Goal: Task Accomplishment & Management: Manage account settings

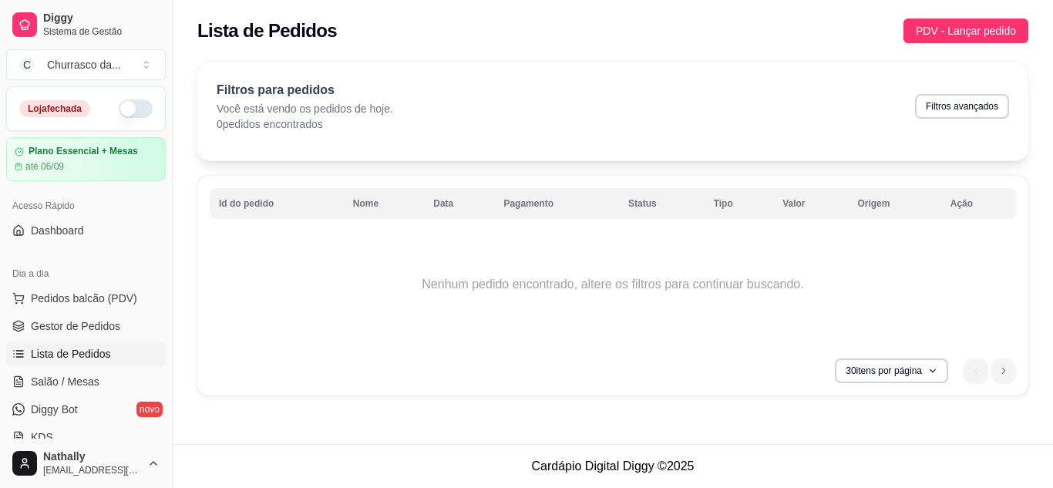
scroll to position [201, 0]
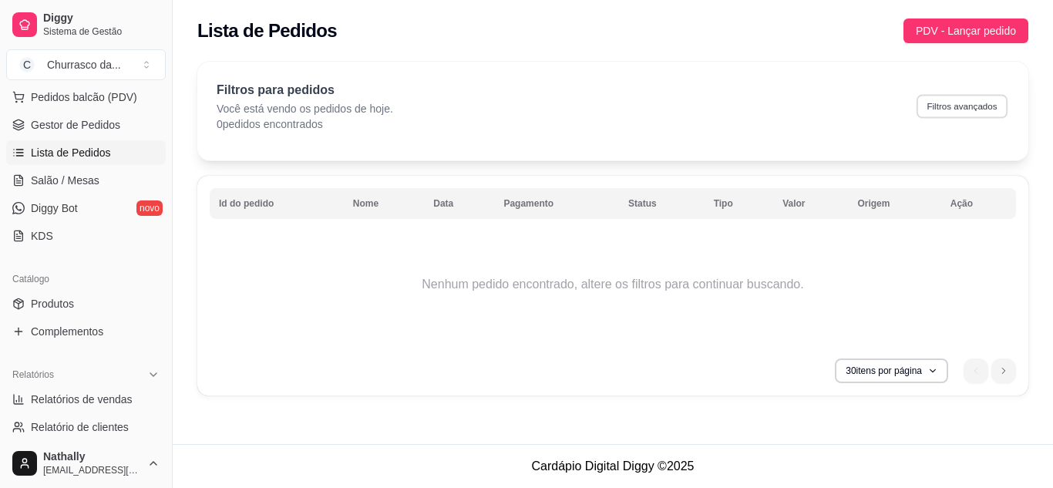
click at [968, 110] on button "Filtros avançados" at bounding box center [962, 106] width 91 height 24
select select "0"
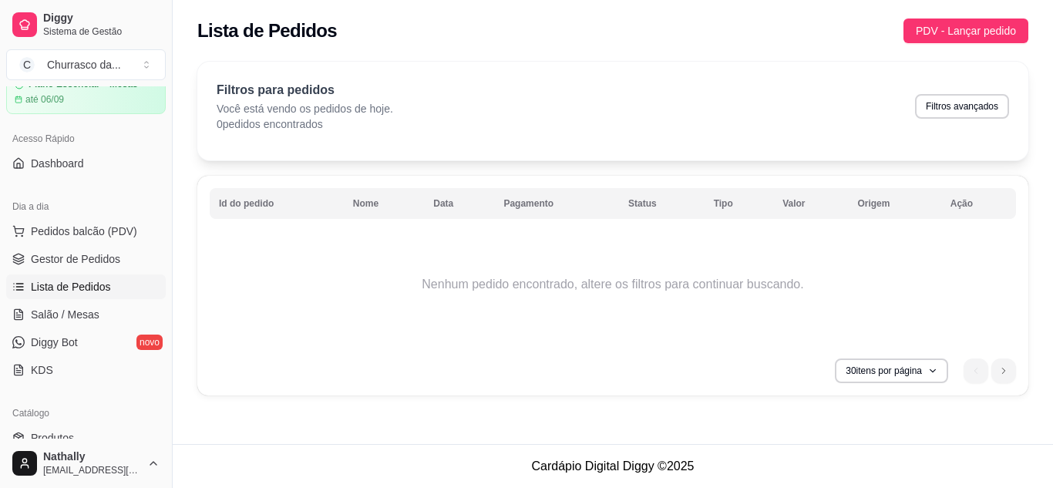
scroll to position [2, 0]
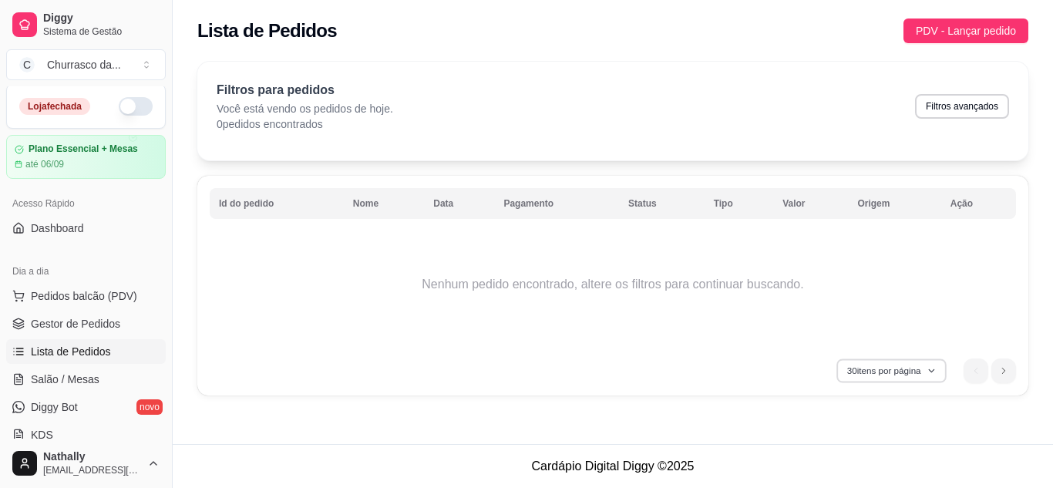
click at [908, 378] on button "30 itens por página" at bounding box center [890, 370] width 109 height 24
click at [419, 87] on div "Filtros para pedidos Você está vendo os pedidos de hoje. 0 pedidos encontrados …" at bounding box center [613, 106] width 792 height 51
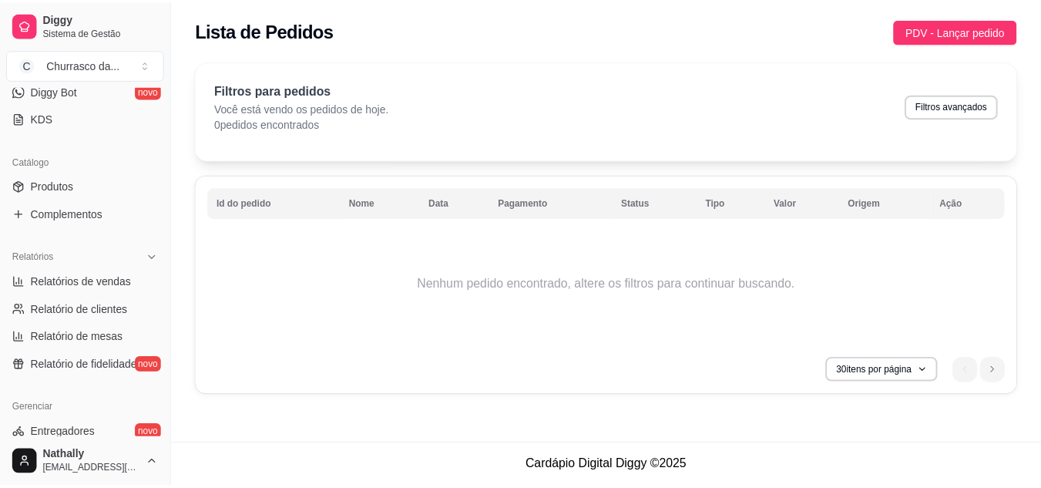
scroll to position [351, 0]
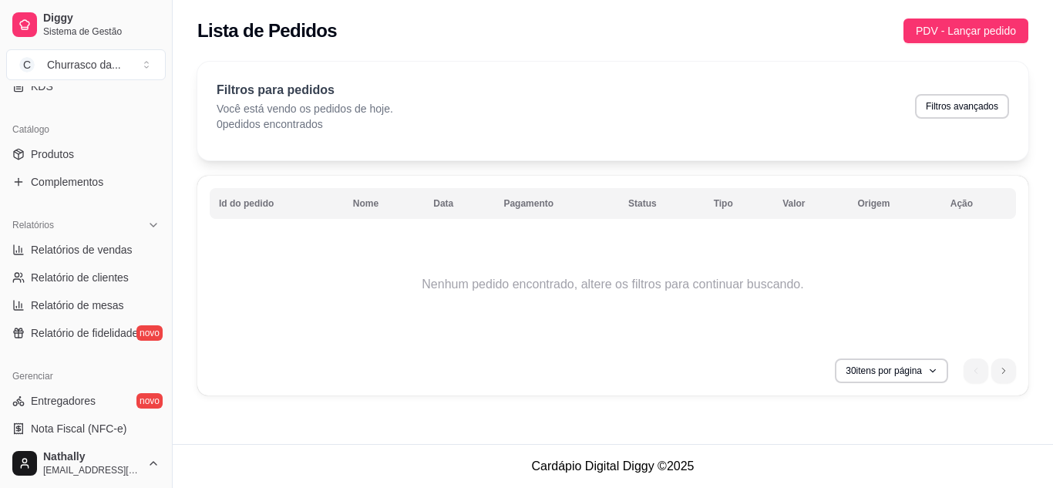
click at [90, 254] on span "Relatórios de vendas" at bounding box center [82, 249] width 102 height 15
select select "ALL"
select select "0"
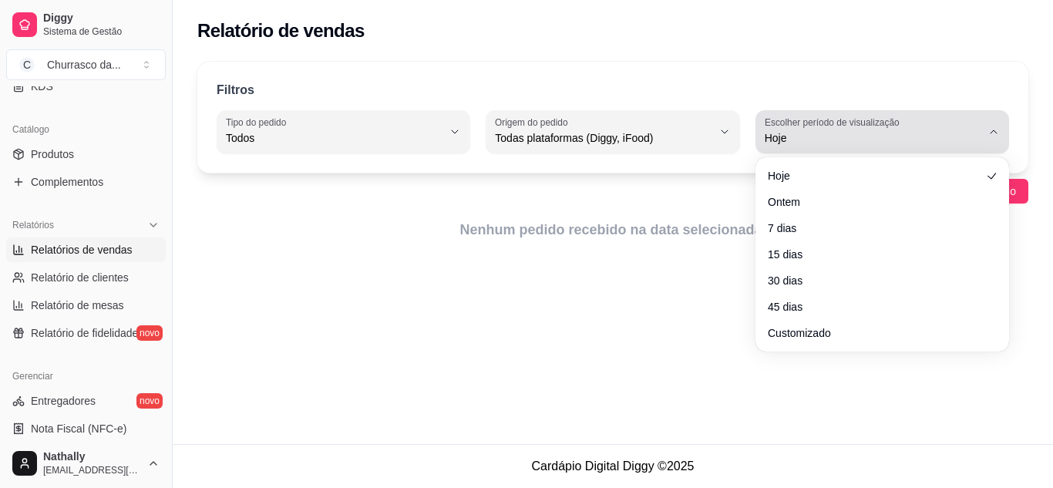
click at [817, 136] on span "Hoje" at bounding box center [873, 137] width 217 height 15
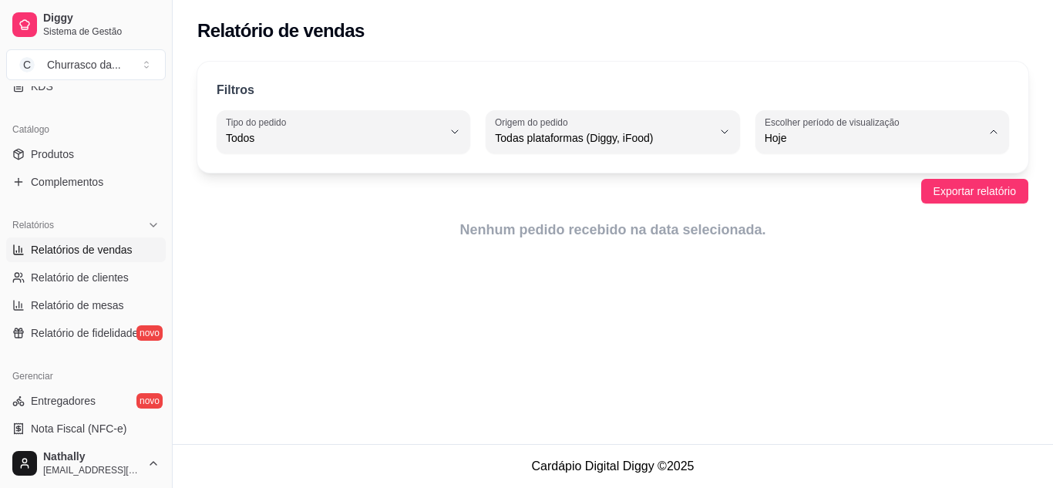
click at [811, 223] on span "7 dias" at bounding box center [874, 225] width 205 height 15
type input "7"
select select "7"
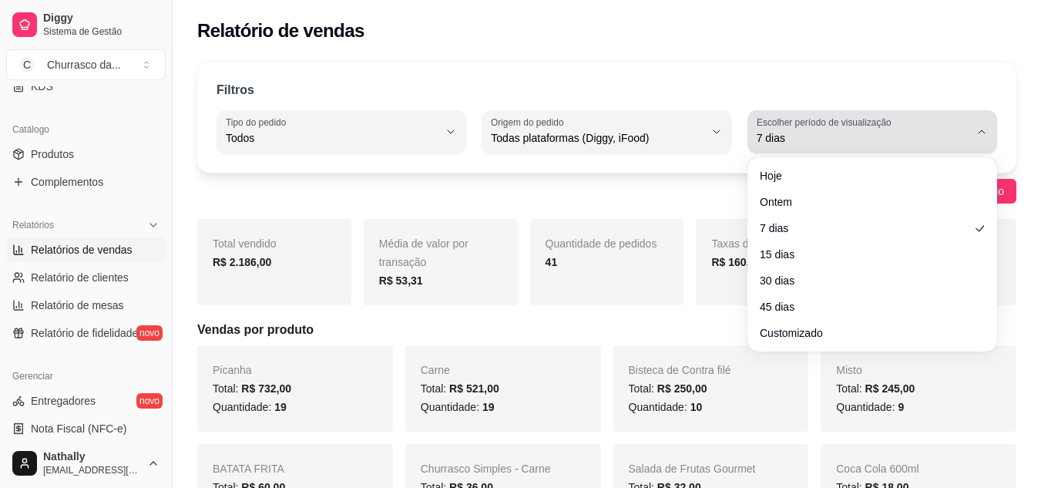
click at [932, 136] on span "7 dias" at bounding box center [863, 137] width 213 height 15
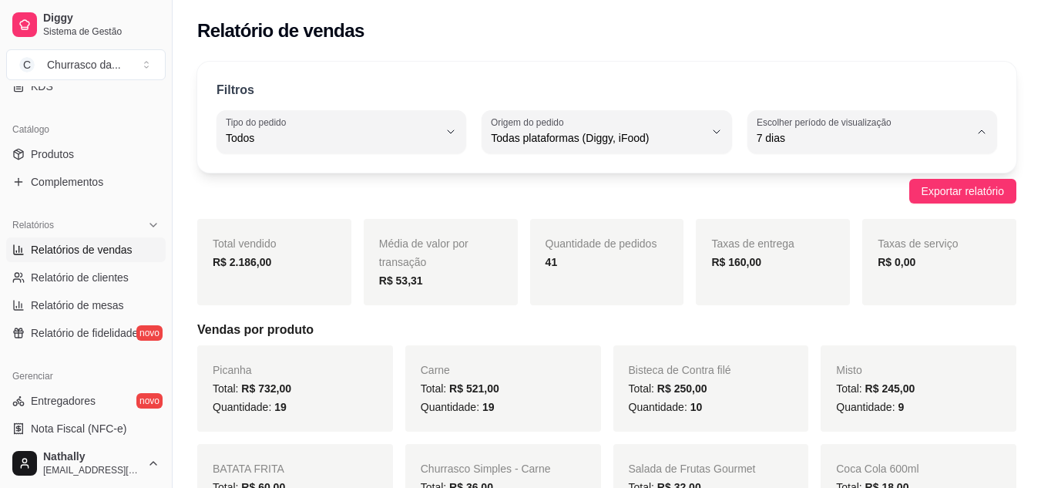
click at [846, 203] on span "Ontem" at bounding box center [864, 200] width 201 height 15
type input "1"
select select "1"
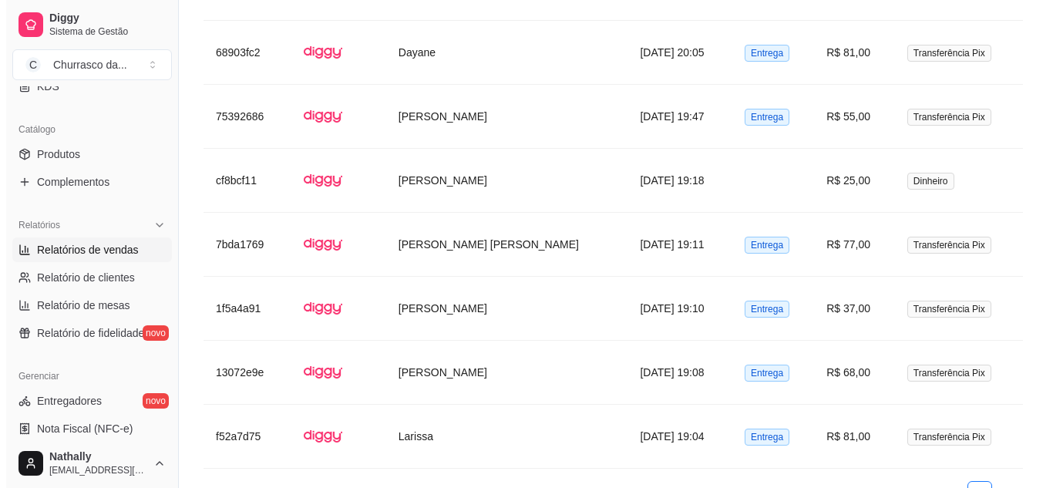
scroll to position [1325, 0]
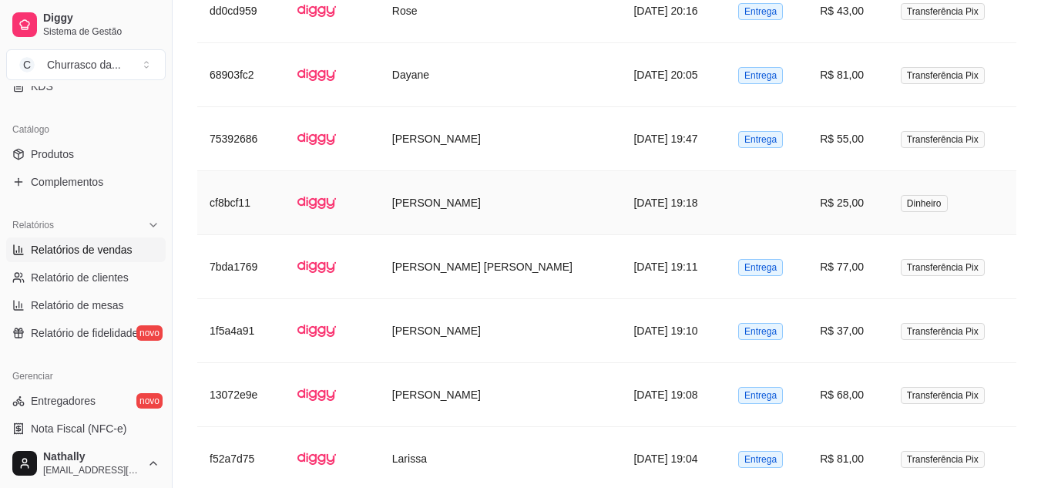
click at [792, 184] on td at bounding box center [767, 203] width 82 height 64
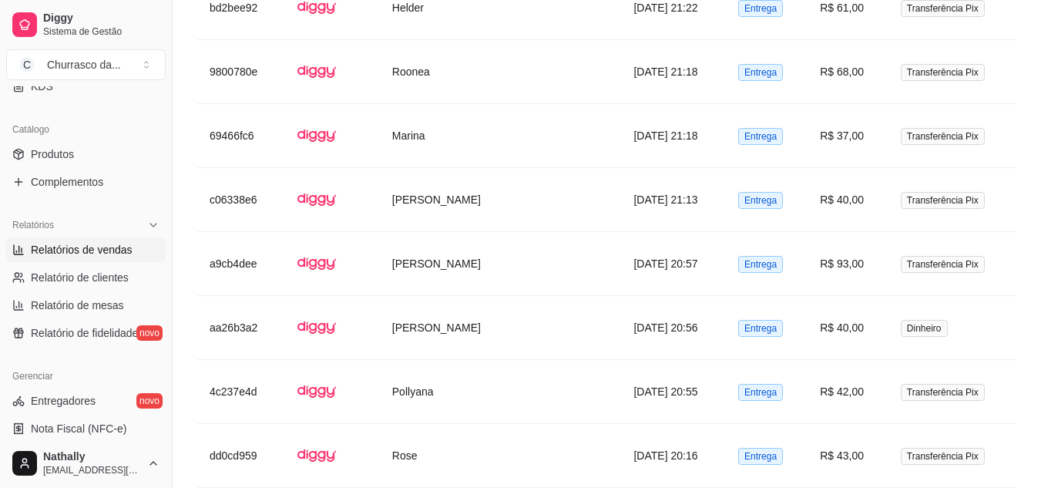
scroll to position [822, 0]
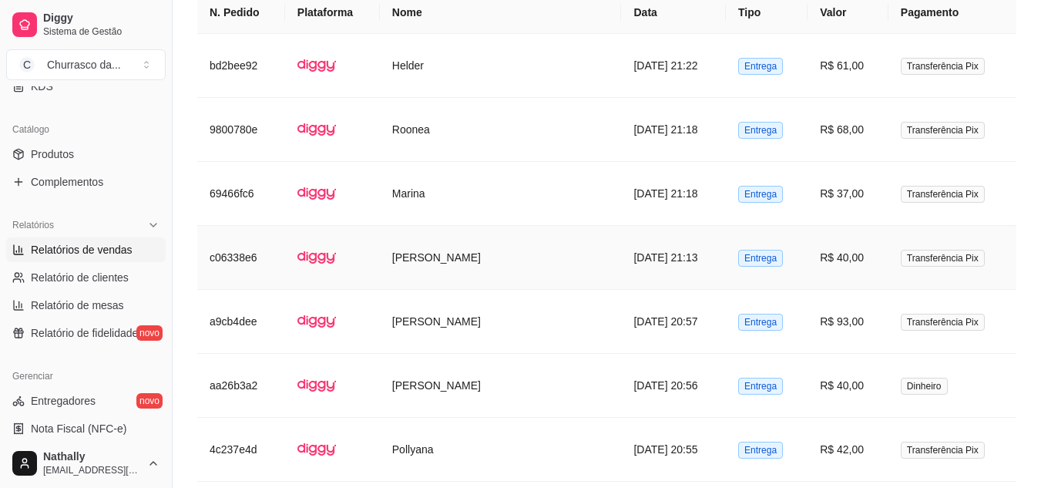
click at [923, 226] on td "Transferência Pix" at bounding box center [953, 258] width 128 height 64
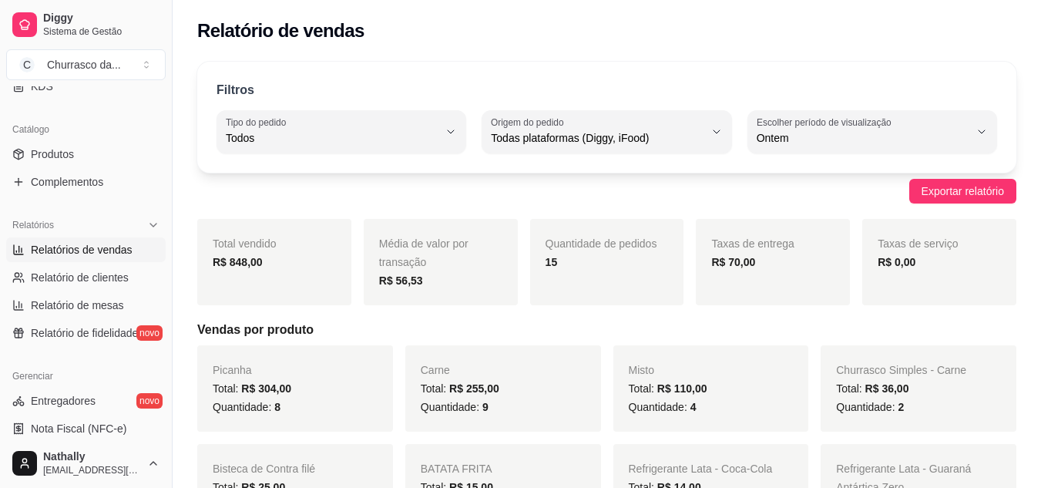
scroll to position [22, 0]
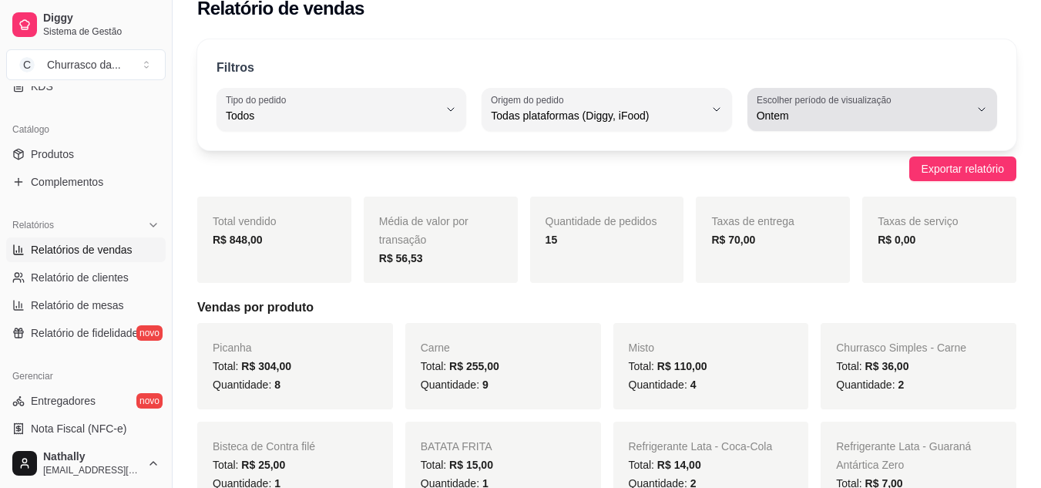
click at [793, 123] on span "Ontem" at bounding box center [863, 115] width 213 height 15
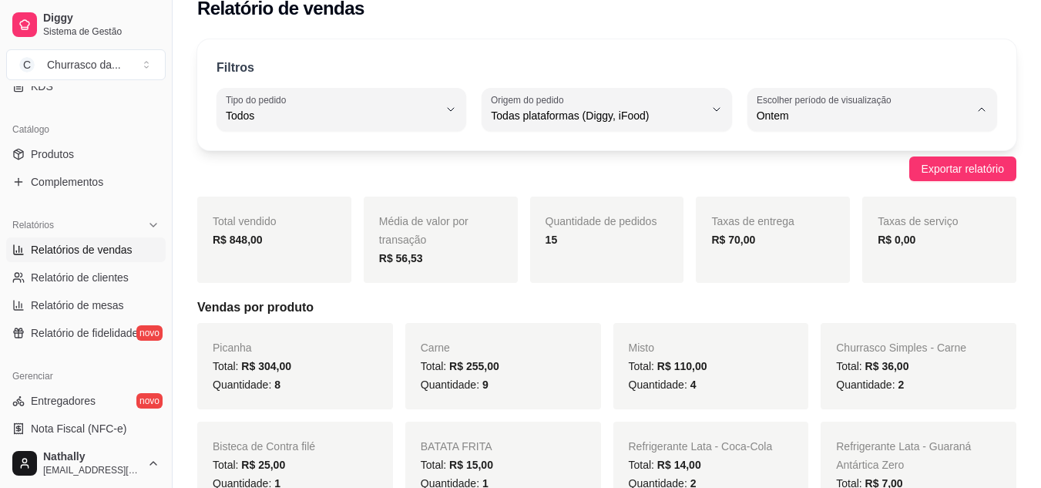
click at [819, 210] on span "7 dias" at bounding box center [864, 203] width 201 height 15
type input "7"
select select "7"
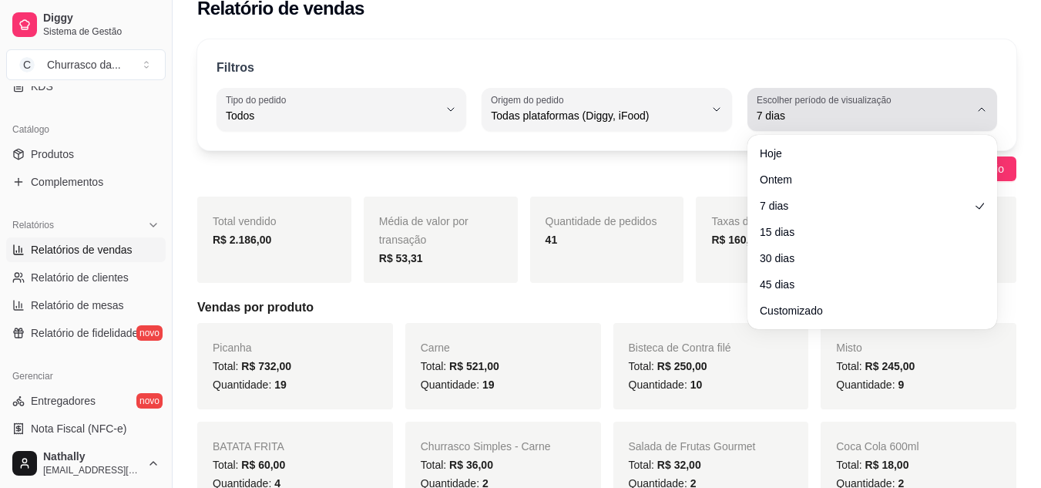
click at [869, 124] on div "7 dias" at bounding box center [863, 109] width 213 height 31
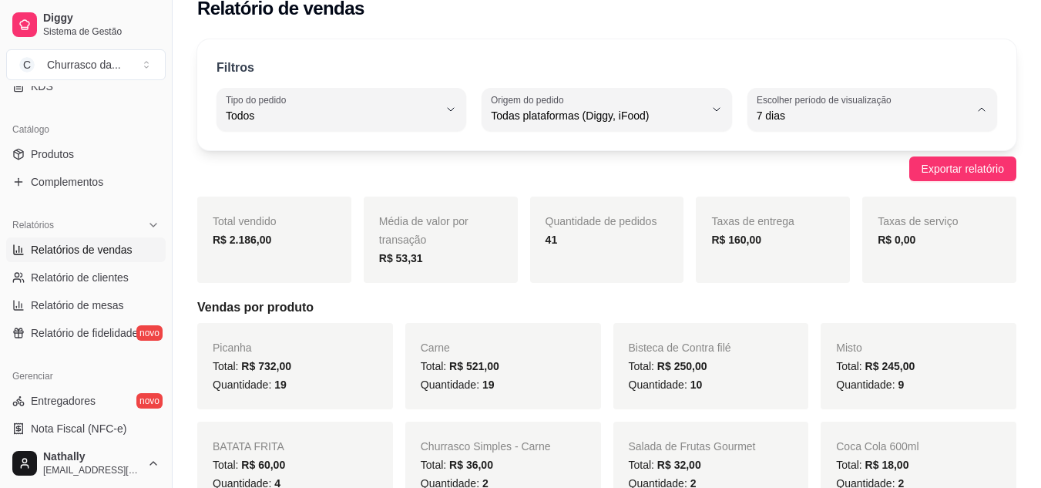
click at [792, 306] on span "Customizado" at bounding box center [864, 303] width 201 height 15
type input "-1"
select select "-1"
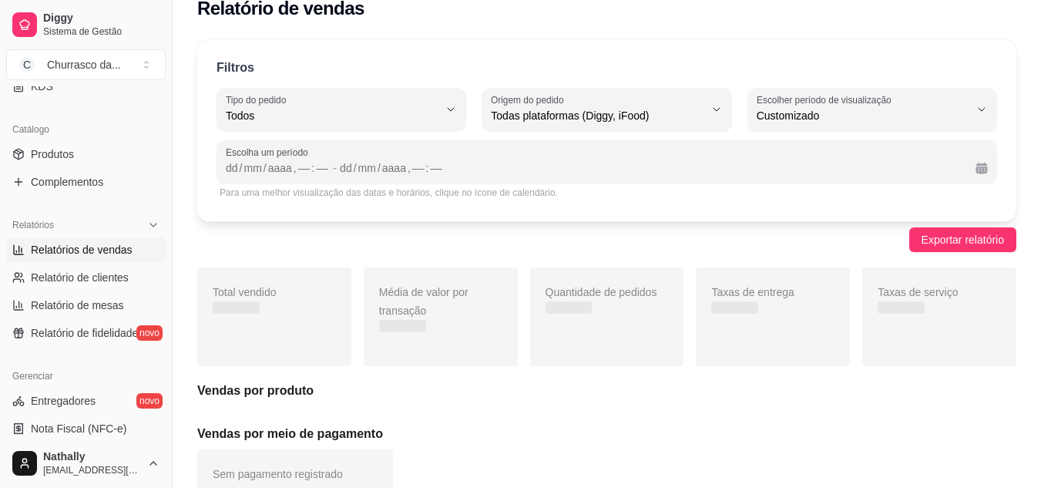
scroll to position [0, 0]
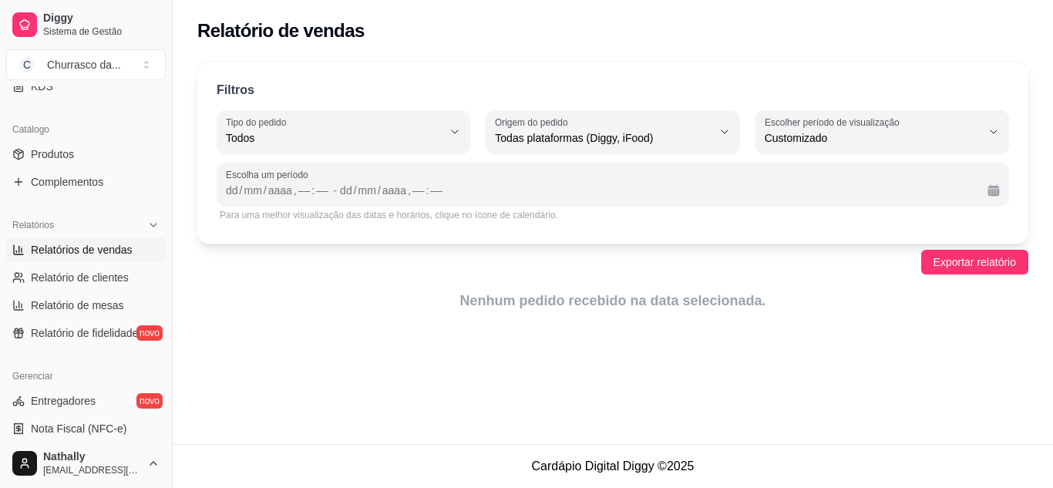
click at [772, 202] on div "Escolha um período dd / mm / aaaa , –– : –– - dd / mm / aaaa , –– : ––" at bounding box center [613, 184] width 792 height 43
click at [994, 182] on button "Calendário" at bounding box center [993, 190] width 24 height 24
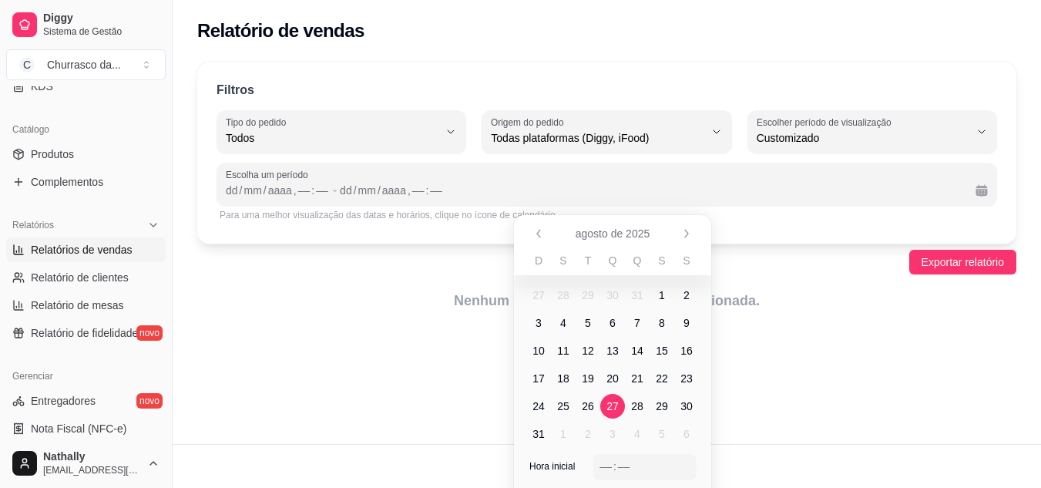
click at [614, 410] on span "27" at bounding box center [613, 406] width 12 height 15
click at [608, 471] on div "––" at bounding box center [605, 466] width 15 height 15
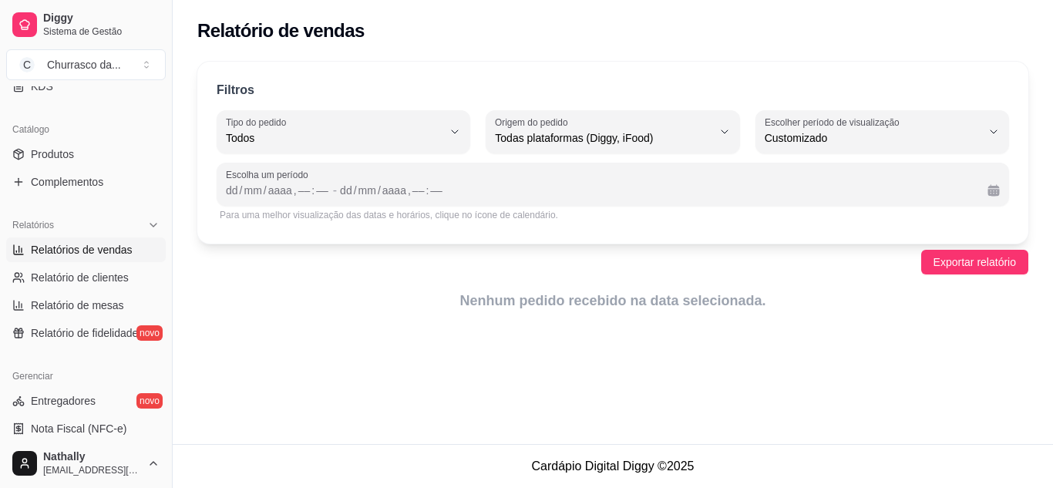
drag, startPoint x: 1045, startPoint y: 357, endPoint x: 1032, endPoint y: 433, distance: 77.4
click at [1032, 433] on div "Relatório de vendas Filtros ALL Tipo do pedido Todos Entrega Retirada Mesa Cons…" at bounding box center [613, 222] width 880 height 444
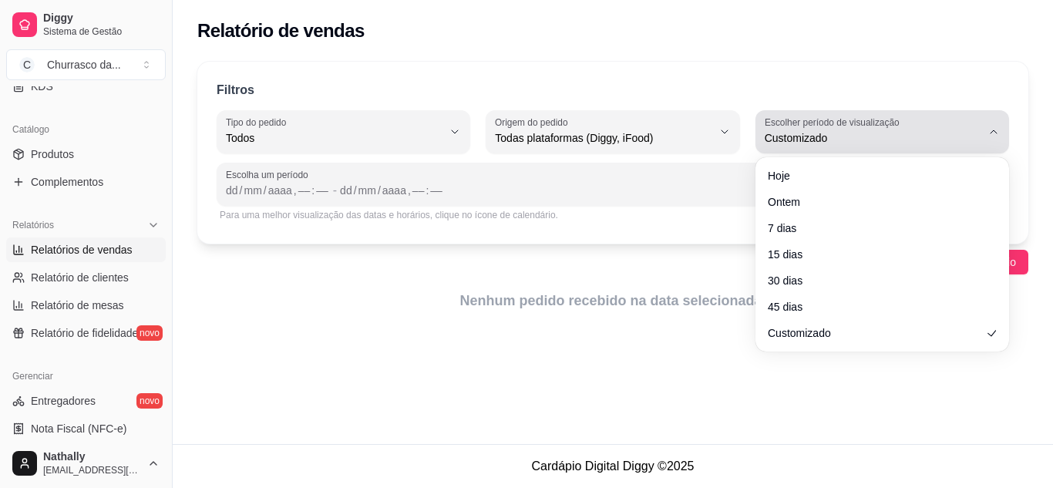
click at [913, 143] on span "Customizado" at bounding box center [873, 137] width 217 height 15
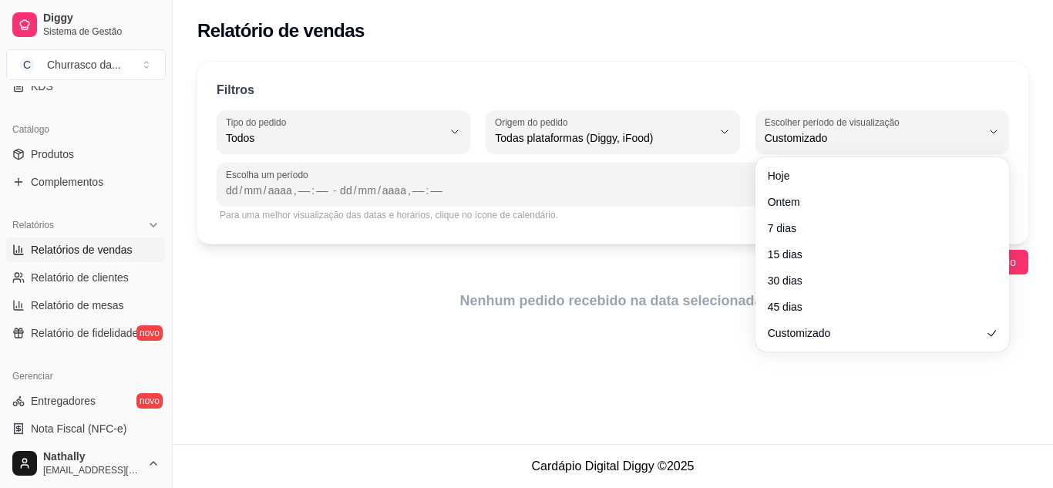
click at [870, 418] on div "Relatório de vendas Filtros ALL Tipo do pedido Todos Entrega Retirada Mesa Cons…" at bounding box center [613, 222] width 880 height 444
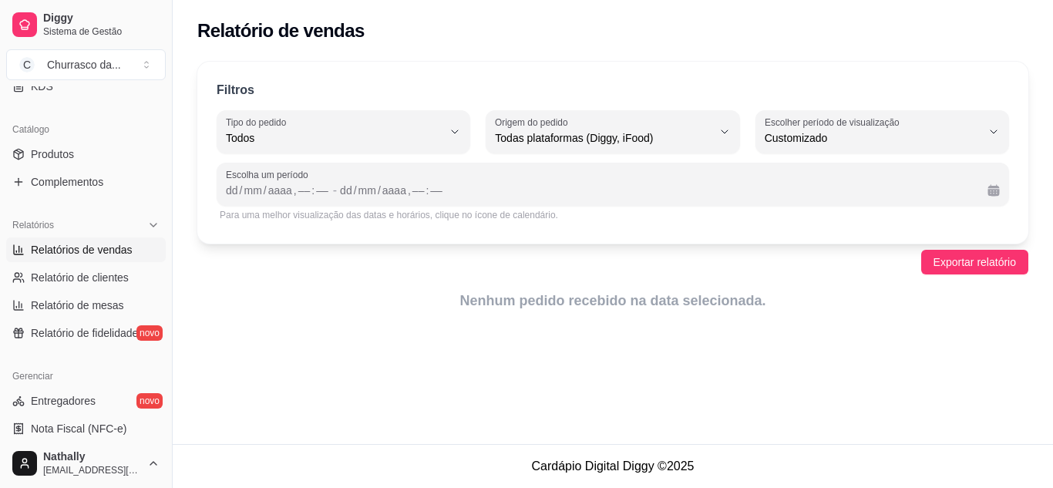
click at [957, 259] on span "Exportar relatório" at bounding box center [974, 262] width 82 height 17
click at [240, 187] on div "/" at bounding box center [241, 190] width 6 height 15
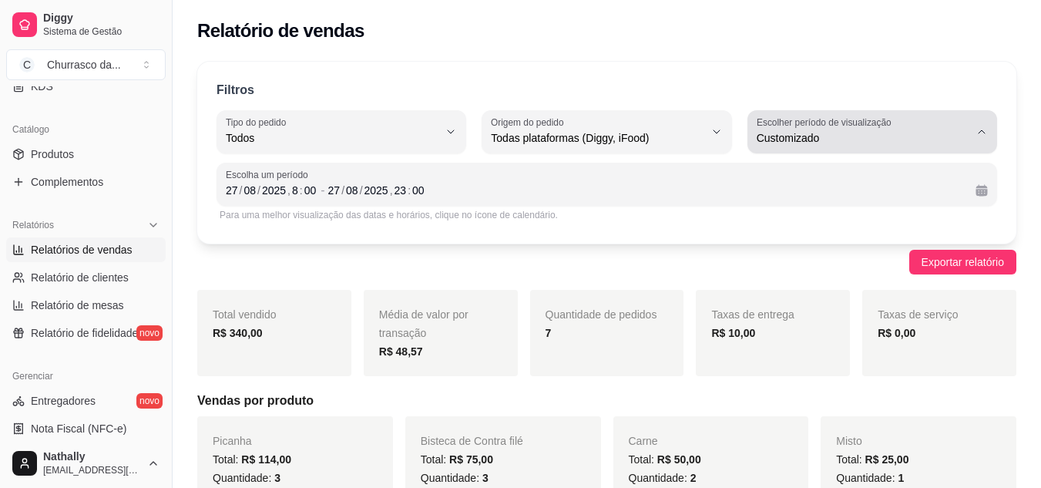
click at [897, 120] on div "Customizado" at bounding box center [863, 131] width 213 height 31
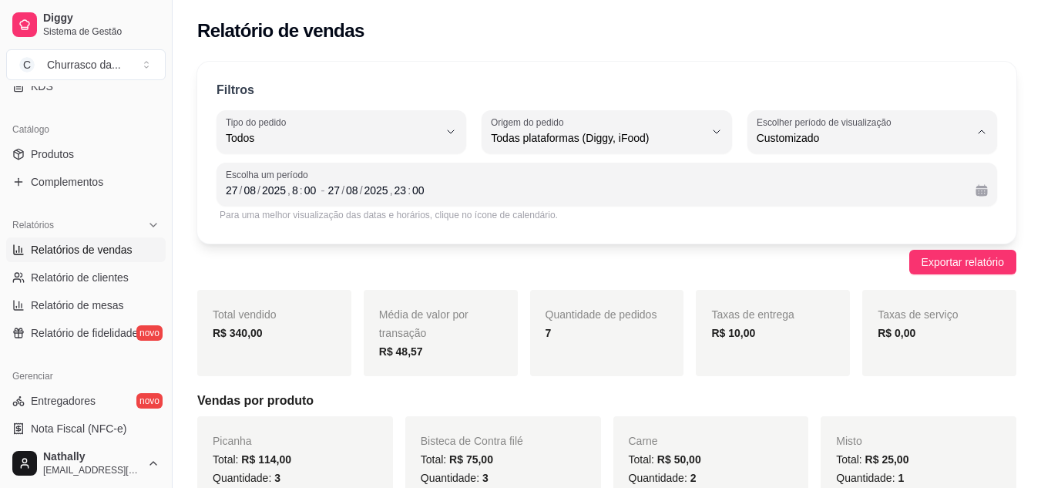
click at [829, 206] on span "Ontem" at bounding box center [864, 200] width 201 height 15
type input "1"
select select "1"
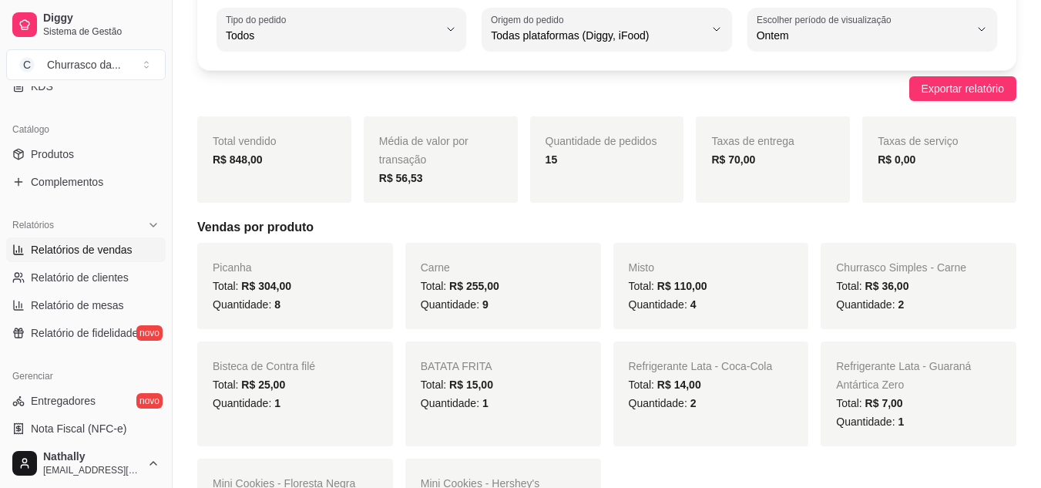
scroll to position [99, 0]
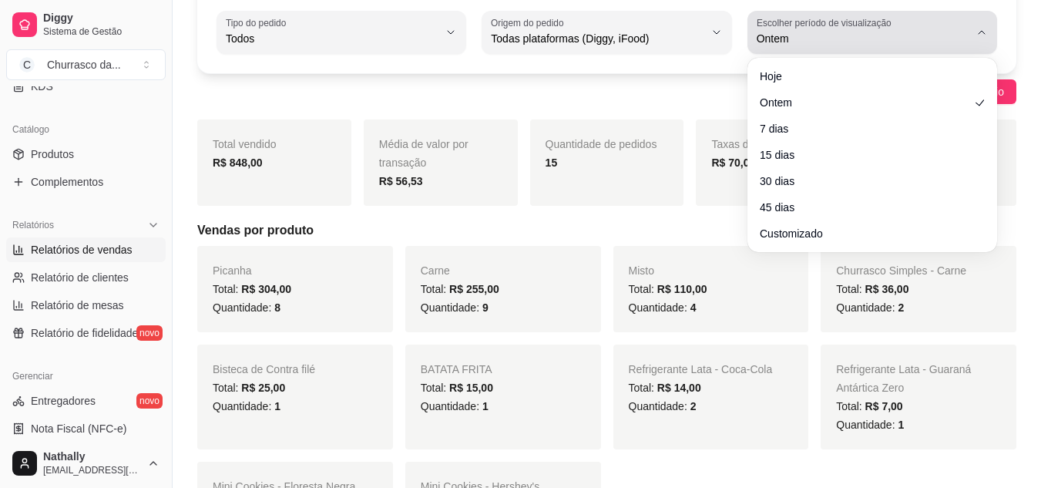
click at [990, 12] on button "Escolher período de visualização Ontem" at bounding box center [873, 32] width 250 height 43
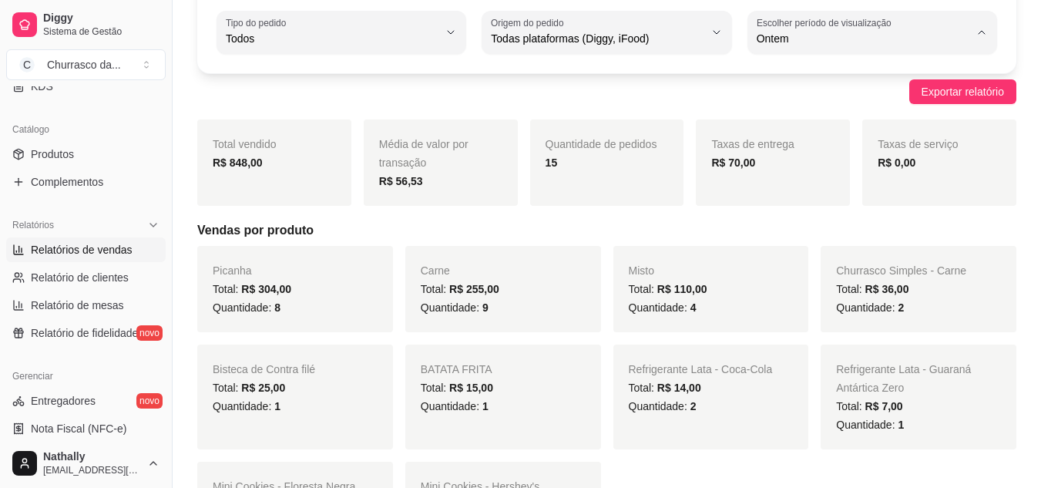
click at [822, 226] on span "Customizado" at bounding box center [864, 226] width 201 height 15
type input "-1"
select select "-1"
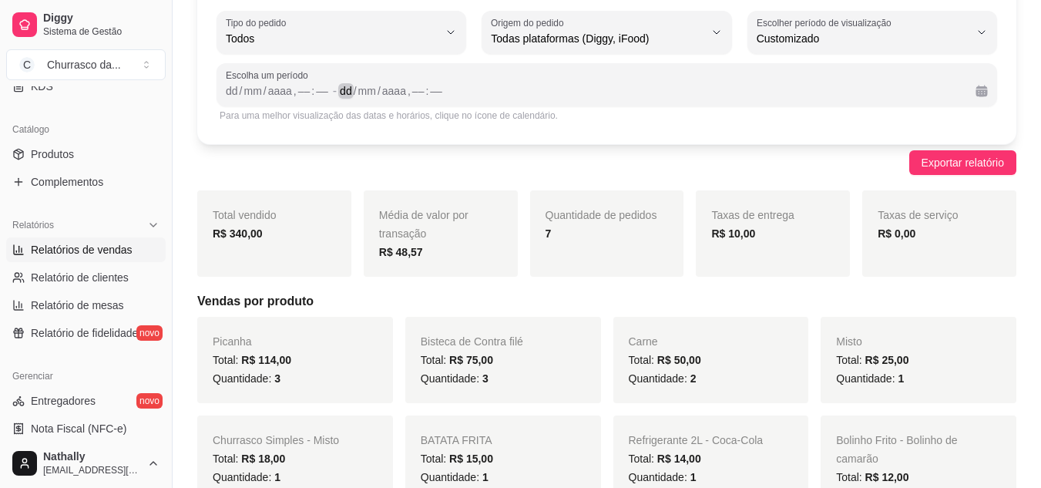
click at [785, 96] on div "dd / mm / aaaa , –– : ––" at bounding box center [652, 91] width 624 height 18
click at [235, 87] on div "dd" at bounding box center [231, 90] width 15 height 15
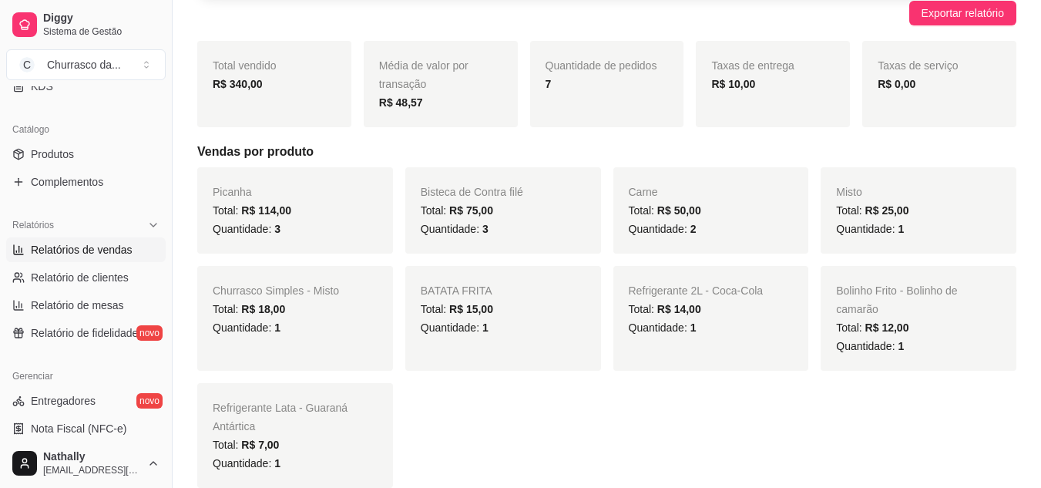
scroll to position [0, 0]
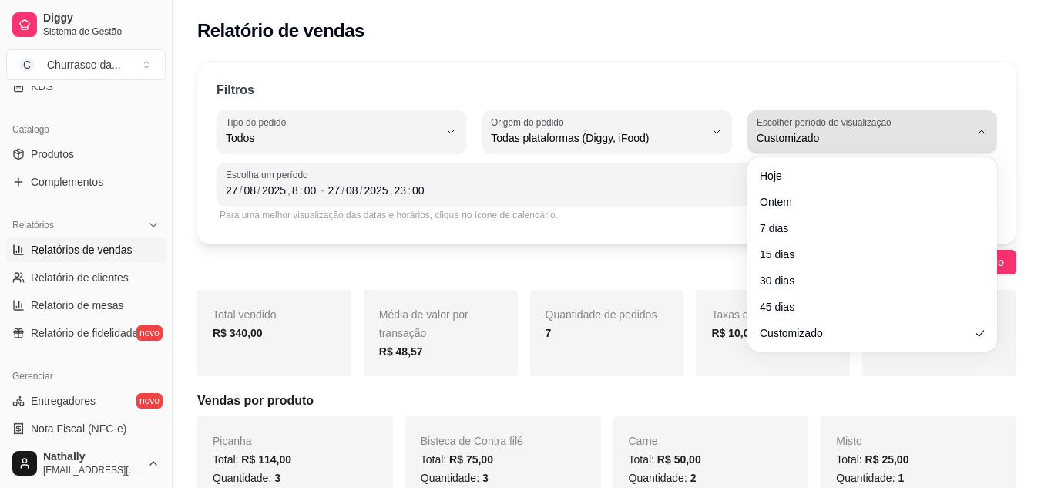
click at [892, 124] on label "Escolher período de visualização" at bounding box center [827, 122] width 140 height 13
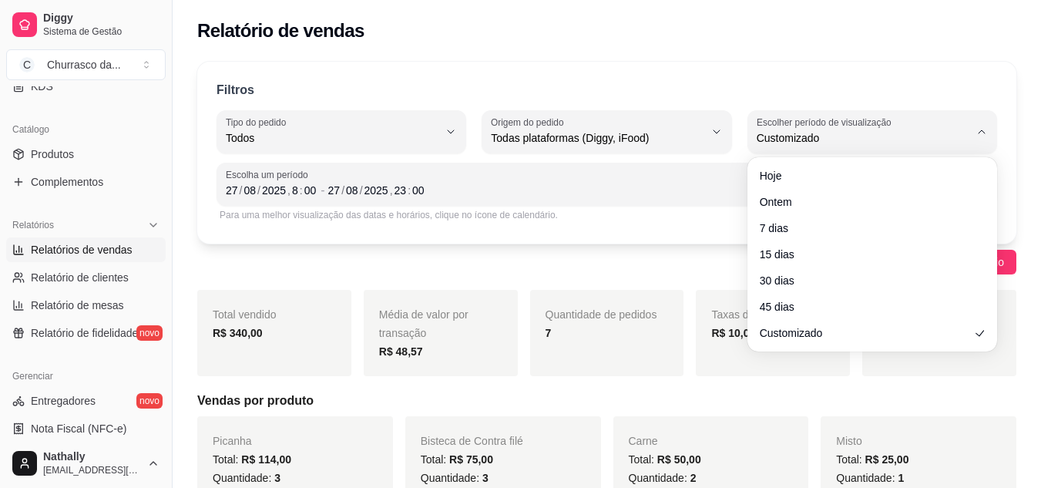
click at [853, 188] on ul "Hoje Ontem 7 dias 15 dias 30 dias 45 dias Customizado" at bounding box center [872, 254] width 237 height 182
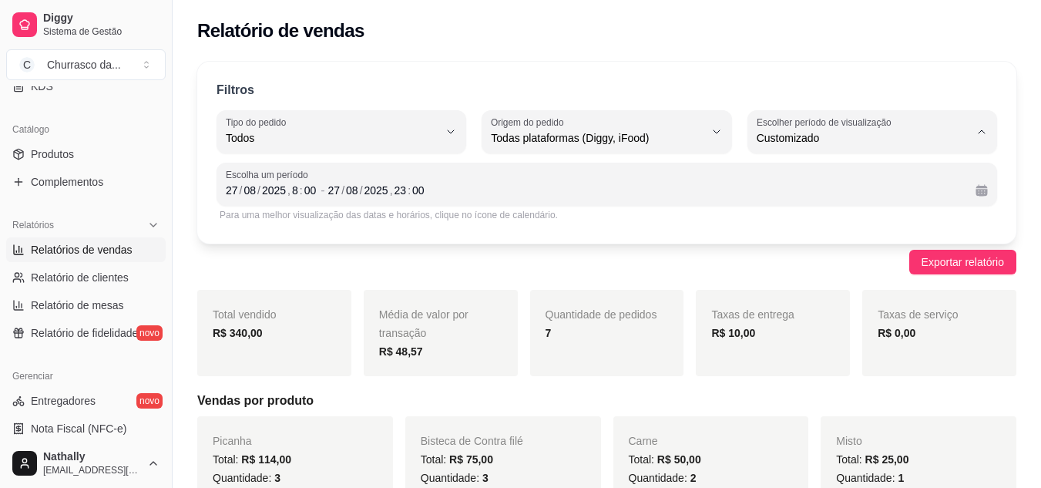
click at [838, 200] on span "Ontem" at bounding box center [864, 200] width 201 height 15
type input "1"
select select "1"
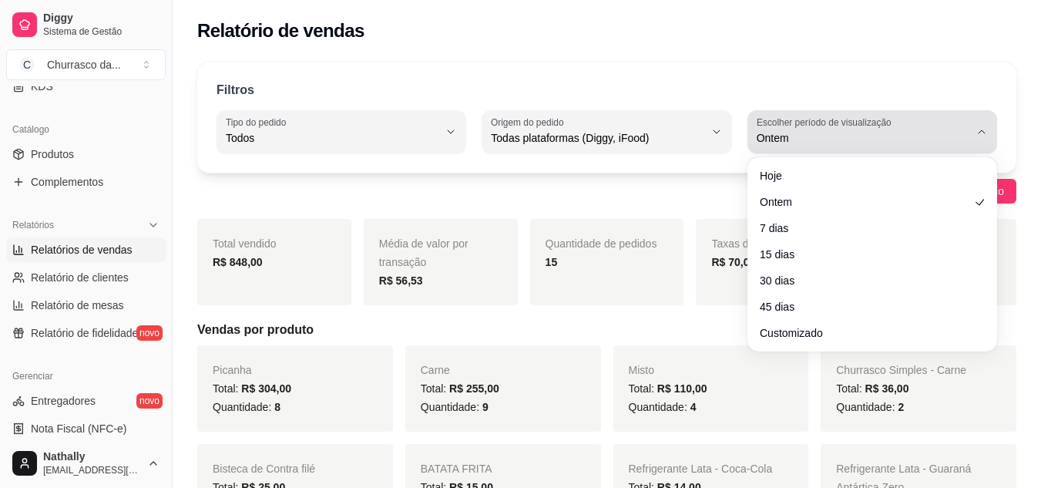
click at [947, 131] on span "Ontem" at bounding box center [863, 137] width 213 height 15
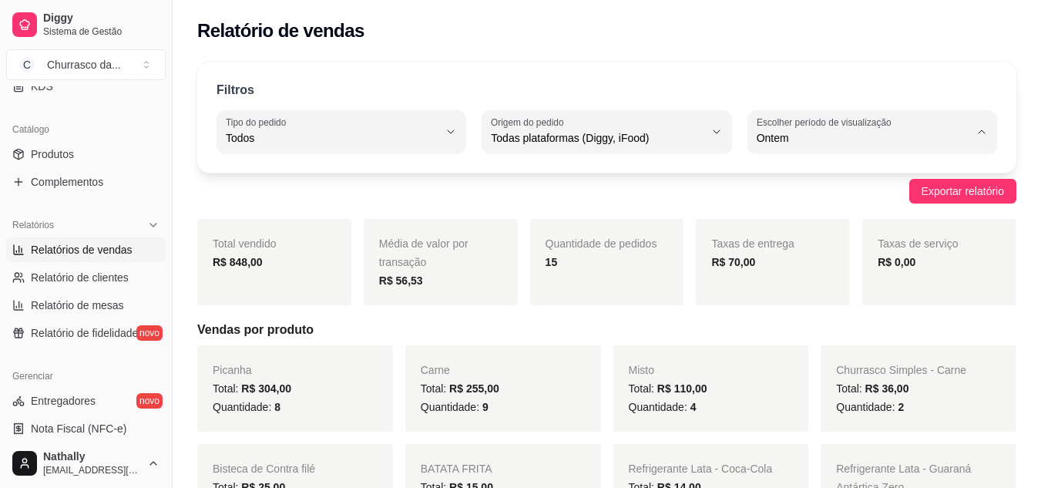
click at [787, 304] on span "45 dias" at bounding box center [864, 301] width 201 height 15
type input "45"
select select "45"
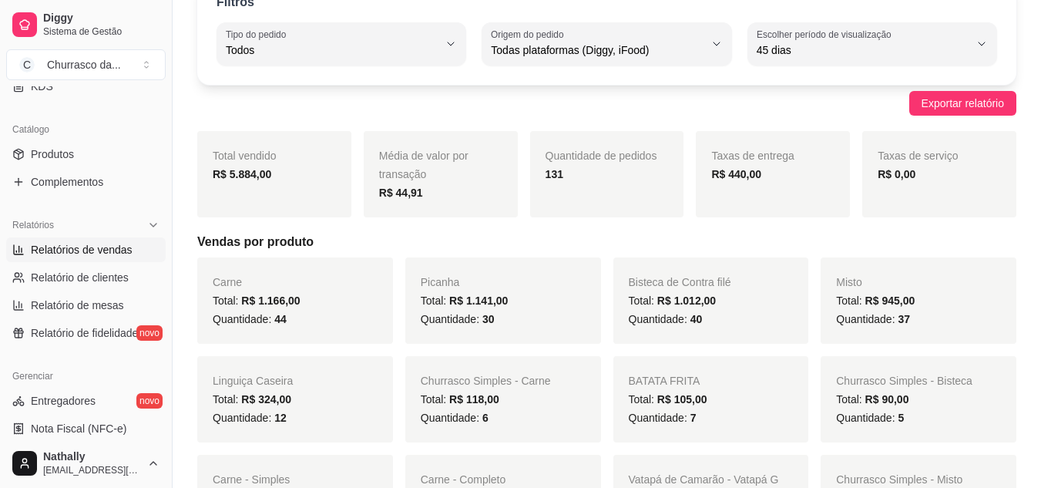
scroll to position [52, 0]
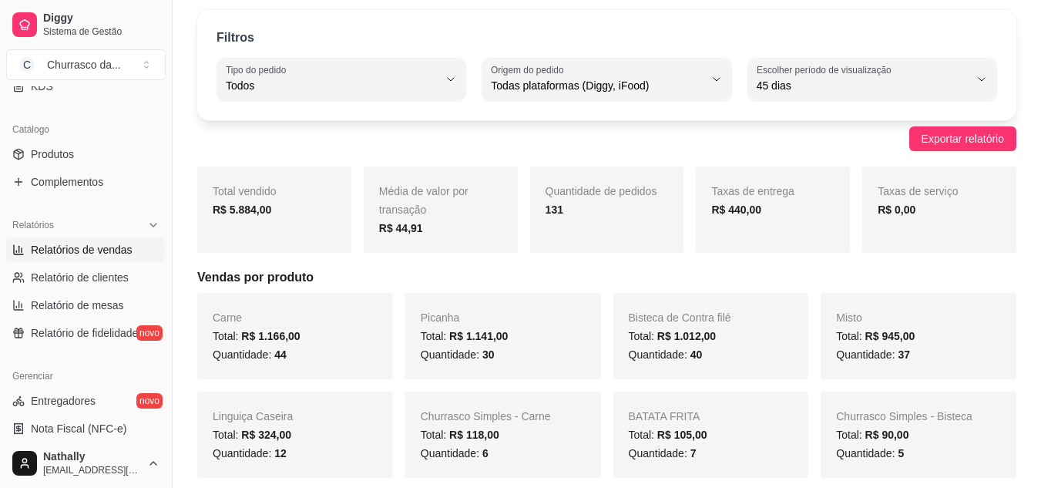
click at [978, 135] on span "Exportar relatório" at bounding box center [963, 138] width 82 height 17
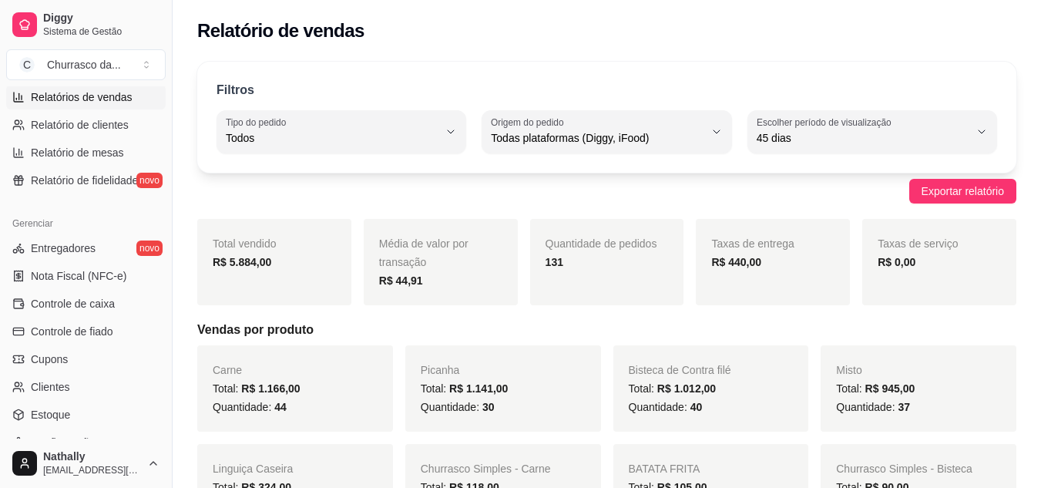
scroll to position [508, 0]
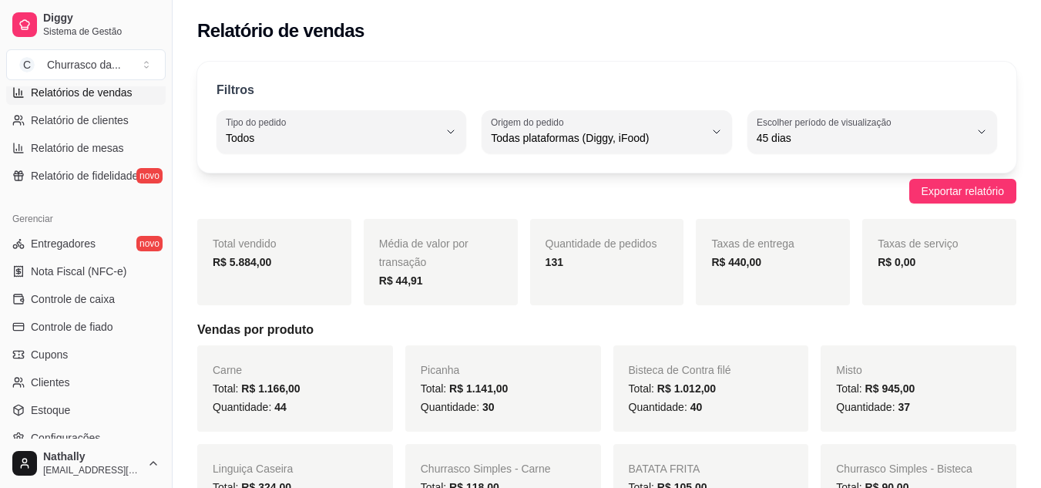
click at [78, 297] on span "Controle de caixa" at bounding box center [73, 298] width 84 height 15
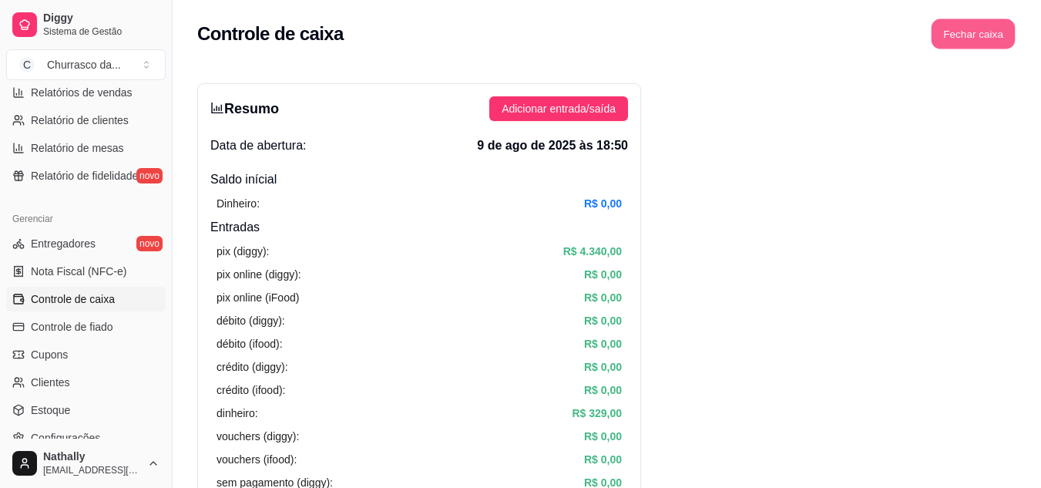
click at [956, 39] on button "Fechar caixa" at bounding box center [974, 34] width 84 height 30
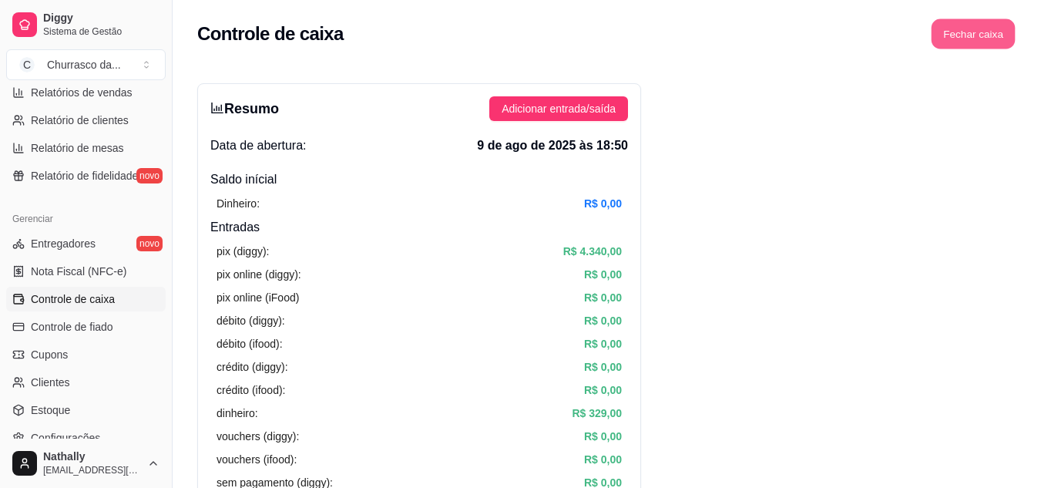
click at [967, 29] on button "Fechar caixa" at bounding box center [974, 34] width 84 height 30
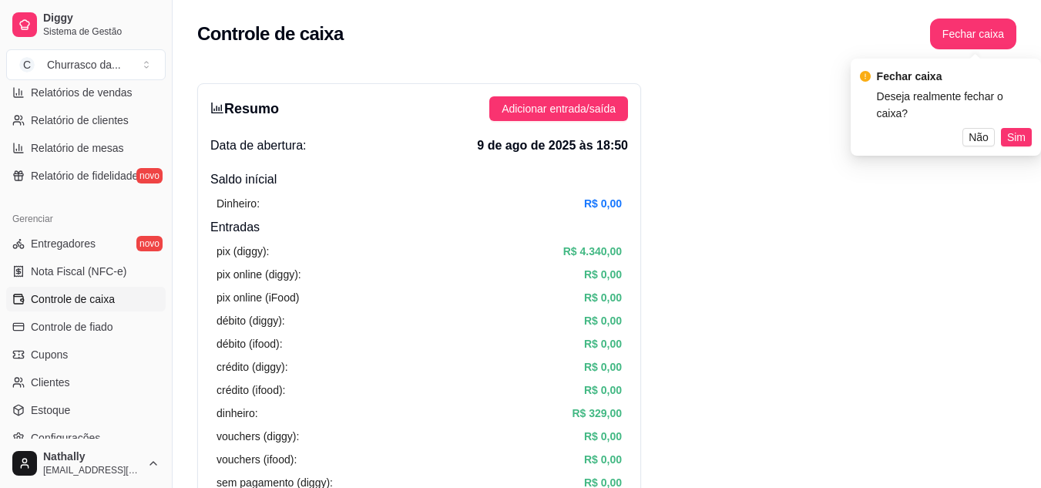
click at [989, 129] on span "Não" at bounding box center [979, 137] width 20 height 17
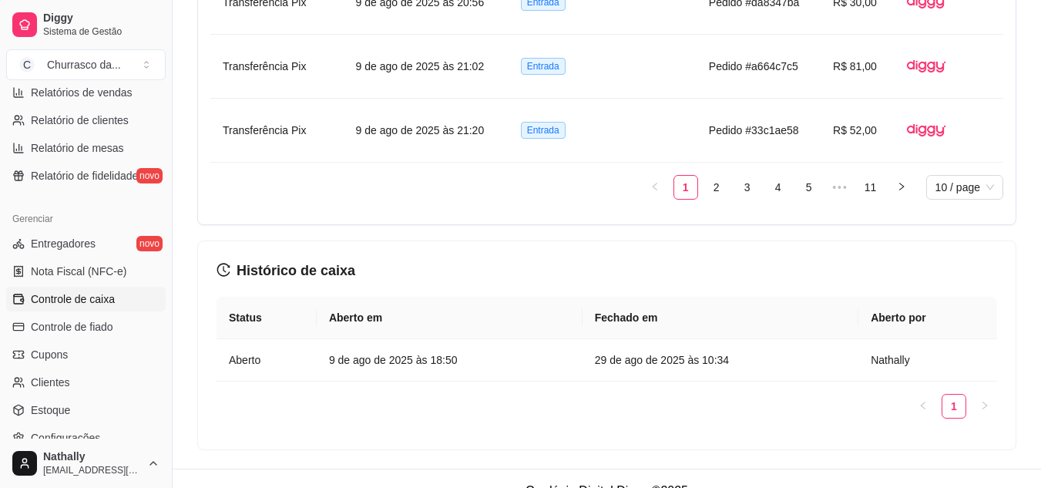
scroll to position [1575, 0]
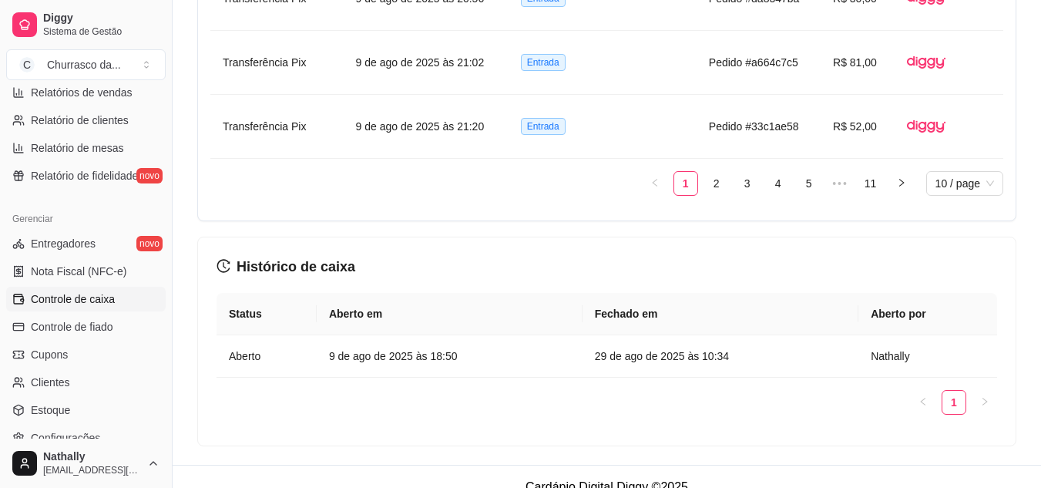
click at [116, 94] on span "Relatórios de vendas" at bounding box center [82, 92] width 102 height 15
select select "ALL"
select select "0"
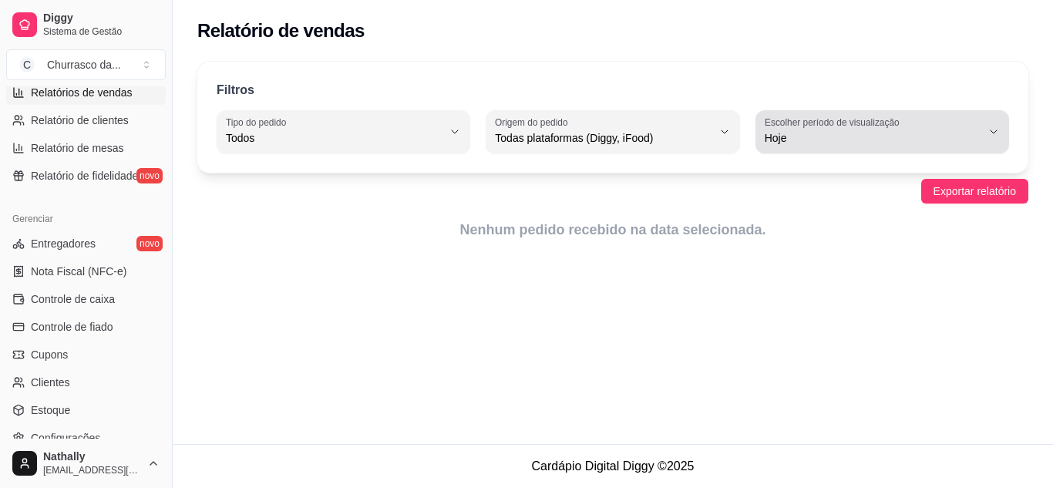
click at [825, 131] on span "Hoje" at bounding box center [873, 137] width 217 height 15
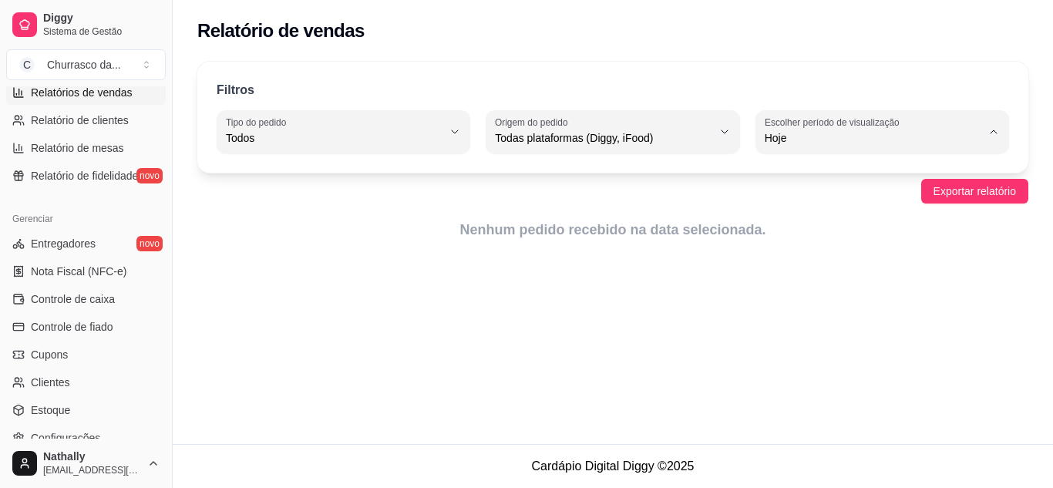
click at [779, 308] on span "45 dias" at bounding box center [874, 301] width 205 height 15
type input "45"
select select "45"
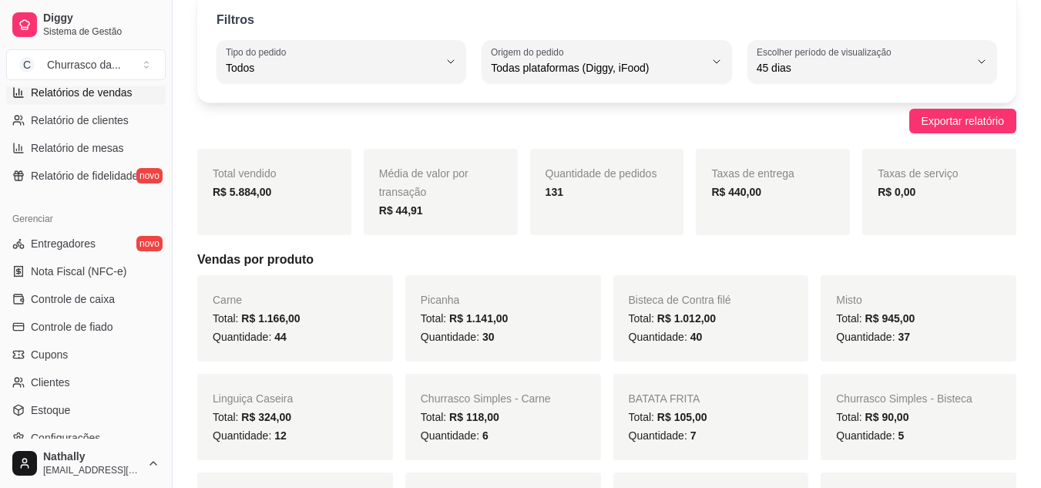
scroll to position [3010, 0]
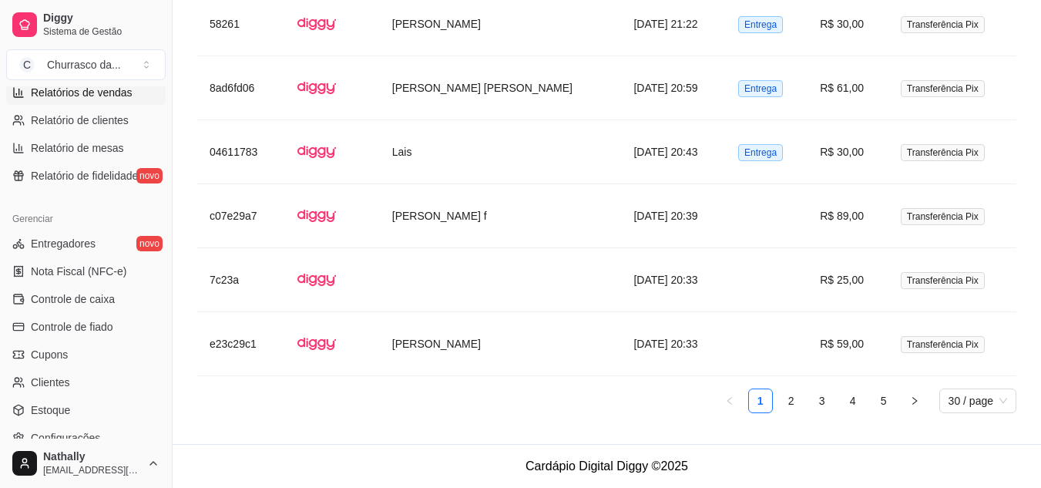
click at [920, 393] on button "button" at bounding box center [915, 400] width 25 height 25
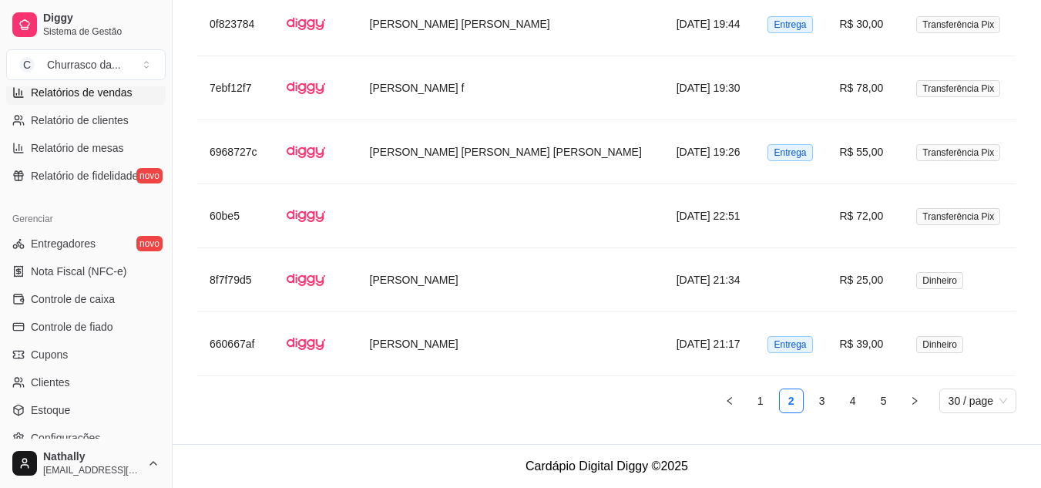
click at [920, 393] on button "button" at bounding box center [915, 400] width 25 height 25
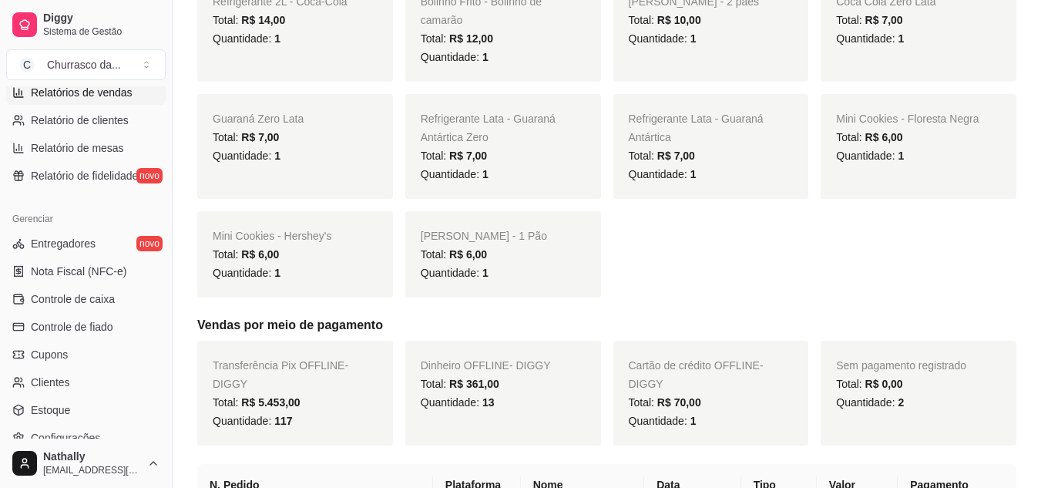
scroll to position [621, 0]
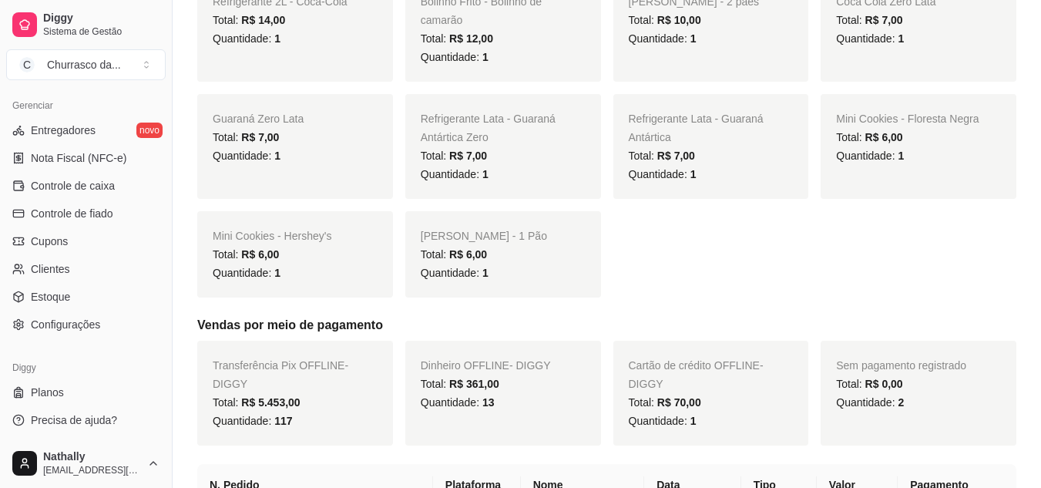
click at [47, 187] on span "Controle de caixa" at bounding box center [73, 185] width 84 height 15
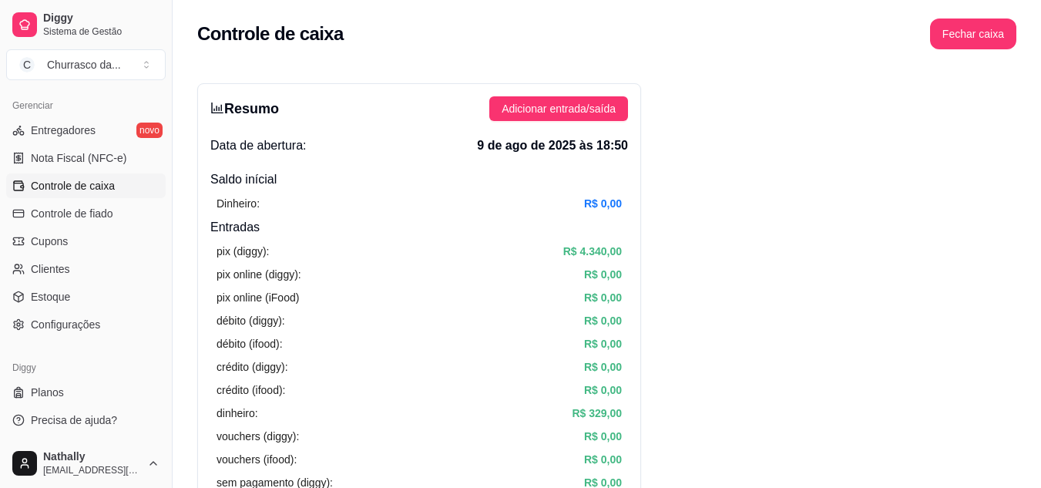
click at [563, 106] on span "Adicionar entrada/saída" at bounding box center [559, 108] width 114 height 17
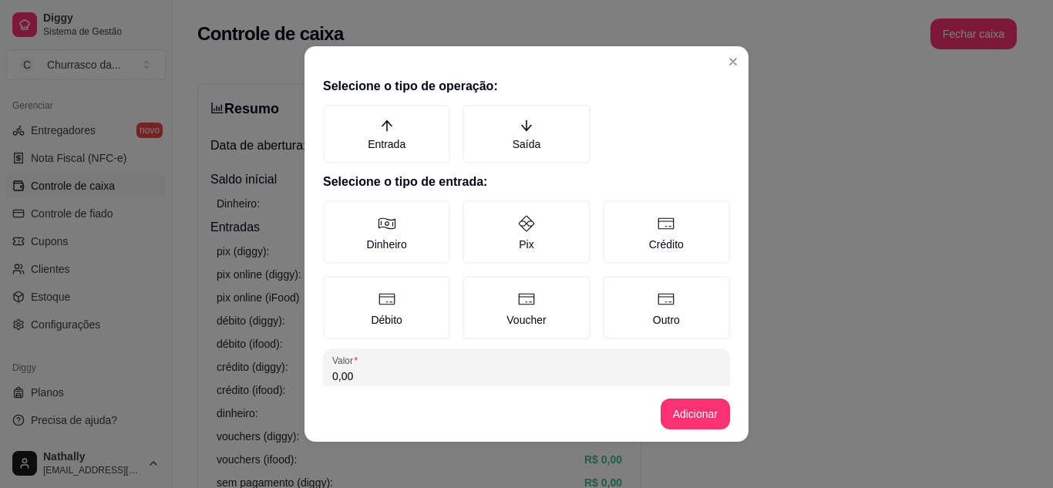
click at [509, 143] on label "Saída" at bounding box center [525, 134] width 127 height 59
click at [474, 116] on button "Saída" at bounding box center [468, 110] width 12 height 12
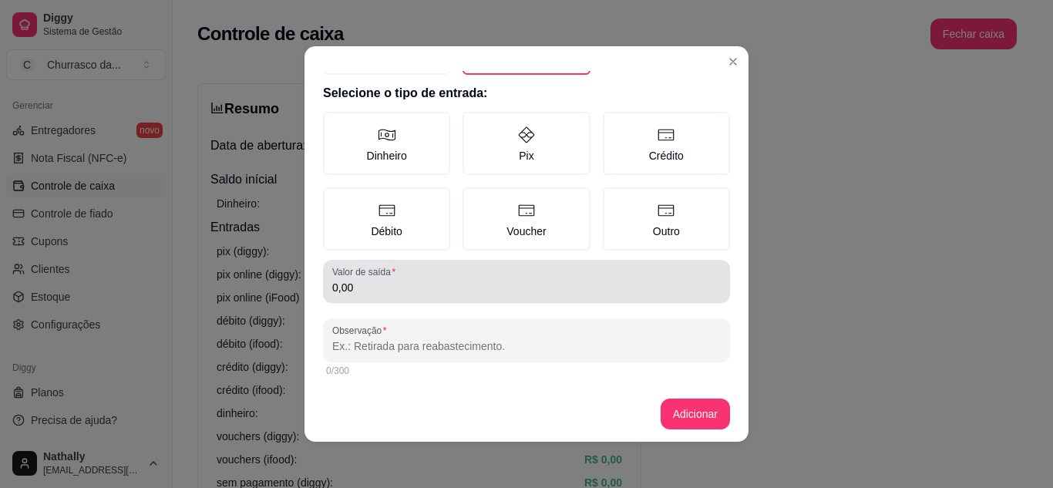
click at [496, 298] on div "Valor de saída 0,00" at bounding box center [526, 281] width 407 height 43
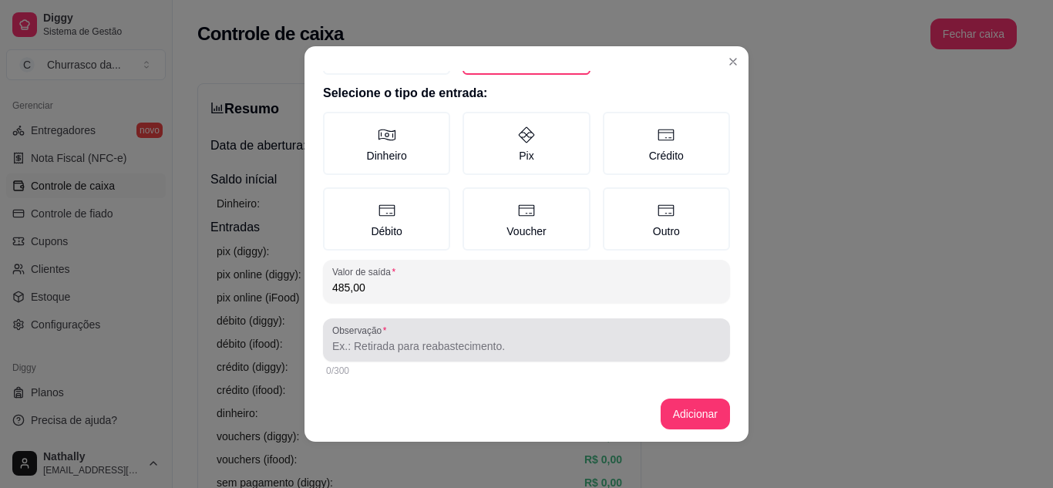
type input "485,00"
click at [433, 334] on div at bounding box center [526, 340] width 388 height 31
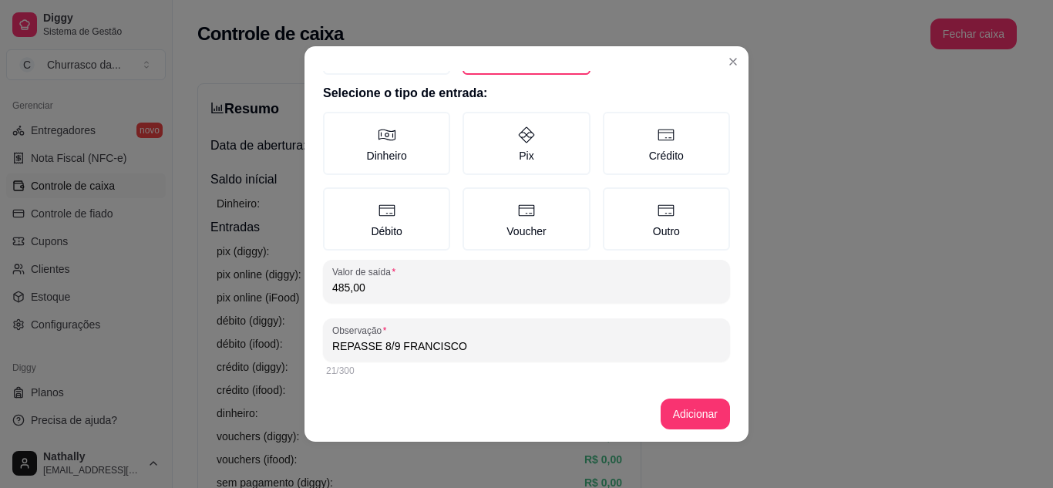
type input "REPASSE 8/9 FRANCISCO"
click at [501, 140] on label "Pix" at bounding box center [525, 143] width 127 height 63
click at [474, 200] on button "Pix" at bounding box center [468, 206] width 12 height 12
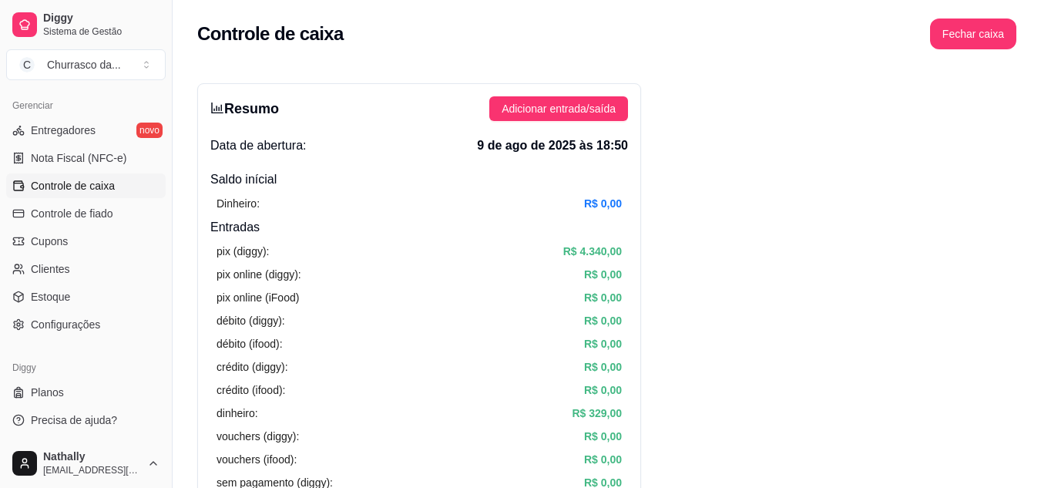
click at [577, 102] on span "Adicionar entrada/saída" at bounding box center [559, 108] width 114 height 17
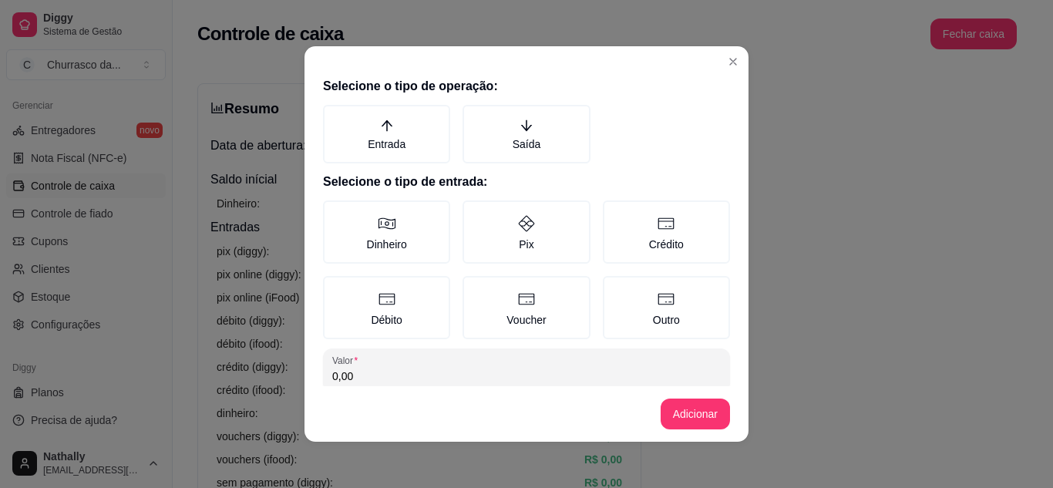
click at [524, 136] on label "Saída" at bounding box center [525, 134] width 127 height 59
click at [474, 116] on button "Saída" at bounding box center [468, 110] width 12 height 12
click at [447, 378] on input "0,00" at bounding box center [526, 375] width 388 height 15
type input "1.313,00"
click at [390, 227] on label "Dinheiro" at bounding box center [386, 231] width 127 height 63
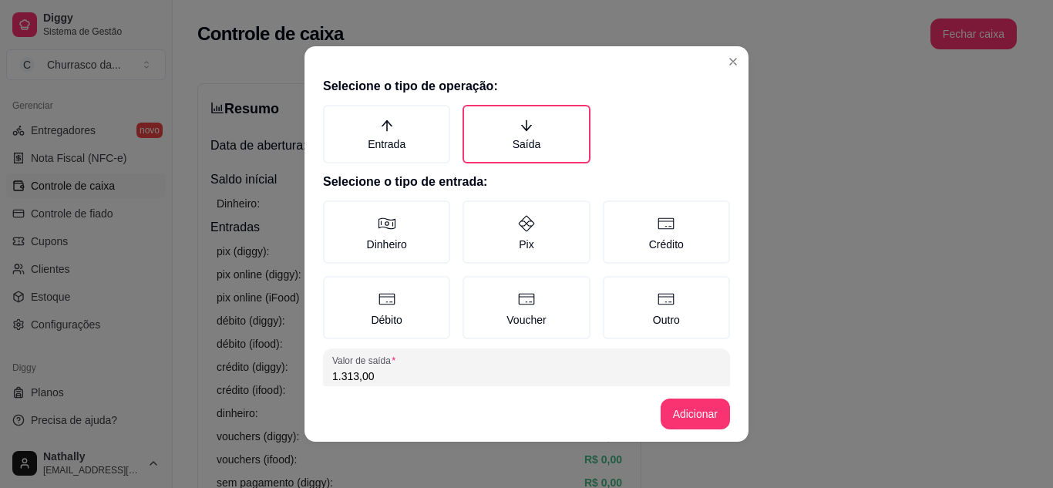
click at [335, 212] on button "Dinheiro" at bounding box center [328, 206] width 12 height 12
click at [496, 225] on label "Pix" at bounding box center [525, 231] width 127 height 63
click at [474, 212] on button "Pix" at bounding box center [468, 206] width 12 height 12
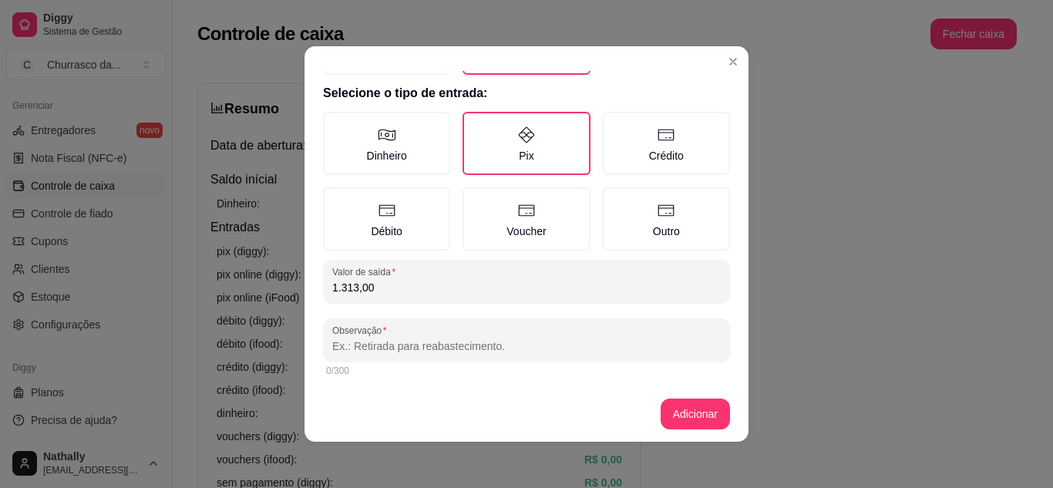
click at [371, 348] on input "Observação" at bounding box center [526, 345] width 388 height 15
type input "REPASSE 10/08 FRANCISCO"
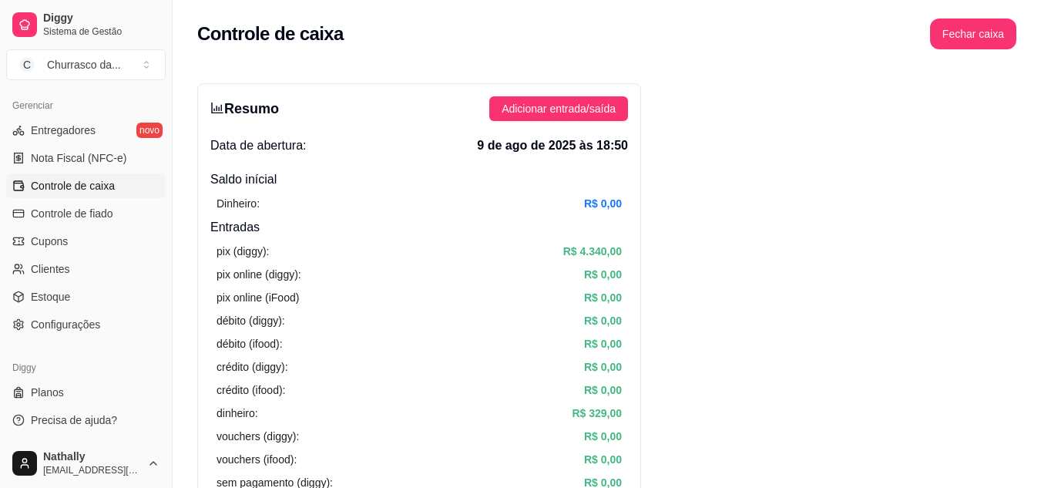
click at [547, 114] on span "Adicionar entrada/saída" at bounding box center [559, 108] width 114 height 17
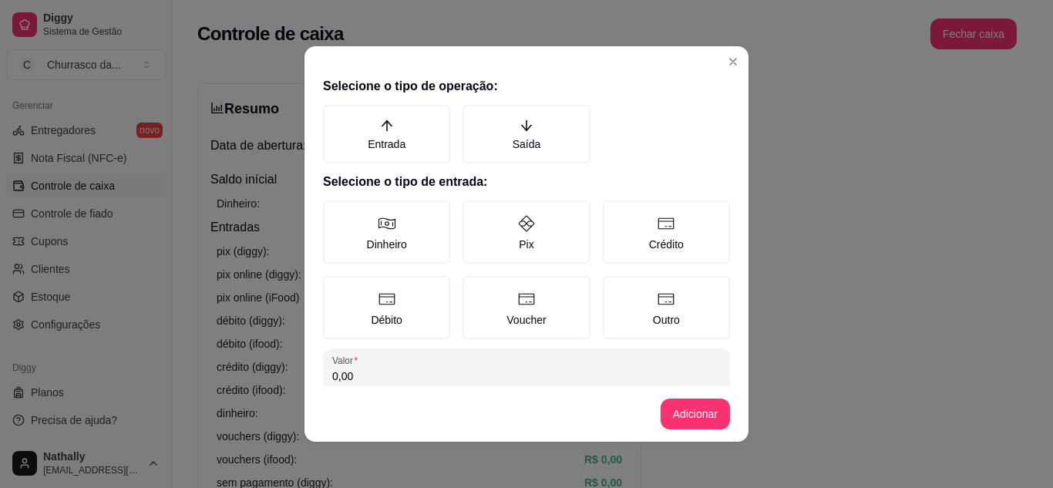
click at [487, 134] on label "Saída" at bounding box center [525, 134] width 127 height 59
click at [474, 116] on button "Saída" at bounding box center [468, 110] width 12 height 12
click at [554, 237] on label "Pix" at bounding box center [525, 231] width 127 height 63
click at [474, 212] on button "Pix" at bounding box center [468, 206] width 12 height 12
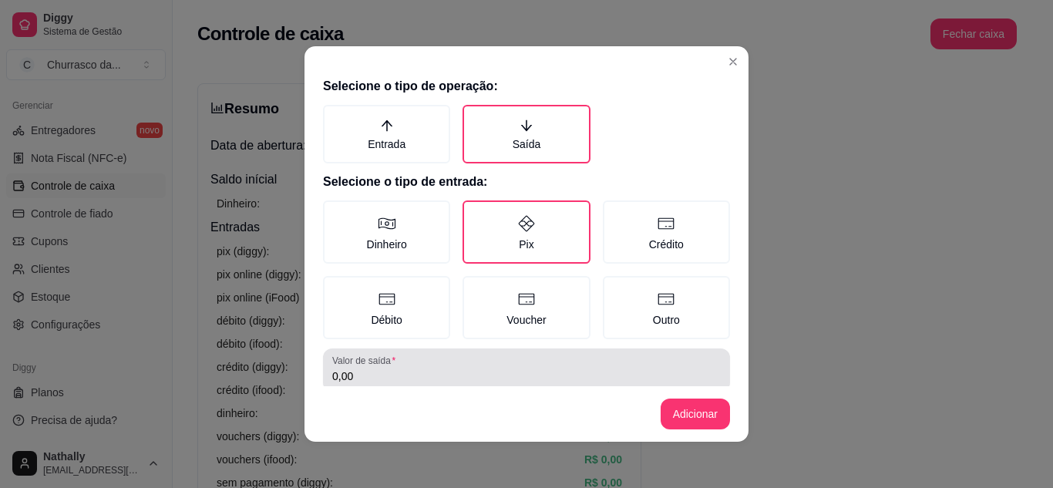
click at [455, 369] on input "0,00" at bounding box center [526, 375] width 388 height 15
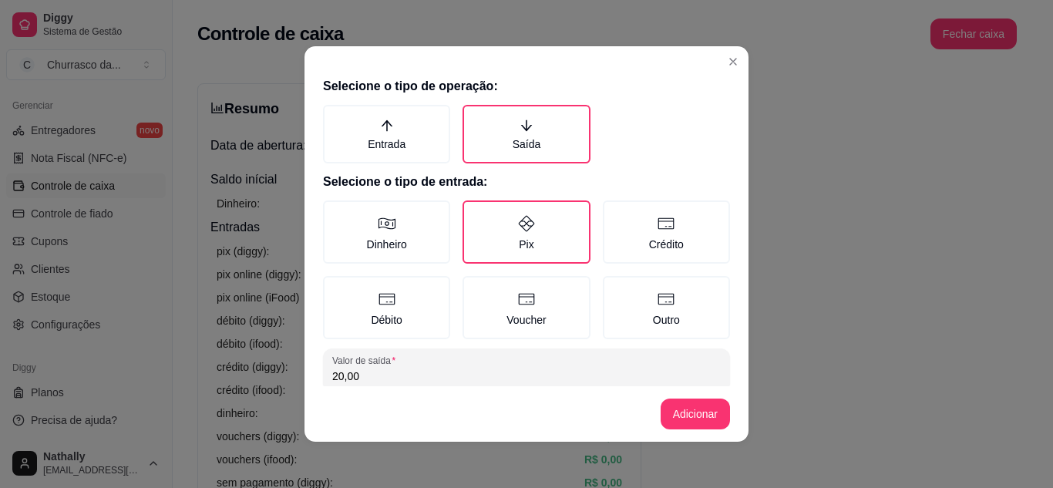
type input "20,00"
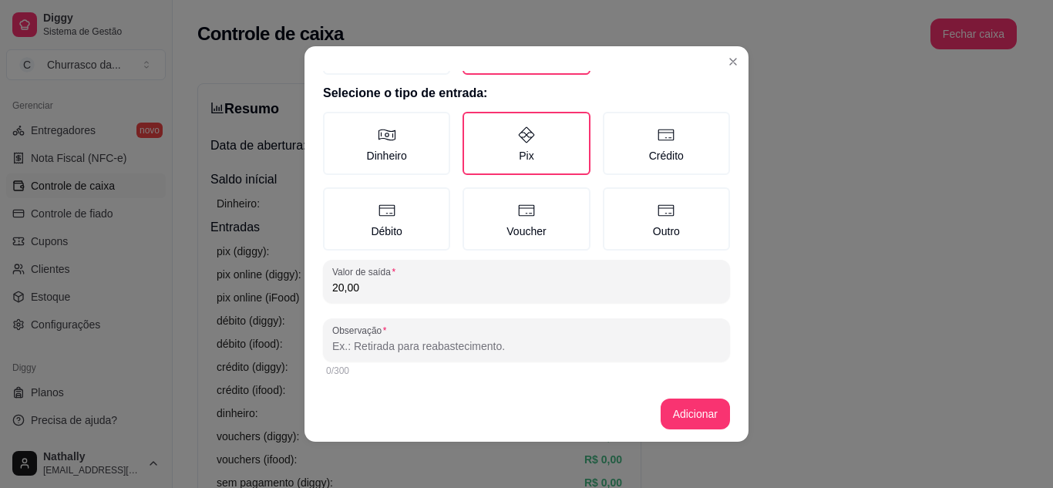
click at [512, 338] on input "Observação" at bounding box center [526, 345] width 388 height 15
type input "REPASSE BOLOS MARIA 10/08"
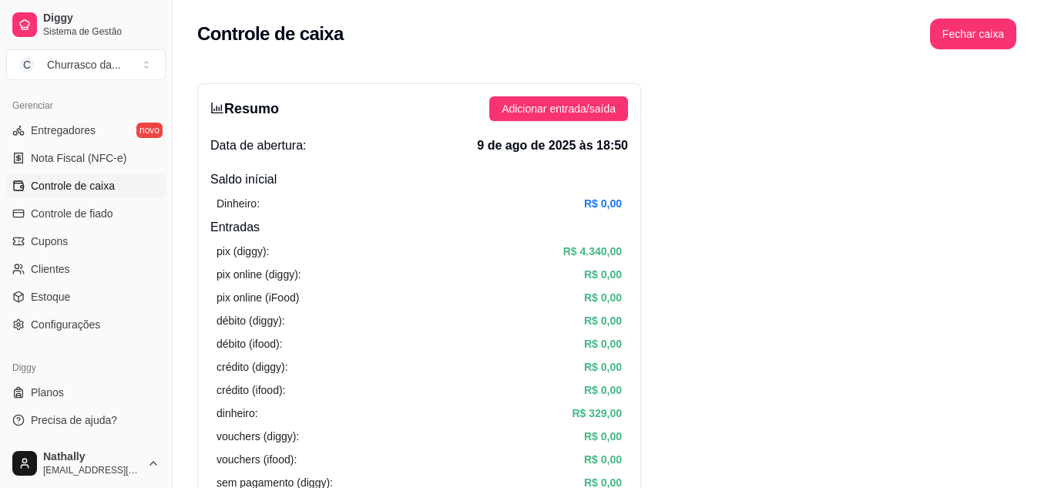
click at [594, 109] on span "Adicionar entrada/saída" at bounding box center [559, 108] width 114 height 17
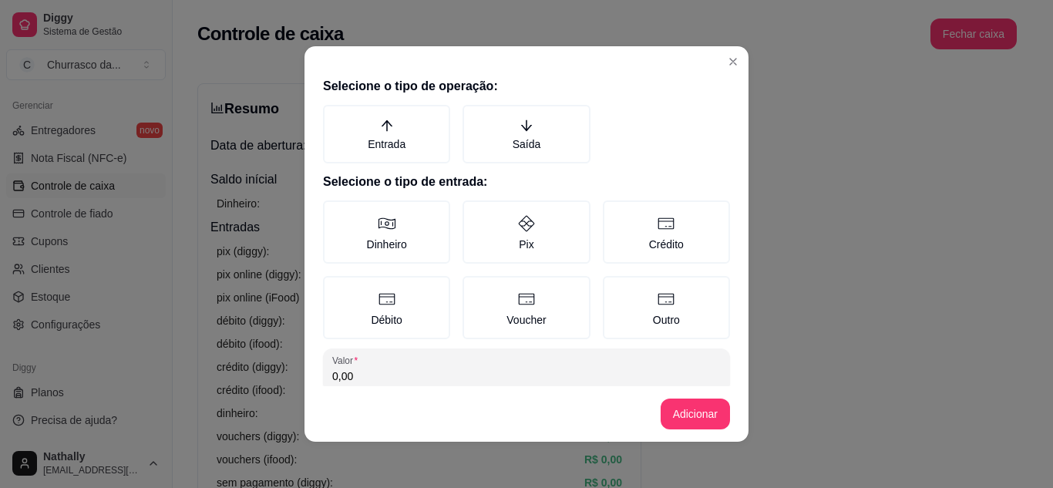
click at [502, 214] on label "Pix" at bounding box center [525, 231] width 127 height 63
click at [474, 212] on button "Pix" at bounding box center [468, 206] width 12 height 12
click at [520, 129] on icon "arrow-down" at bounding box center [527, 126] width 14 height 14
click at [474, 116] on button "Saída" at bounding box center [468, 110] width 12 height 12
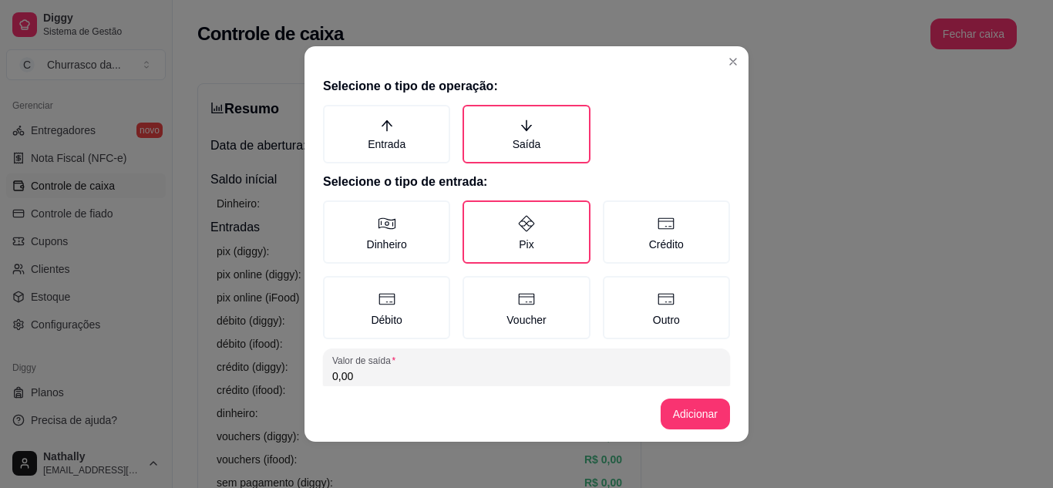
click at [503, 368] on input "0,00" at bounding box center [526, 375] width 388 height 15
type input "124,26"
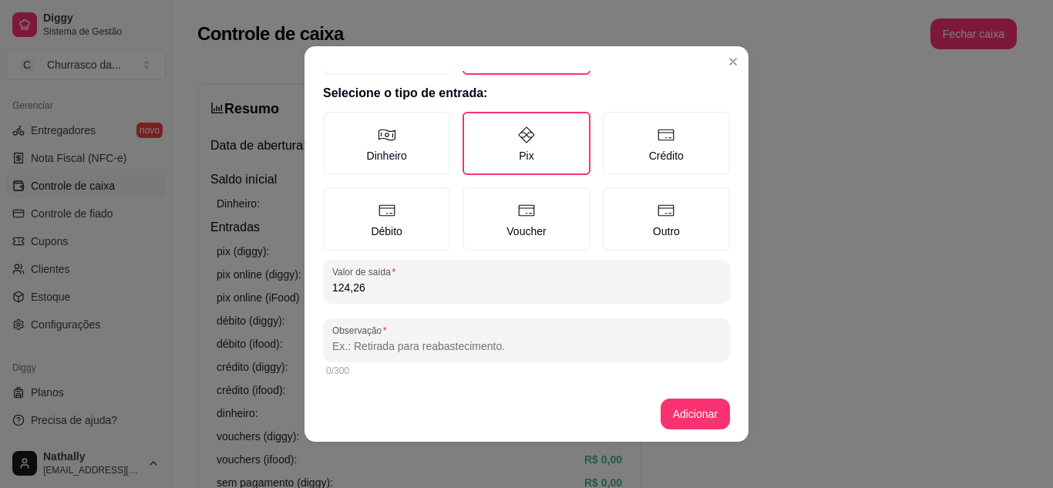
click at [487, 347] on input "Observação" at bounding box center [526, 345] width 388 height 15
type input "REPASSE NATHALLY BEBIDA/MORANGO"
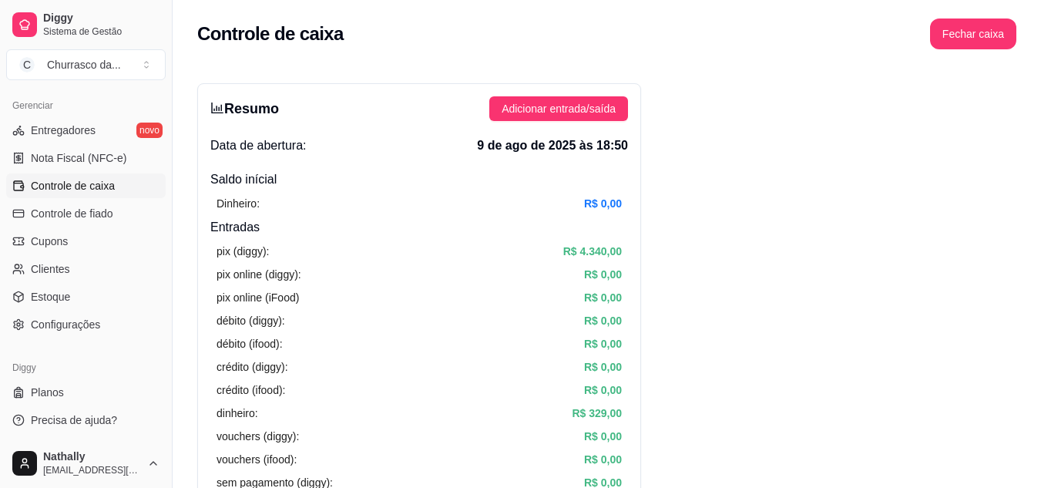
click at [577, 106] on span "Adicionar entrada/saída" at bounding box center [559, 108] width 114 height 17
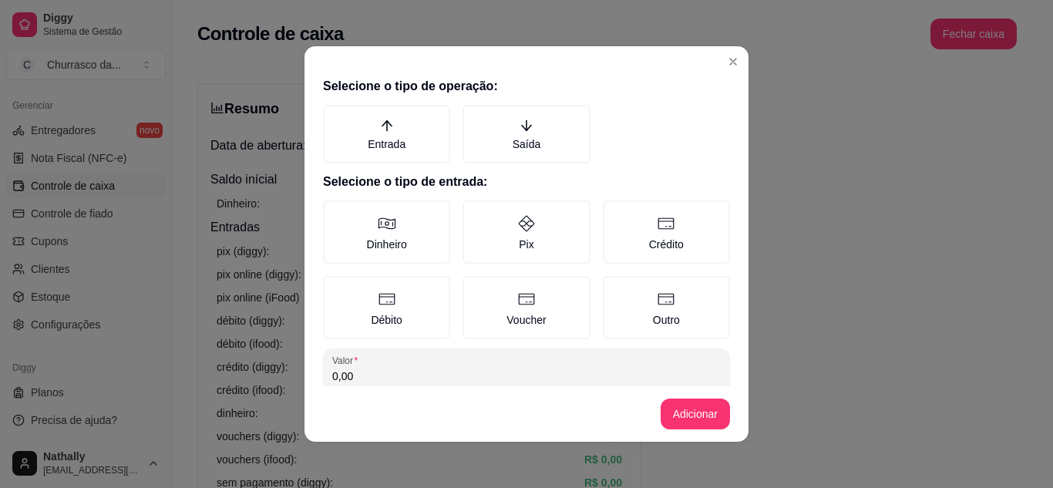
click at [510, 143] on label "Saída" at bounding box center [525, 134] width 127 height 59
click at [474, 116] on button "Saída" at bounding box center [468, 110] width 12 height 12
click at [540, 247] on label "Pix" at bounding box center [525, 231] width 127 height 63
click at [474, 212] on button "Pix" at bounding box center [468, 206] width 12 height 12
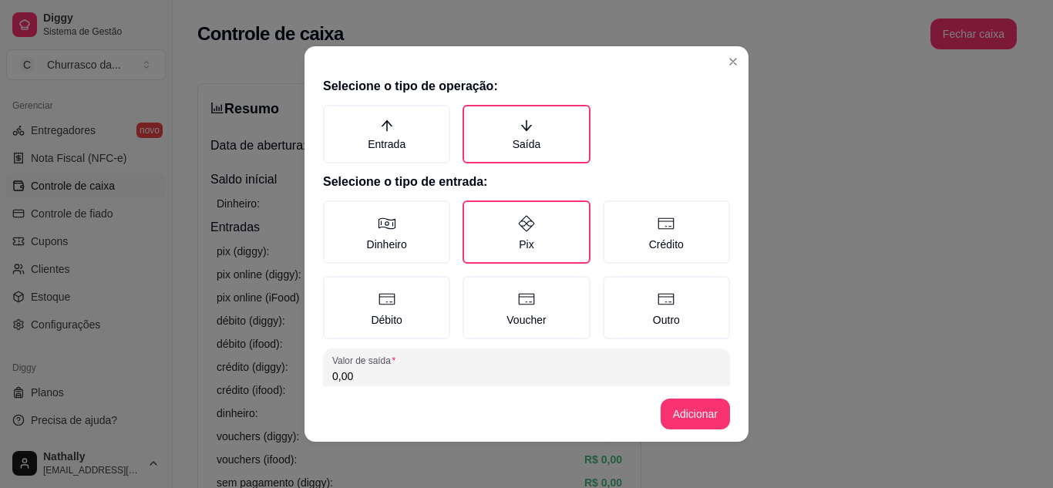
click at [496, 382] on input "0,00" at bounding box center [526, 375] width 388 height 15
type input "93,19"
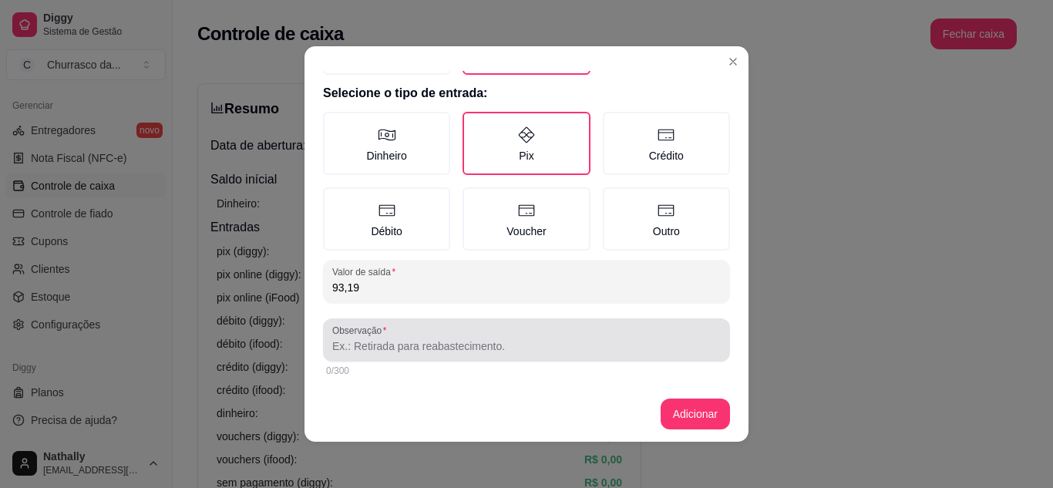
click at [432, 332] on div at bounding box center [526, 340] width 388 height 31
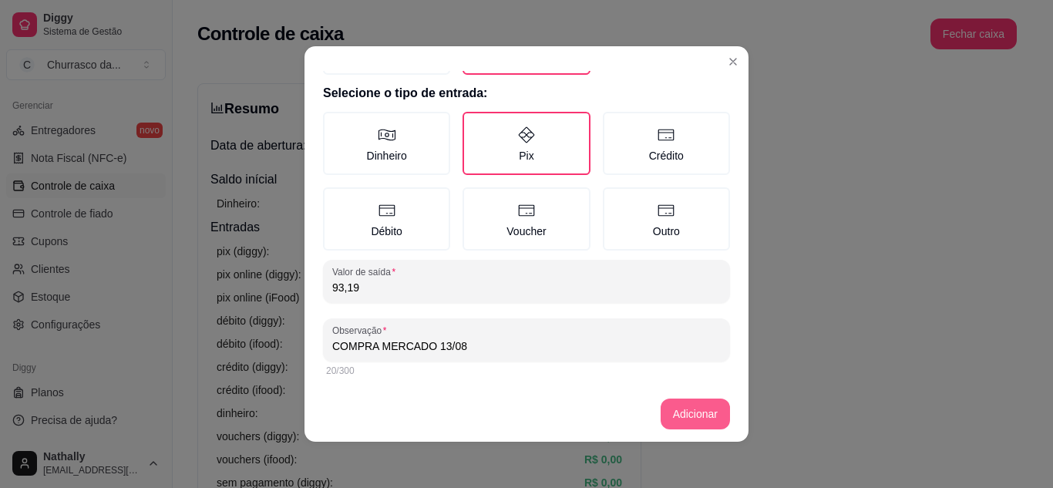
type input "COMPRA MERCADO 13/08"
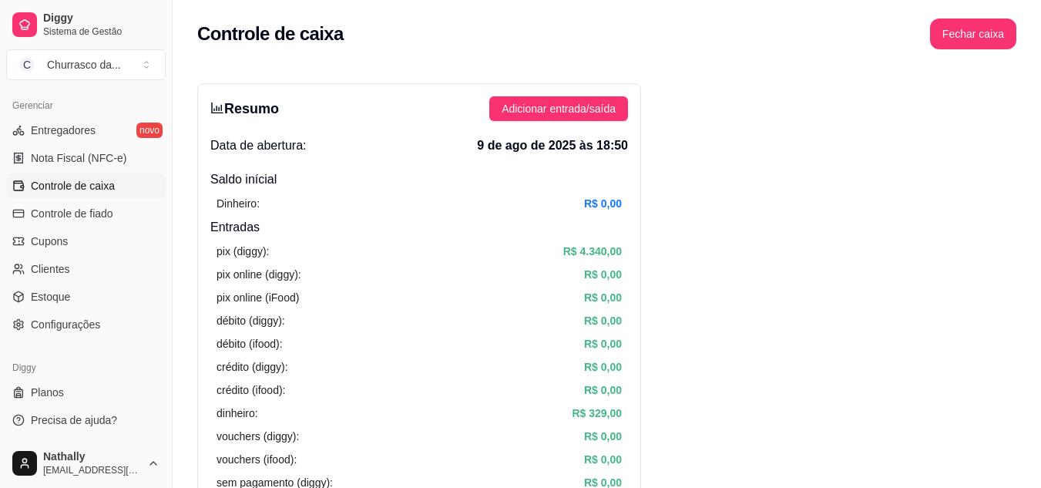
click at [543, 98] on button "Adicionar entrada/saída" at bounding box center [558, 108] width 139 height 25
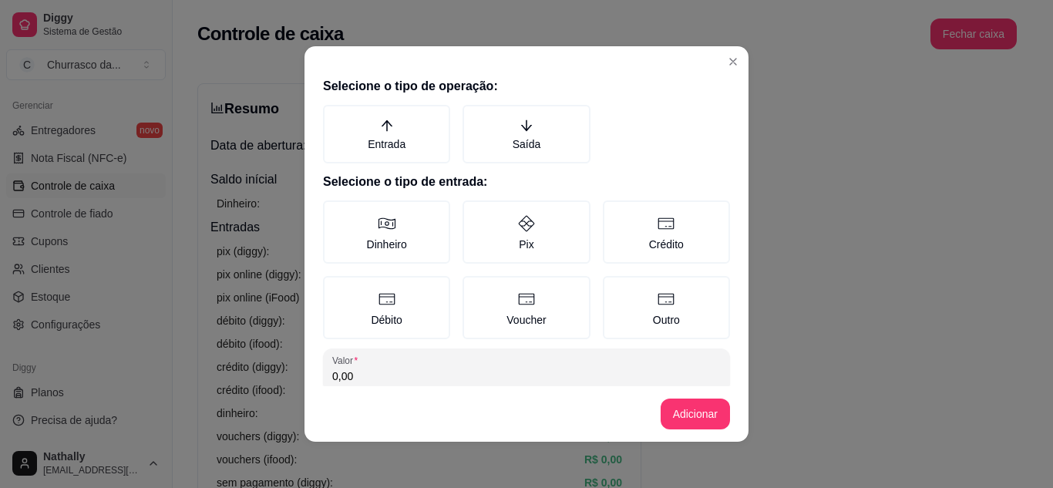
click at [501, 153] on label "Saída" at bounding box center [525, 134] width 127 height 59
click at [474, 116] on button "Saída" at bounding box center [468, 110] width 12 height 12
click at [506, 213] on label "Pix" at bounding box center [525, 231] width 127 height 63
click at [474, 212] on button "Pix" at bounding box center [468, 206] width 12 height 12
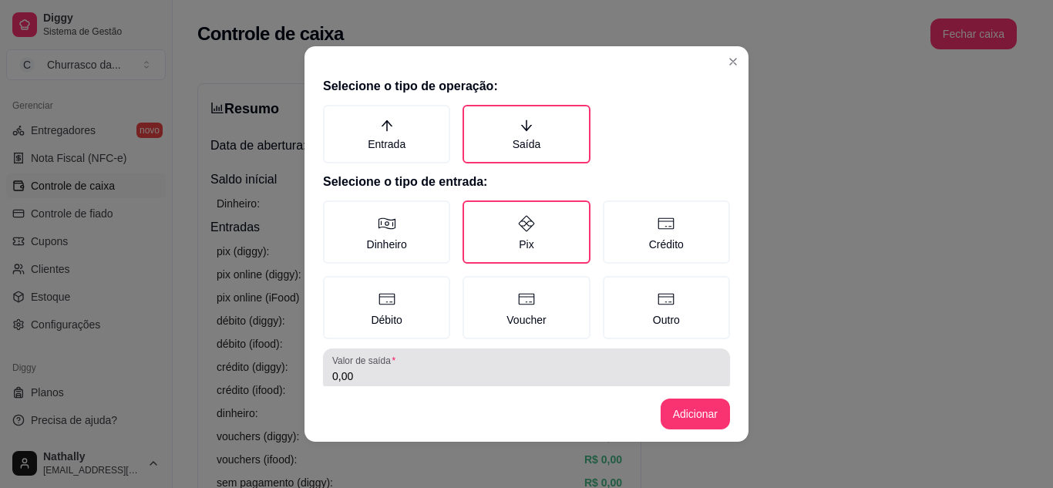
click at [495, 359] on div "0,00" at bounding box center [526, 370] width 388 height 31
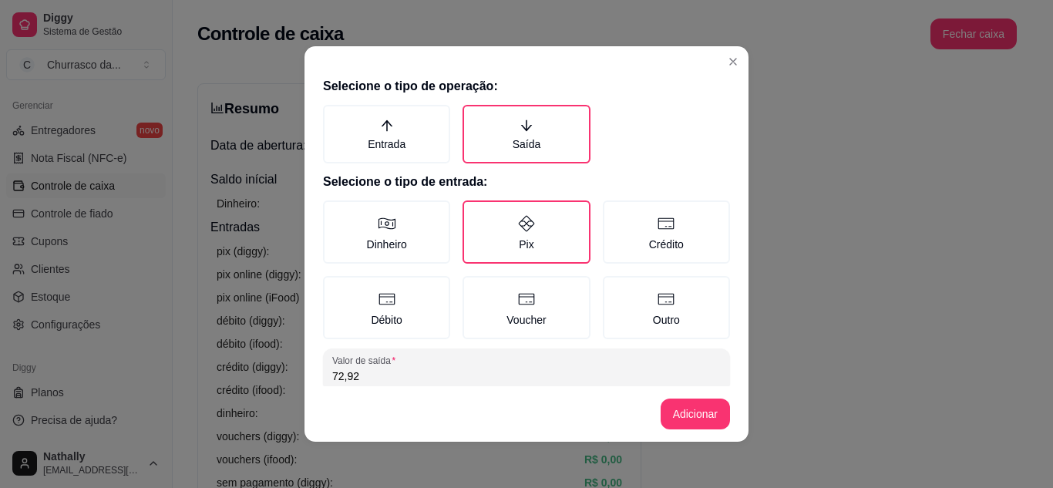
type input "72,92"
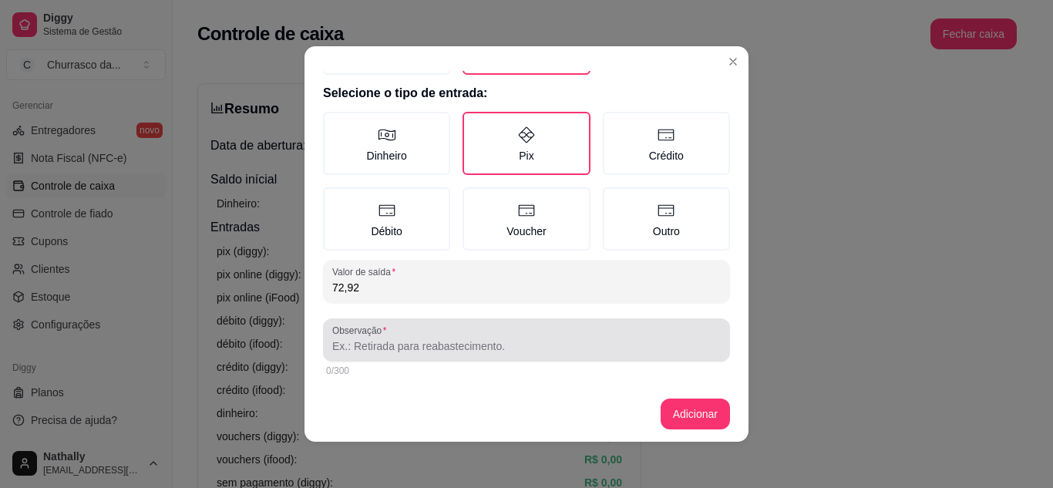
click at [507, 335] on div at bounding box center [526, 340] width 388 height 31
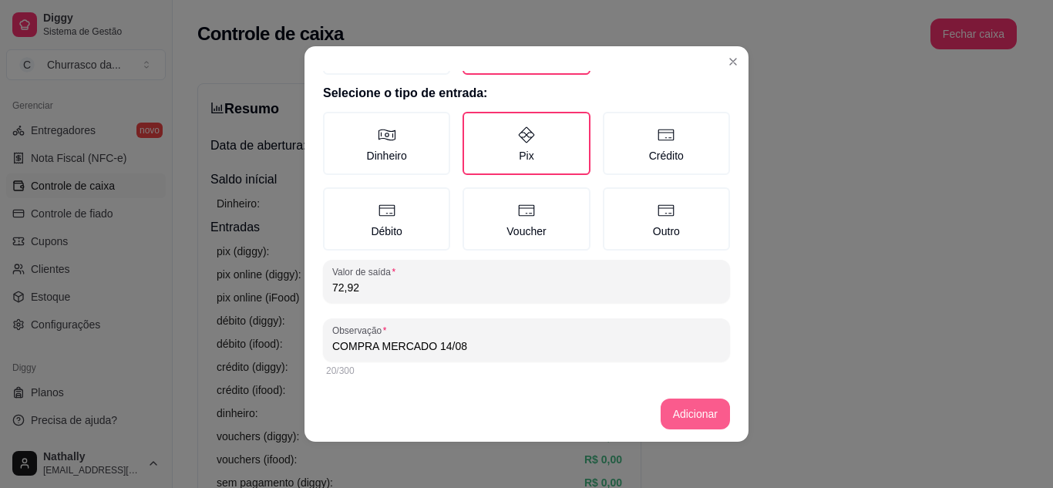
type input "COMPRA MERCADO 14/08"
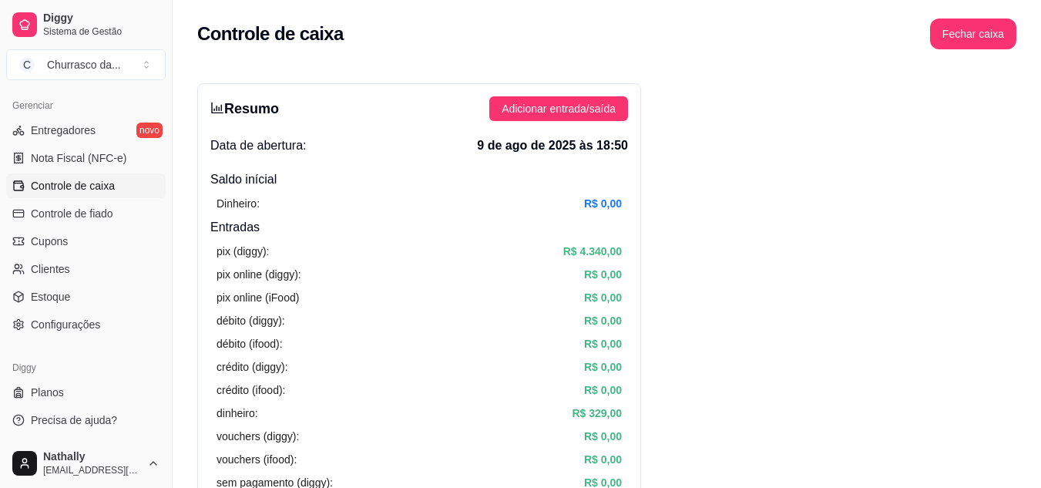
click at [547, 113] on span "Adicionar entrada/saída" at bounding box center [559, 108] width 114 height 17
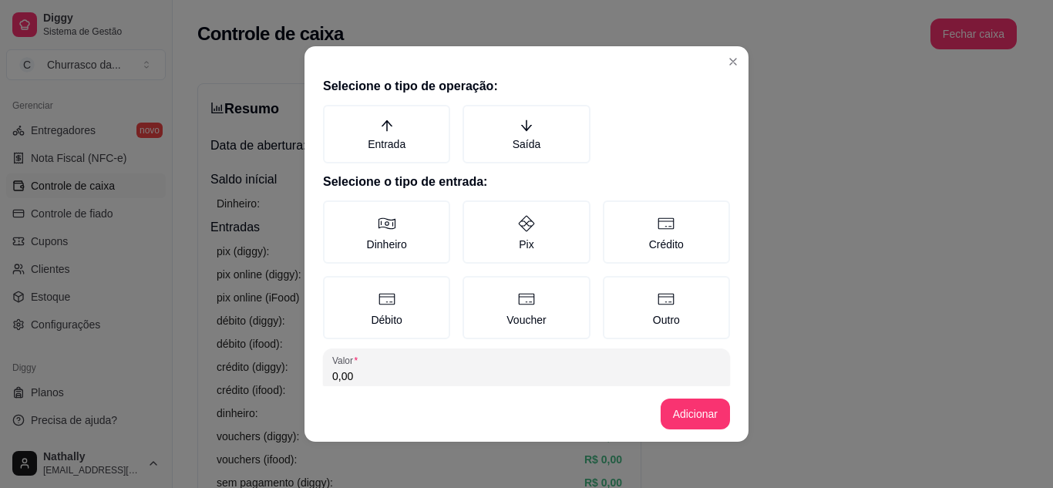
click at [516, 146] on label "Saída" at bounding box center [525, 134] width 127 height 59
click at [474, 116] on button "Saída" at bounding box center [468, 110] width 12 height 12
click at [507, 244] on label "Pix" at bounding box center [525, 231] width 127 height 63
click at [474, 212] on button "Pix" at bounding box center [468, 206] width 12 height 12
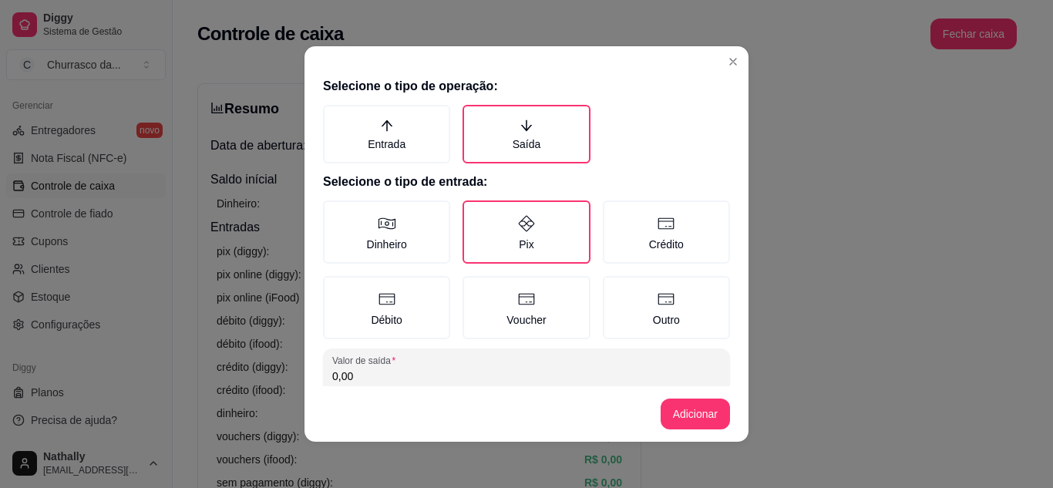
click at [442, 386] on footer "Adicionar" at bounding box center [526, 413] width 444 height 55
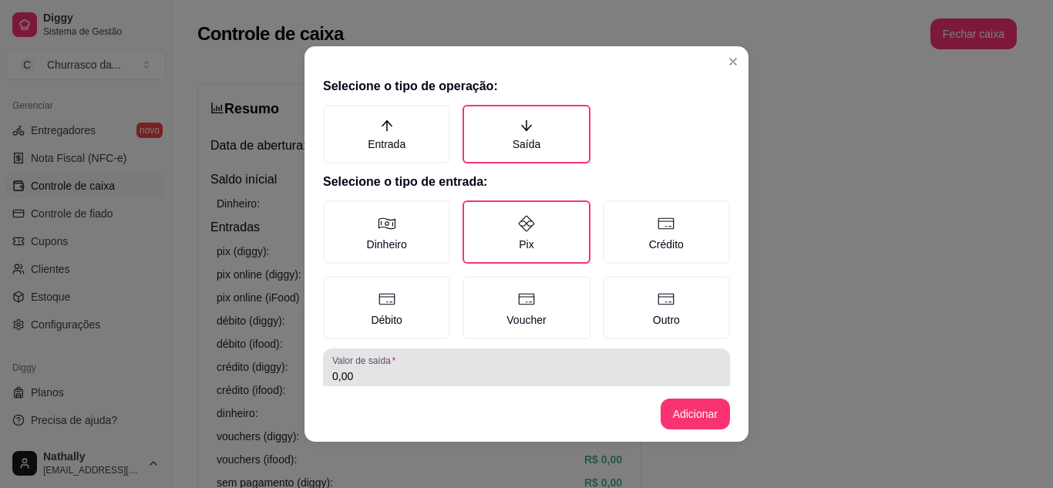
click at [473, 385] on div "0,00" at bounding box center [526, 370] width 388 height 31
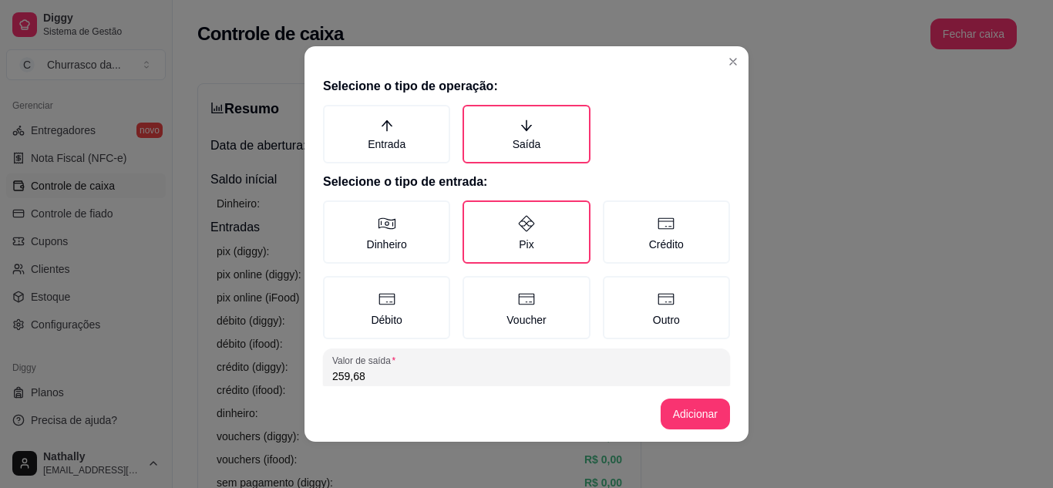
type input "259,68"
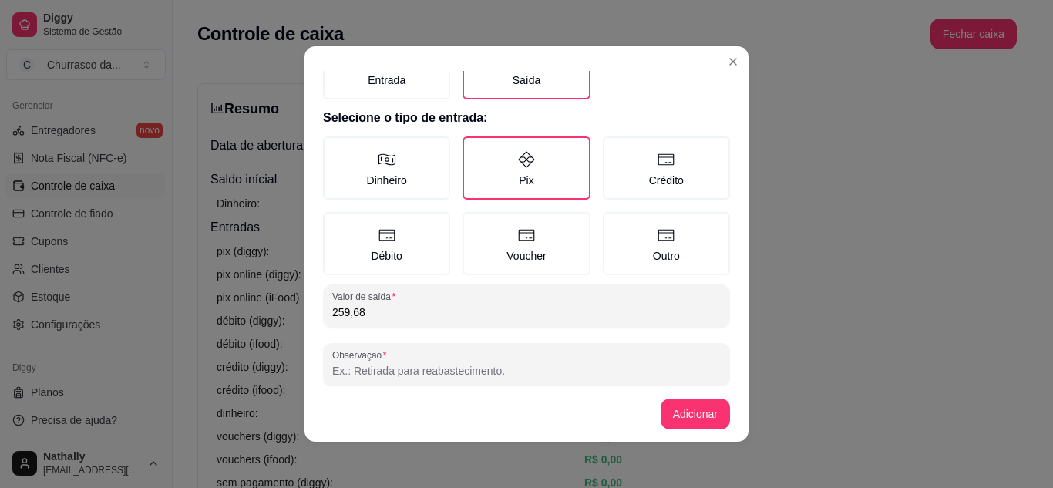
click at [530, 371] on input "Observação" at bounding box center [526, 370] width 388 height 15
type input "COMPRA MERCADO 21/08"
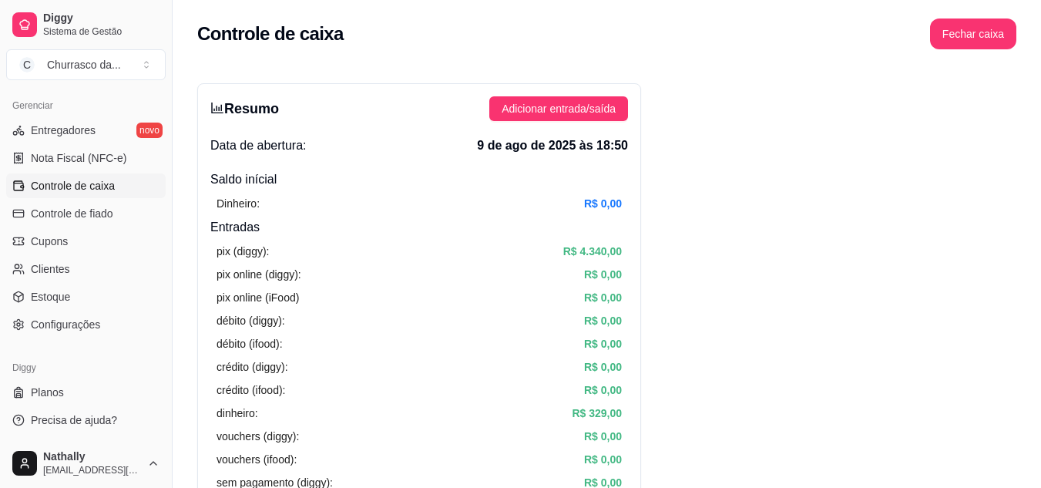
click at [553, 99] on button "Adicionar entrada/saída" at bounding box center [558, 108] width 139 height 25
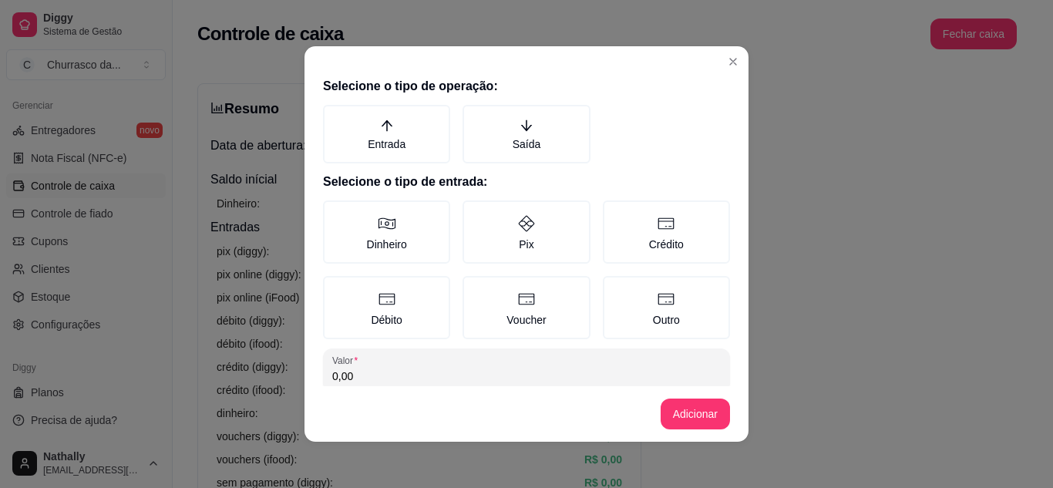
click at [505, 121] on label "Saída" at bounding box center [525, 134] width 127 height 59
click at [474, 116] on button "Saída" at bounding box center [468, 110] width 12 height 12
click at [530, 245] on label "Pix" at bounding box center [525, 231] width 127 height 63
click at [474, 212] on button "Pix" at bounding box center [468, 206] width 12 height 12
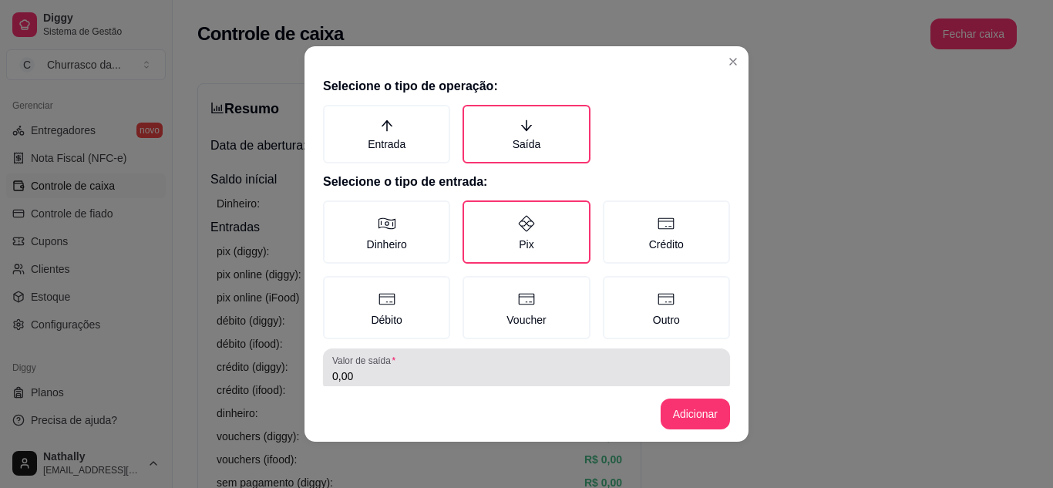
click at [537, 361] on div "0,00" at bounding box center [526, 370] width 388 height 31
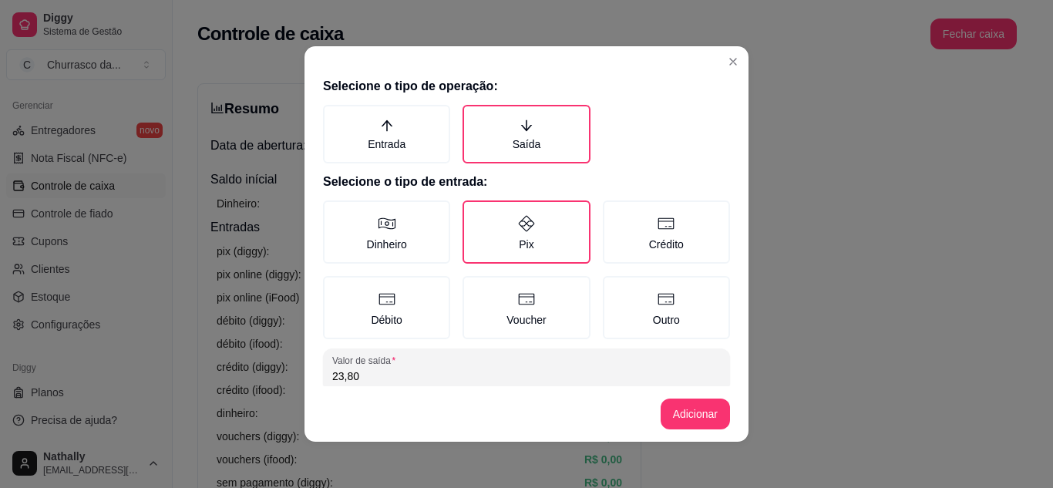
type input "23,80"
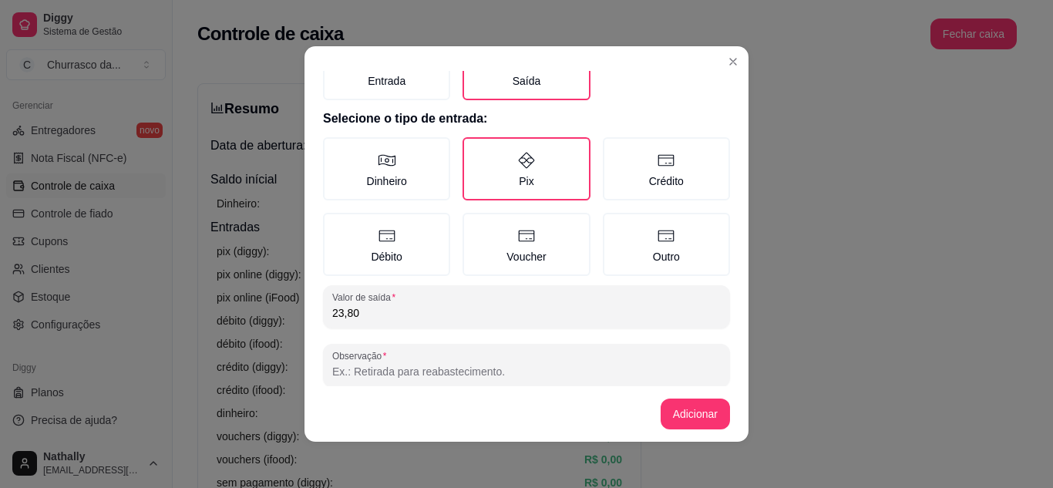
scroll to position [89, 0]
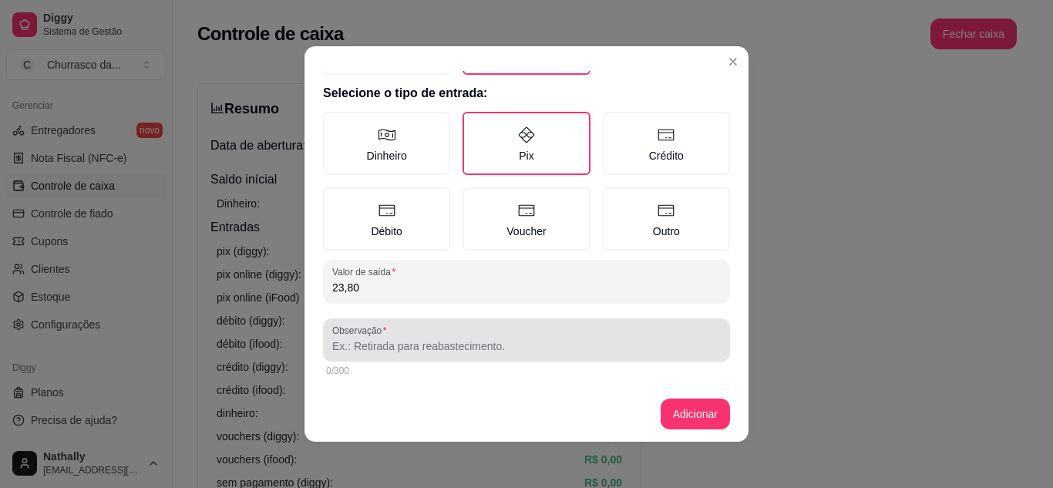
click at [394, 330] on div at bounding box center [526, 340] width 388 height 31
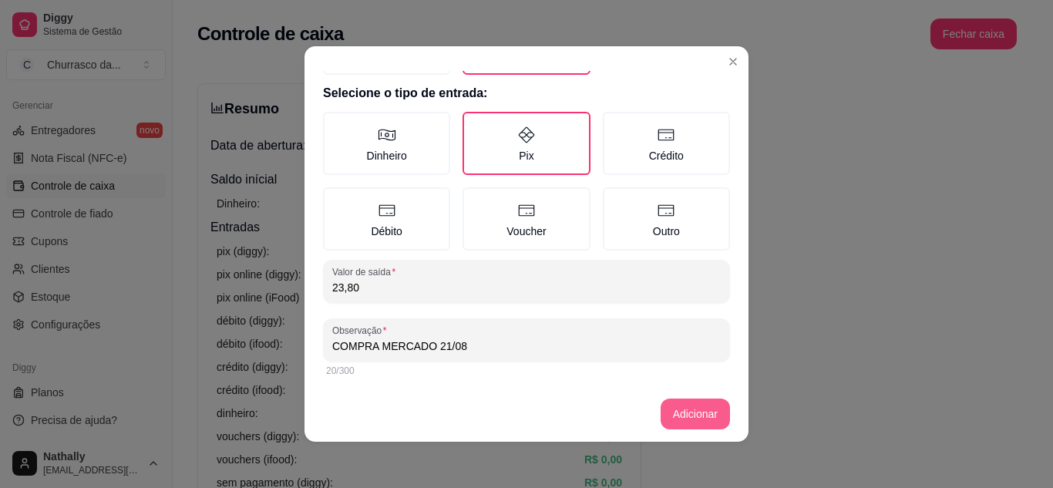
type input "COMPRA MERCADO 21/08"
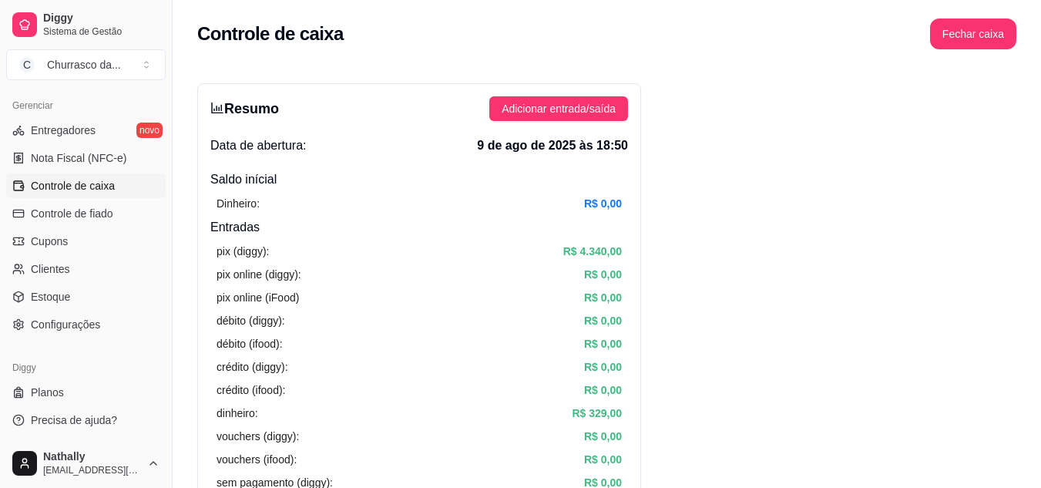
click at [571, 103] on span "Adicionar entrada/saída" at bounding box center [559, 108] width 114 height 17
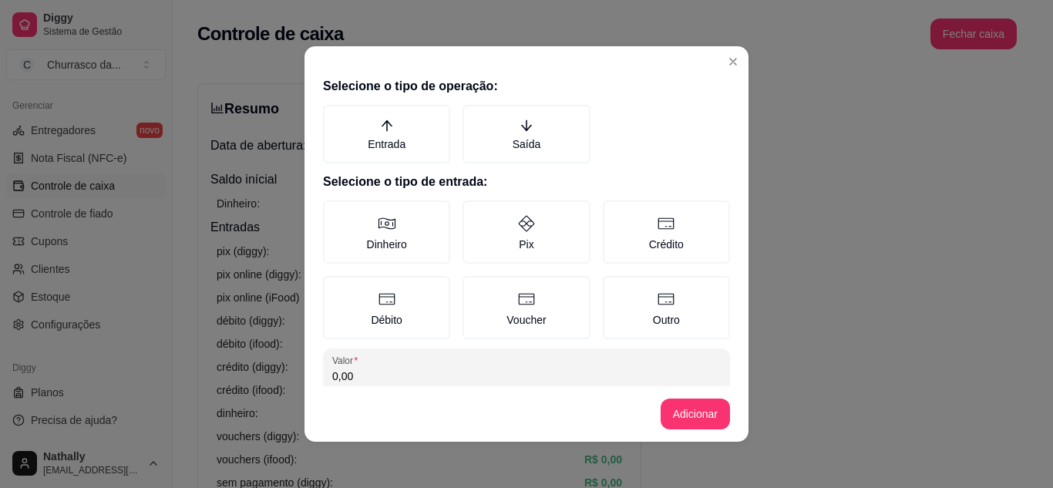
click at [521, 131] on icon "arrow-down" at bounding box center [526, 125] width 11 height 11
click at [474, 116] on button "Saída" at bounding box center [468, 110] width 12 height 12
click at [525, 228] on label "Pix" at bounding box center [525, 231] width 127 height 63
click at [474, 212] on button "Pix" at bounding box center [468, 206] width 12 height 12
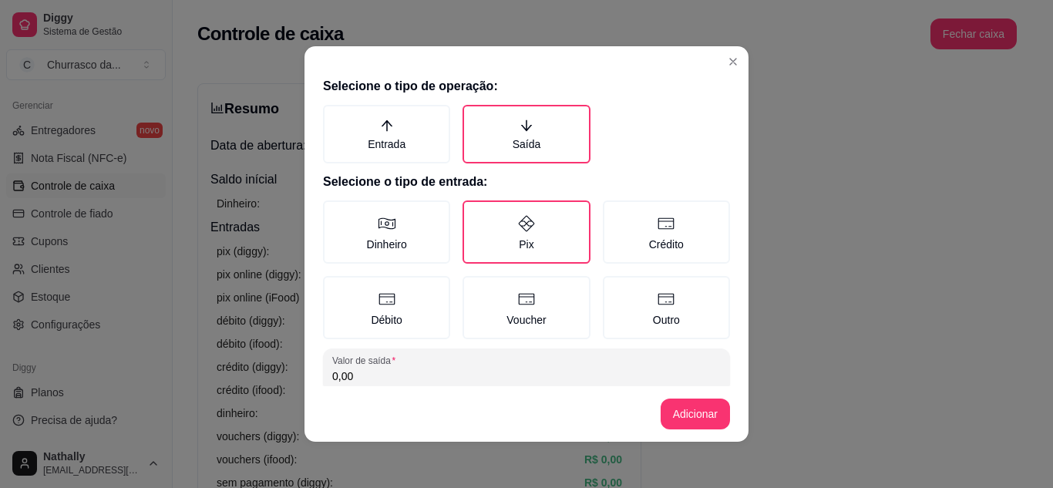
click at [489, 375] on input "0,00" at bounding box center [526, 375] width 388 height 15
type input "11,53"
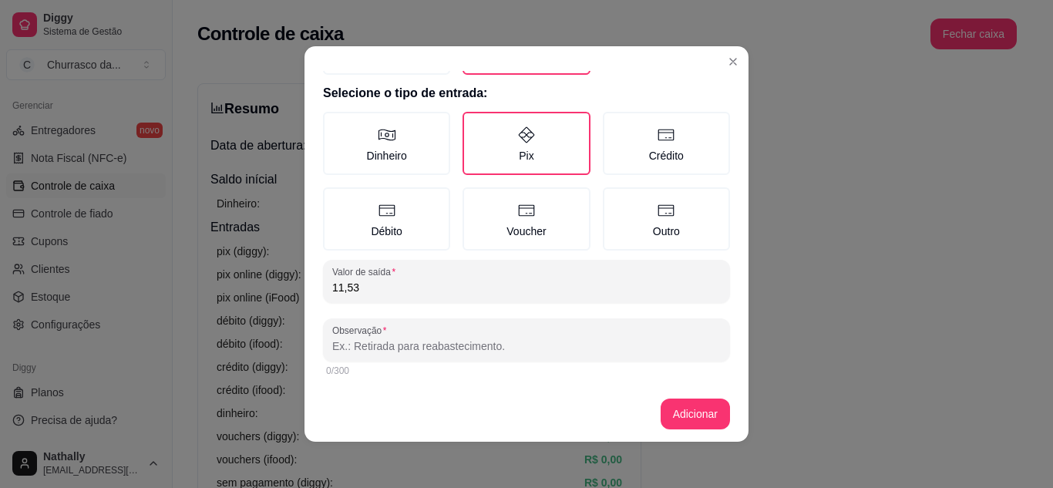
click at [427, 350] on input "Observação" at bounding box center [526, 345] width 388 height 15
type input "COMPRA OLIVEIRA 21/08"
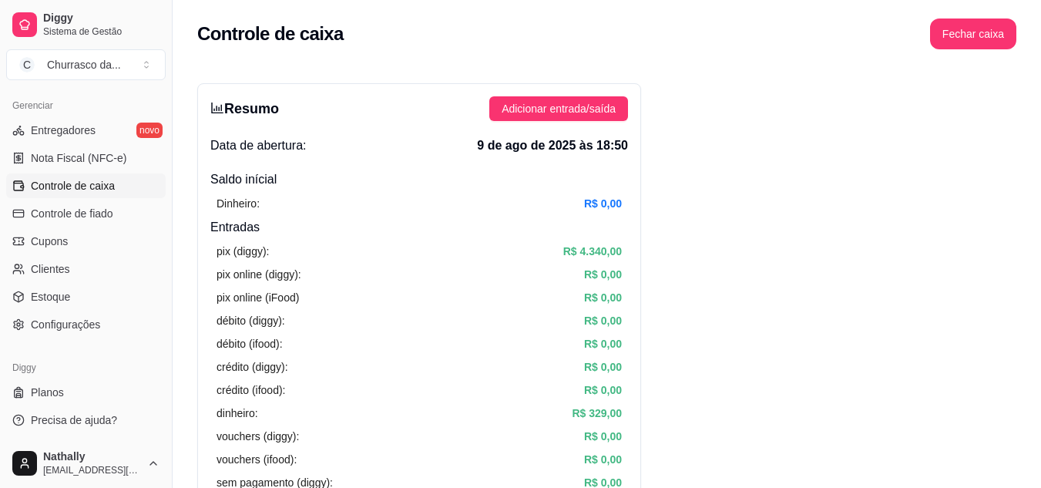
click at [584, 114] on span "Adicionar entrada/saída" at bounding box center [559, 108] width 114 height 17
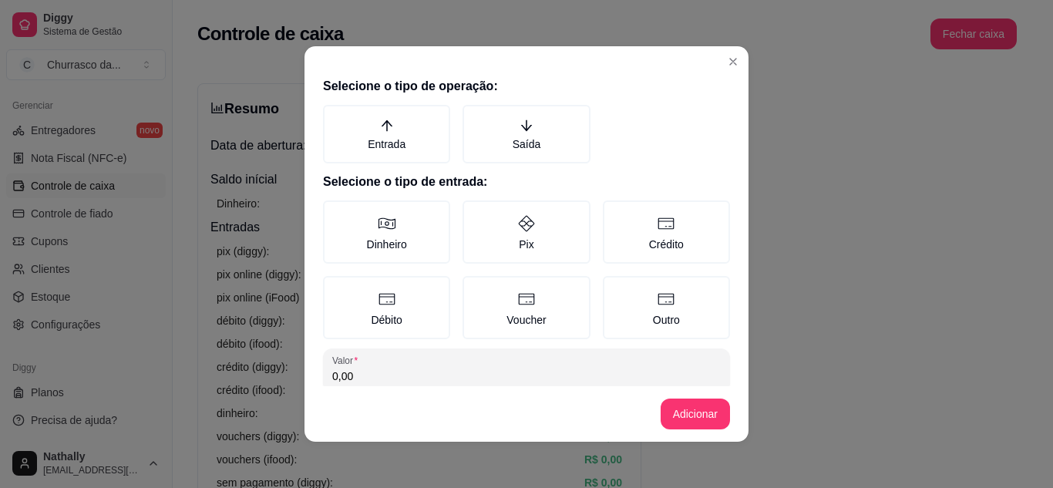
click at [513, 240] on label "Pix" at bounding box center [525, 231] width 127 height 63
click at [474, 212] on button "Pix" at bounding box center [468, 206] width 12 height 12
click at [493, 371] on input "0,00" at bounding box center [526, 375] width 388 height 15
type input "97,90"
drag, startPoint x: 742, startPoint y: 274, endPoint x: 739, endPoint y: 291, distance: 17.2
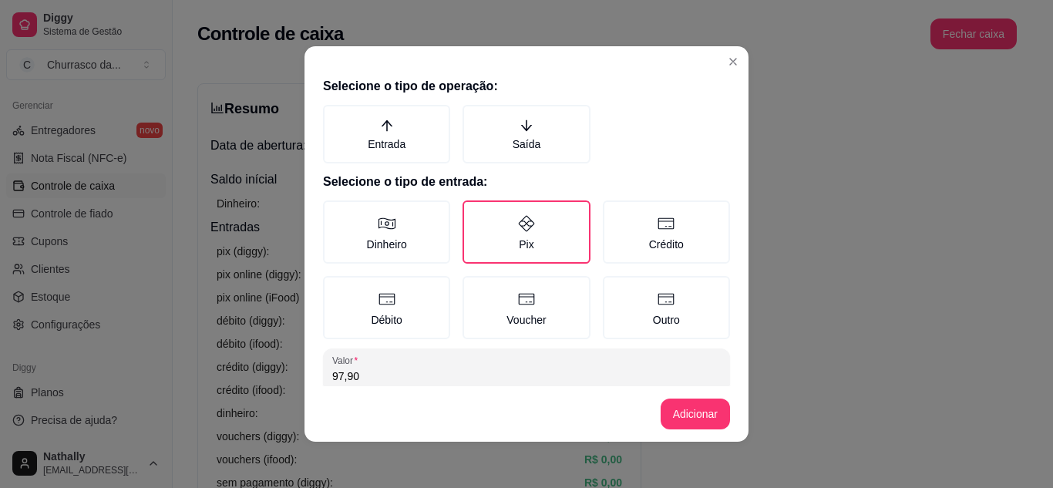
click at [739, 291] on div "Selecione o tipo de operação: Entrada Saída Selecione o tipo de entrada: Dinhei…" at bounding box center [526, 228] width 444 height 315
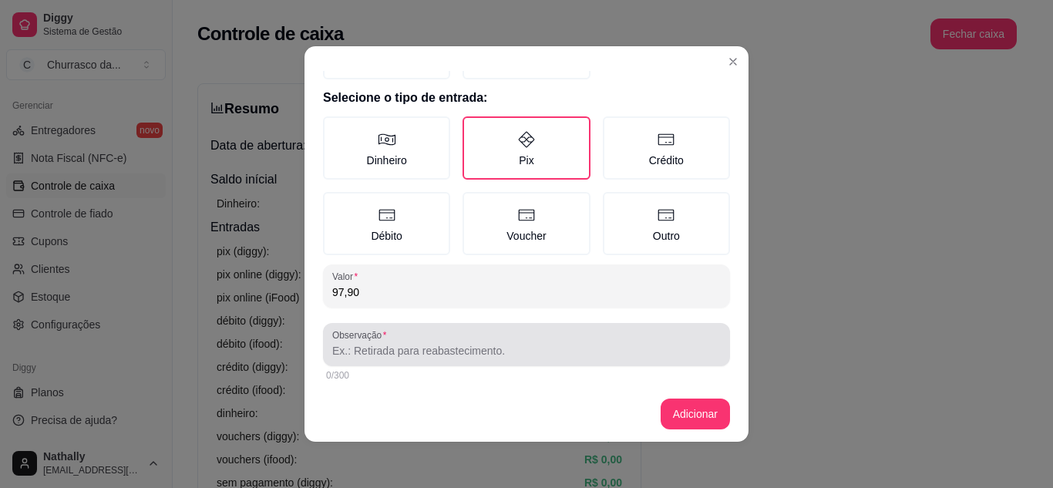
click at [513, 338] on div at bounding box center [526, 344] width 388 height 31
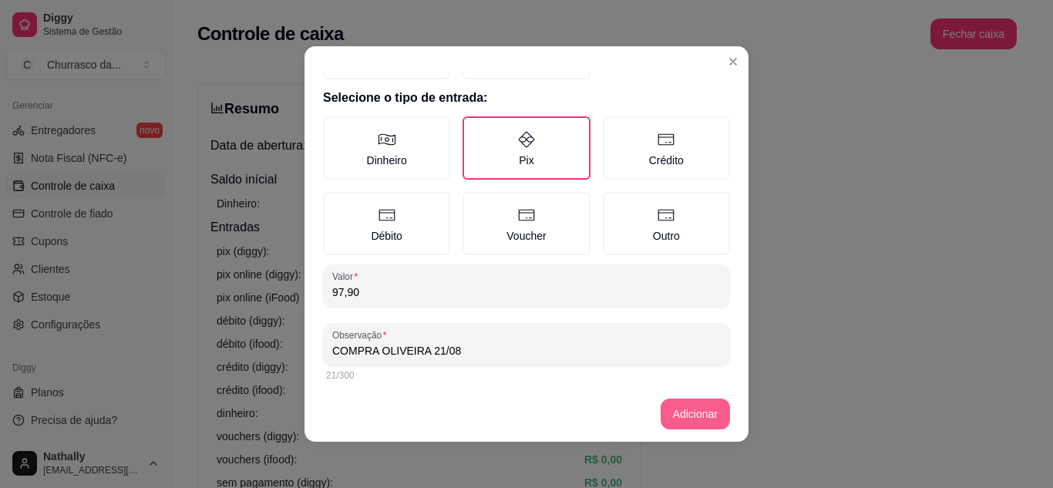
type input "COMPRA OLIVEIRA 21/08"
click at [679, 411] on button "Adicionar" at bounding box center [695, 414] width 68 height 30
click at [684, 402] on button "Adicionar" at bounding box center [695, 414] width 68 height 30
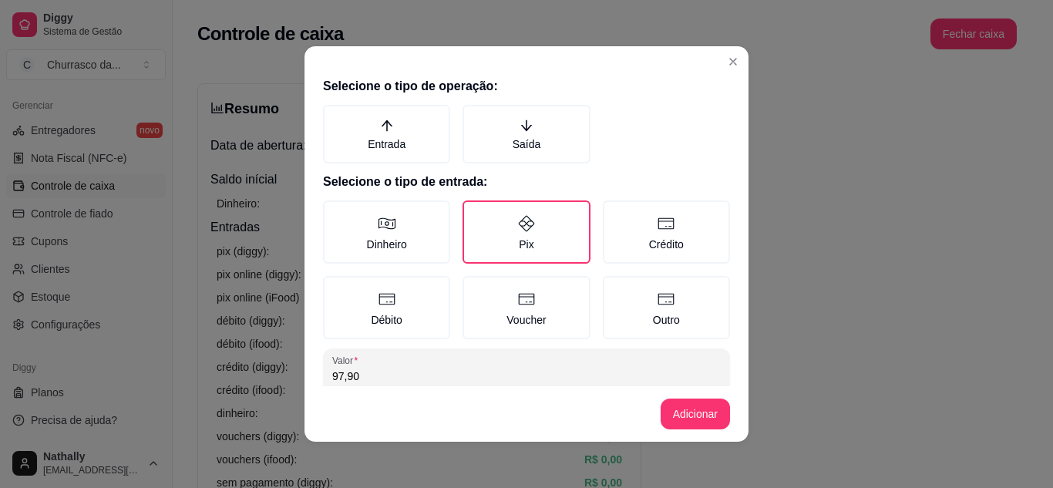
click at [513, 138] on label "Saída" at bounding box center [525, 134] width 127 height 59
click at [474, 116] on button "Saída" at bounding box center [468, 110] width 12 height 12
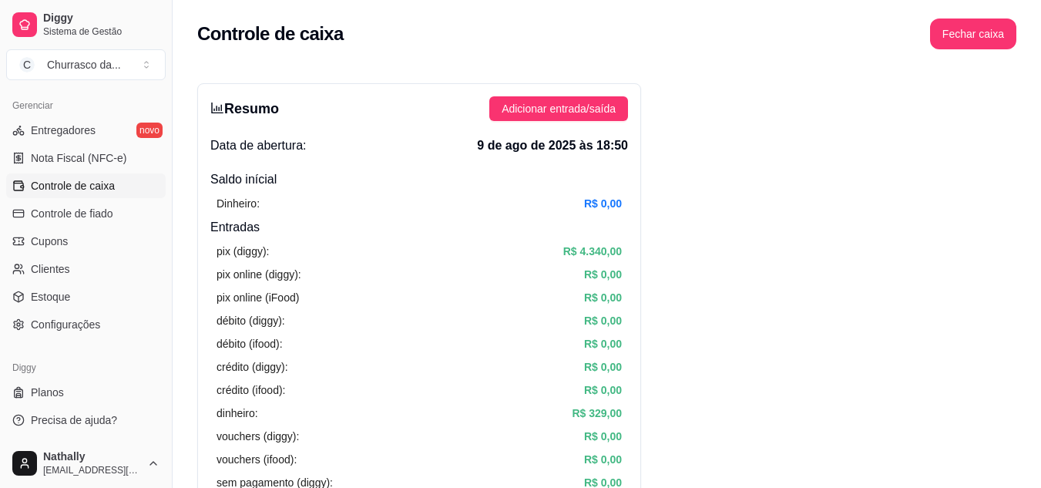
click at [604, 113] on span "Adicionar entrada/saída" at bounding box center [559, 108] width 114 height 17
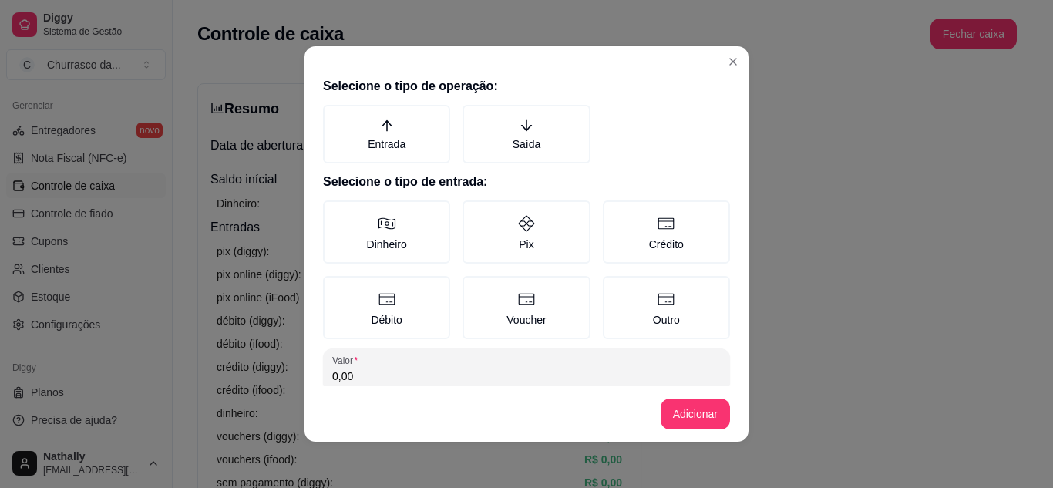
click at [520, 155] on label "Saída" at bounding box center [525, 134] width 127 height 59
click at [474, 116] on button "Saída" at bounding box center [468, 110] width 12 height 12
click at [531, 226] on label "Pix" at bounding box center [525, 231] width 127 height 63
click at [474, 212] on button "Pix" at bounding box center [468, 206] width 12 height 12
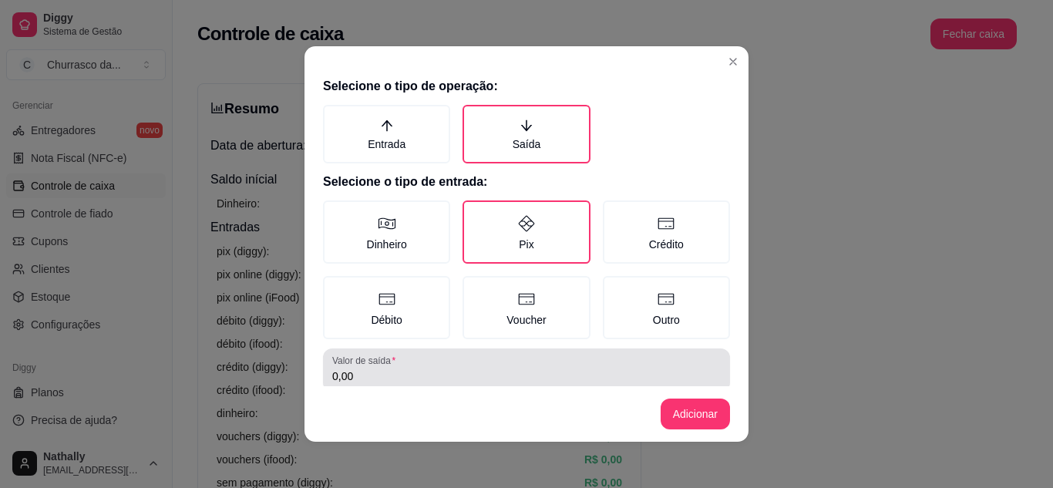
click at [439, 362] on div "0,00" at bounding box center [526, 370] width 388 height 31
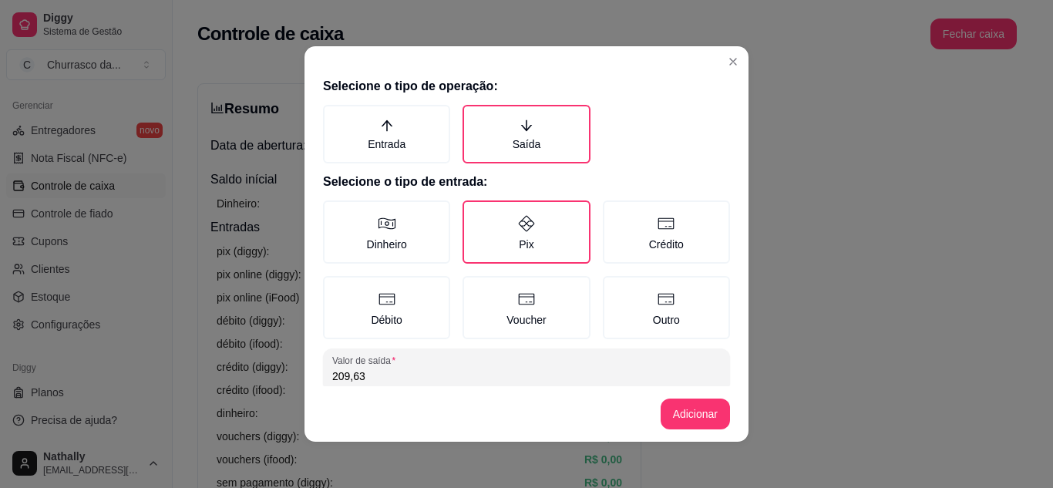
type input "209,63"
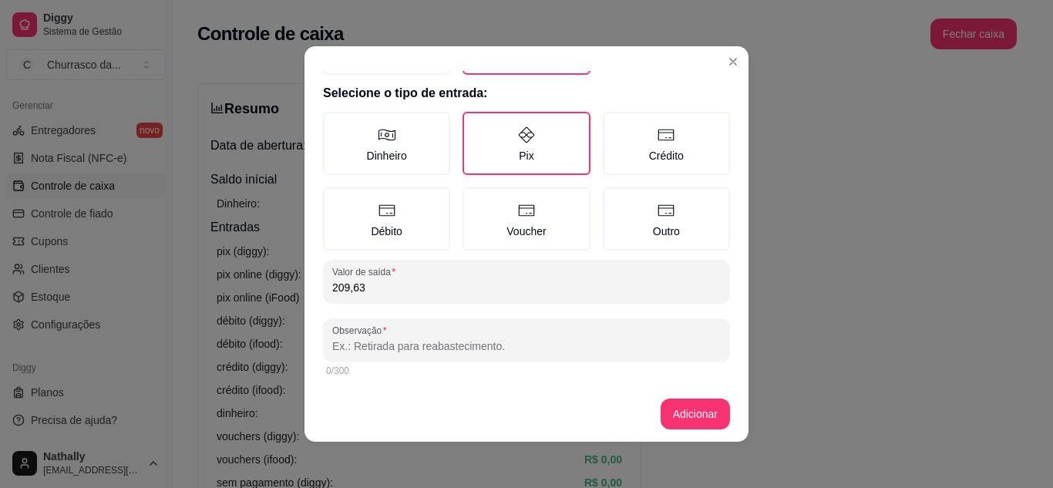
click at [419, 351] on input "Observação" at bounding box center [526, 345] width 388 height 15
type input "COMPRA [PERSON_NAME] 22/08"
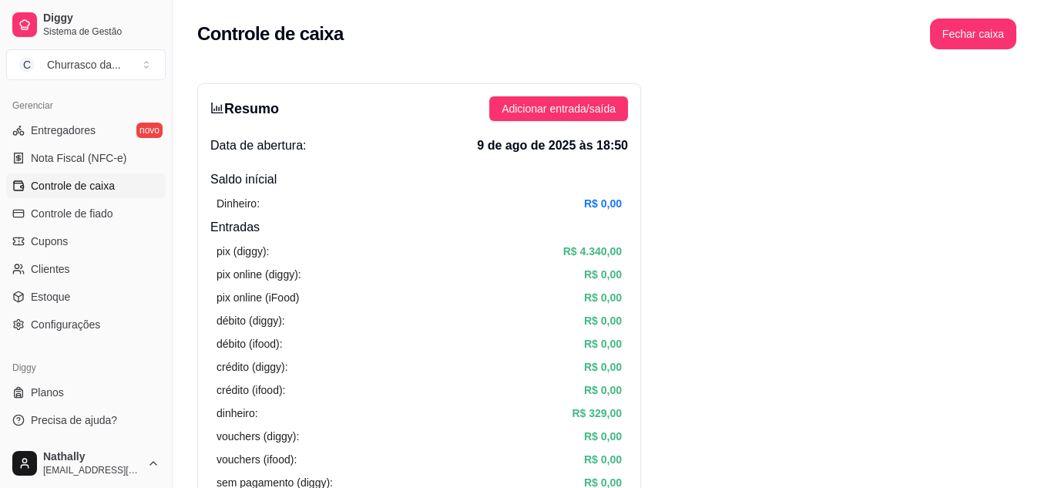
click at [599, 98] on button "Adicionar entrada/saída" at bounding box center [558, 108] width 139 height 25
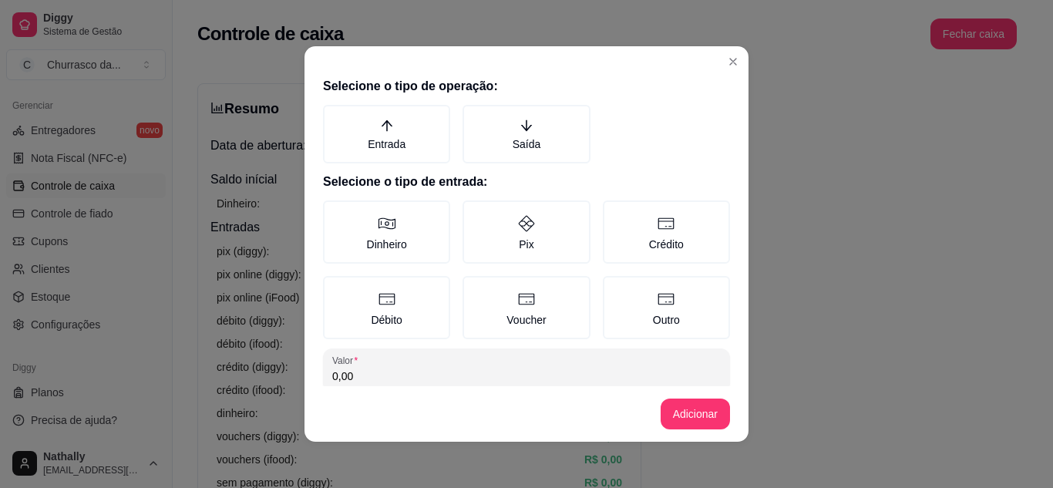
click at [530, 143] on label "Saída" at bounding box center [525, 134] width 127 height 59
click at [474, 116] on button "Saída" at bounding box center [468, 110] width 12 height 12
click at [484, 234] on label "Pix" at bounding box center [525, 231] width 127 height 63
click at [474, 212] on button "Pix" at bounding box center [468, 206] width 12 height 12
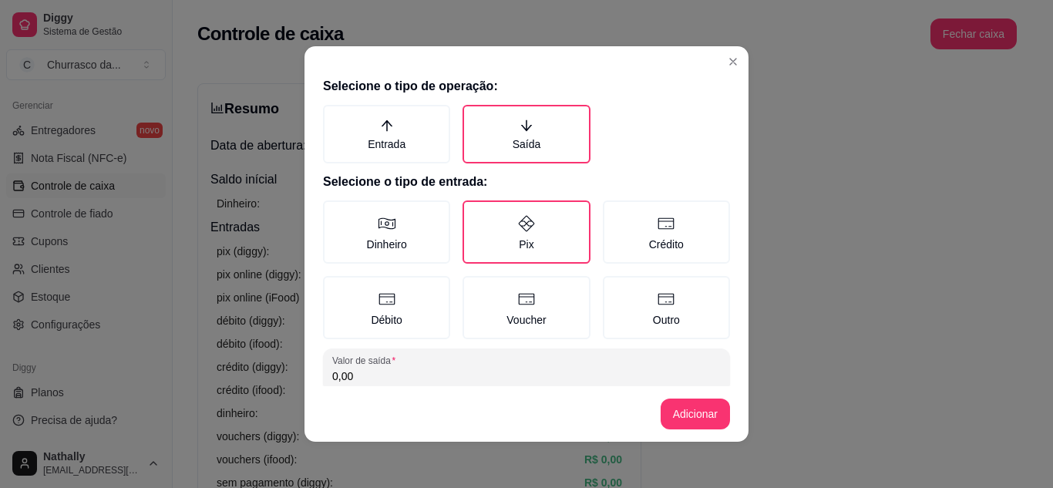
click at [396, 374] on input "0,00" at bounding box center [526, 375] width 388 height 15
type input "26,47"
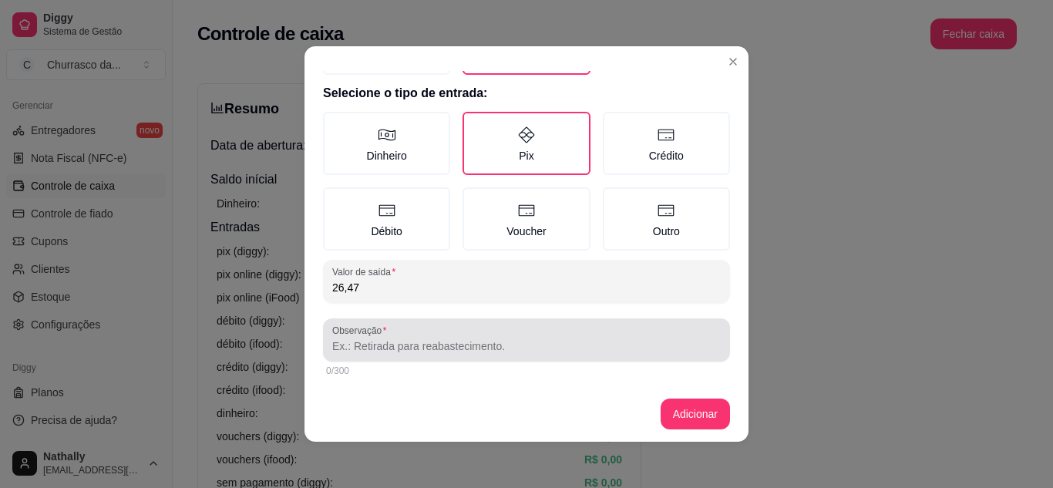
click at [500, 334] on div at bounding box center [526, 340] width 388 height 31
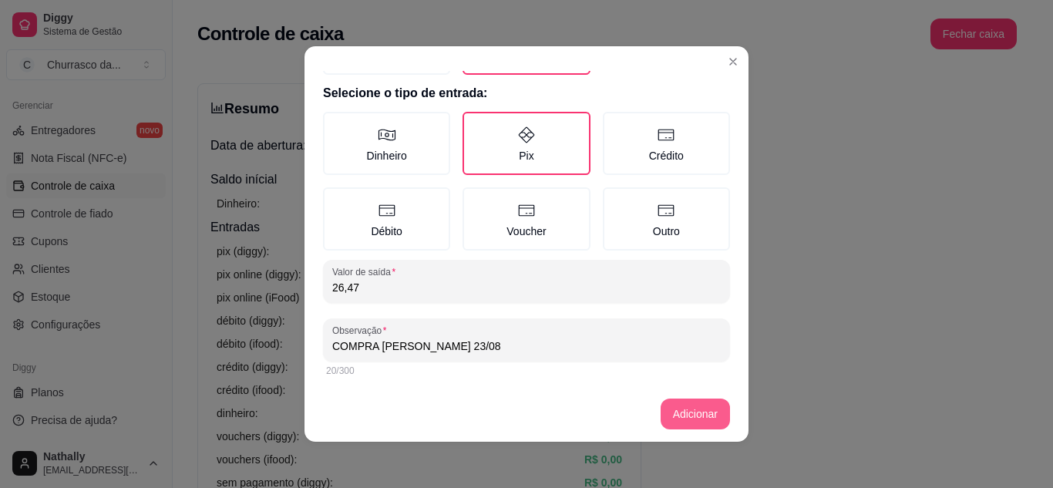
type input "COMPRA [PERSON_NAME] 23/08"
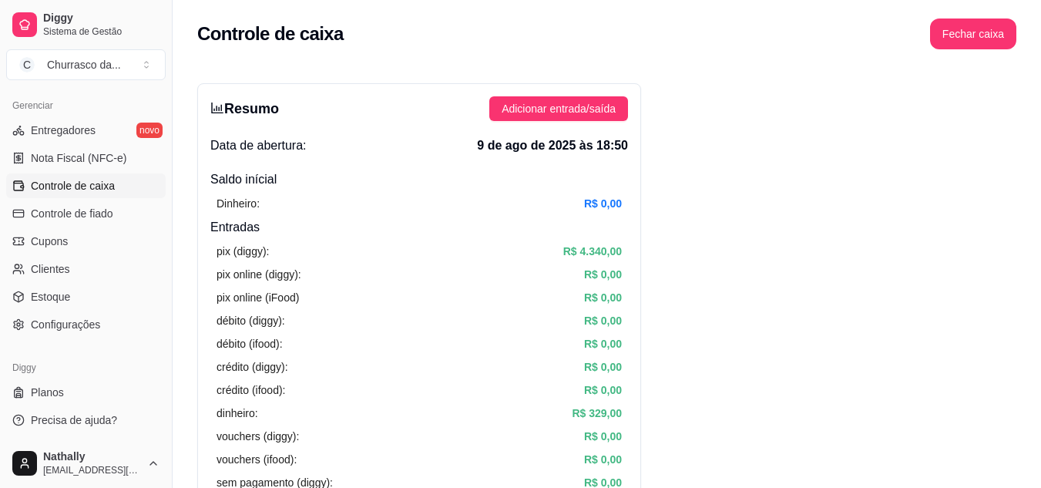
click at [535, 105] on span "Adicionar entrada/saída" at bounding box center [559, 108] width 114 height 17
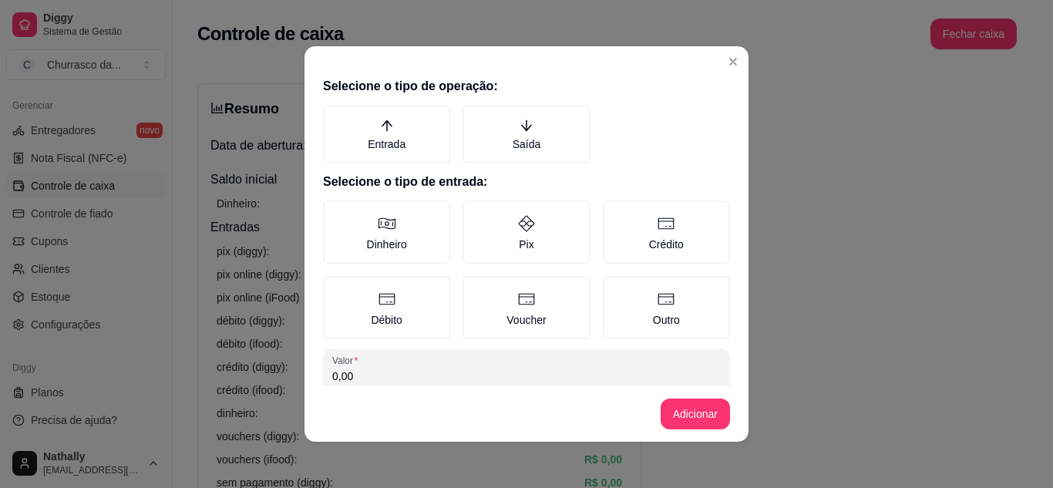
click at [486, 146] on label "Saída" at bounding box center [525, 134] width 127 height 59
click at [474, 116] on button "Saída" at bounding box center [468, 110] width 12 height 12
click at [527, 230] on label "Pix" at bounding box center [525, 231] width 127 height 63
click at [474, 212] on button "Pix" at bounding box center [468, 206] width 12 height 12
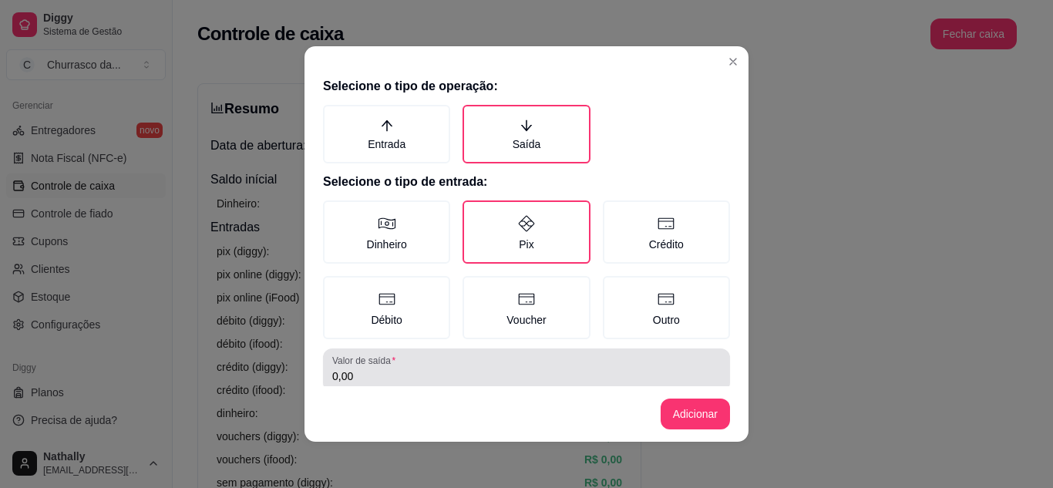
click at [441, 366] on div "0,00" at bounding box center [526, 370] width 388 height 31
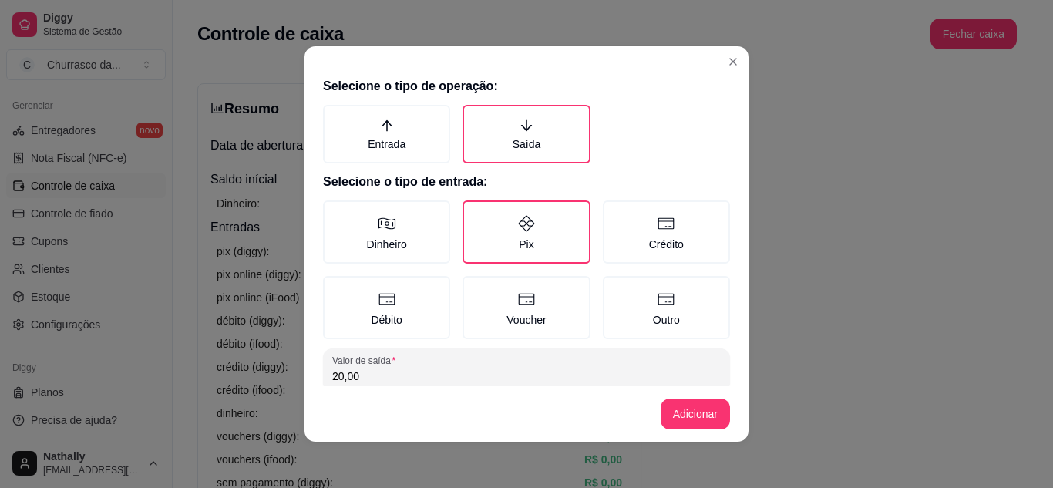
type input "20,00"
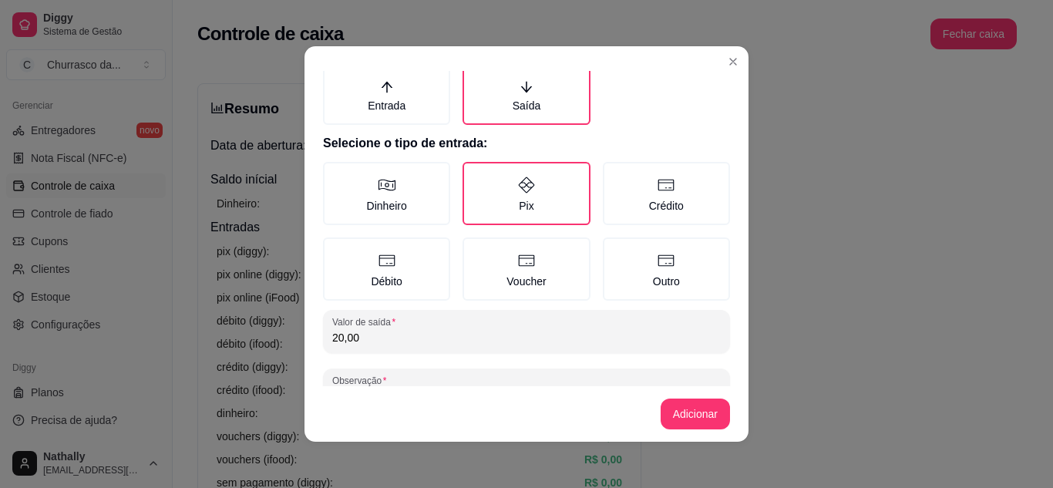
scroll to position [49, 0]
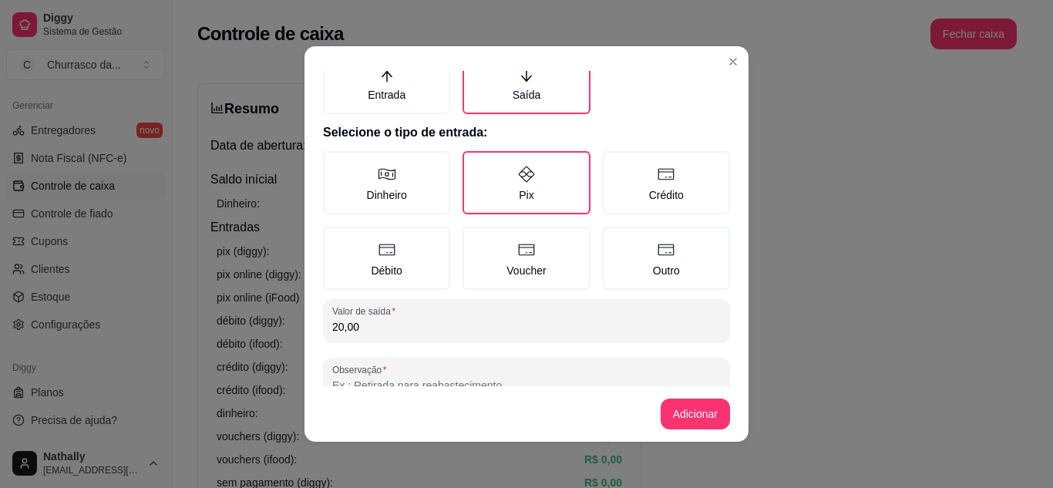
click at [441, 381] on input "Observação" at bounding box center [526, 385] width 388 height 15
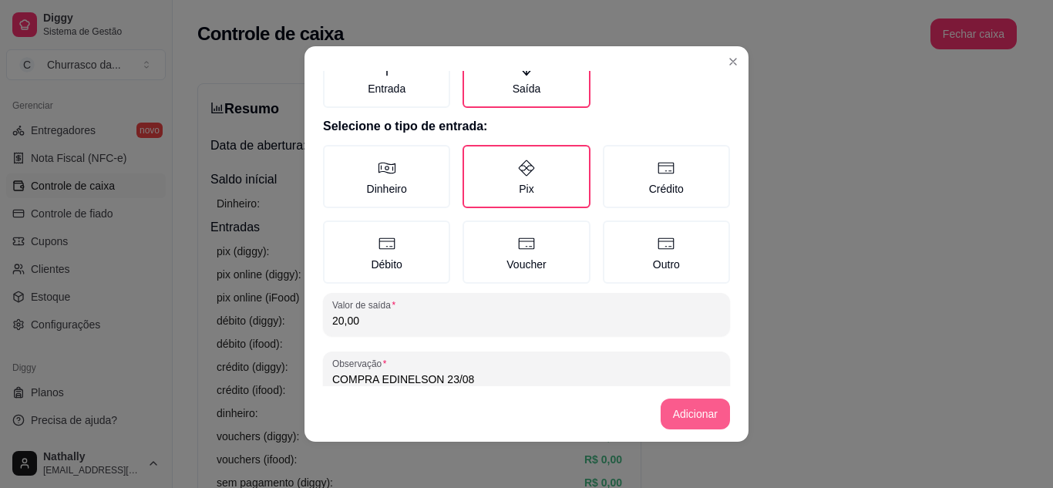
type input "COMPRA EDINELSON 23/08"
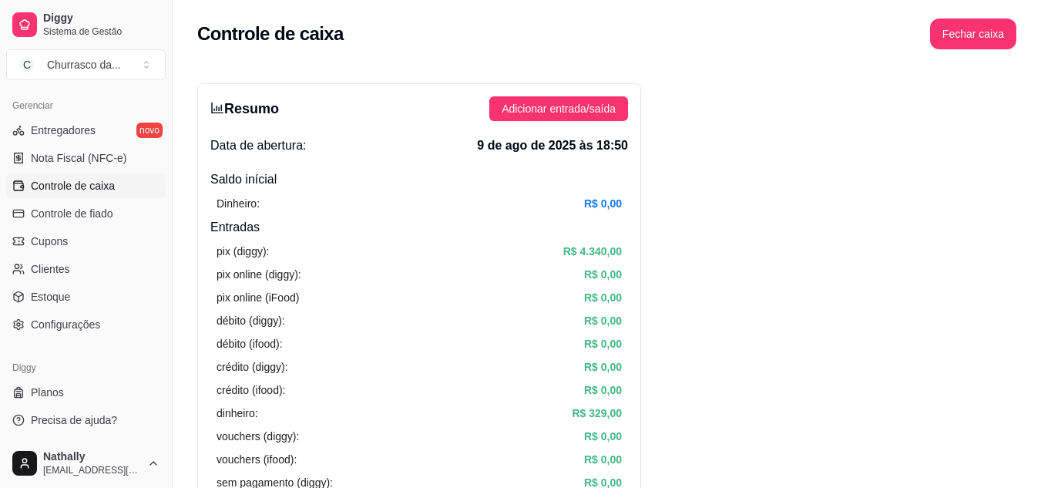
click at [560, 107] on span "Adicionar entrada/saída" at bounding box center [559, 108] width 114 height 17
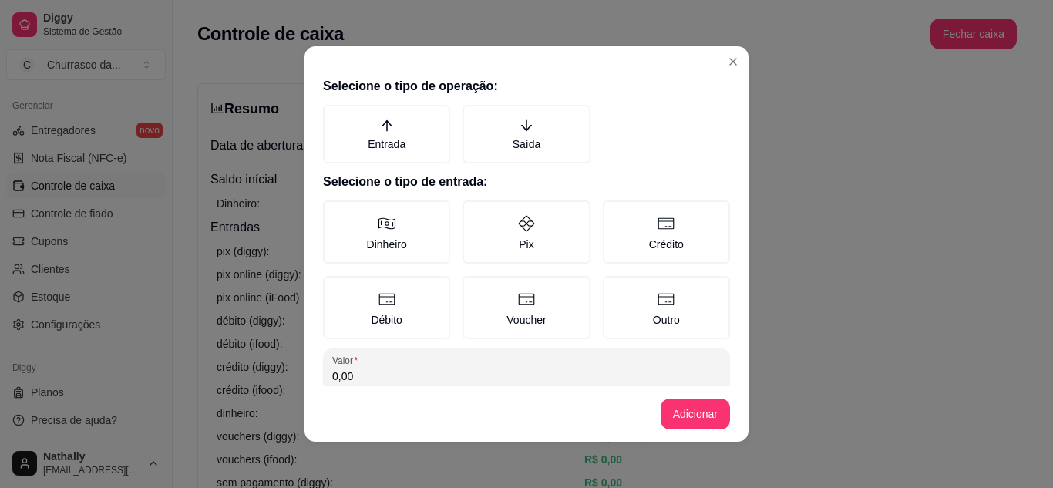
click at [506, 123] on label "Saída" at bounding box center [525, 134] width 127 height 59
click at [474, 116] on button "Saída" at bounding box center [468, 110] width 12 height 12
click at [529, 222] on label "Pix" at bounding box center [525, 231] width 127 height 63
click at [474, 212] on button "Pix" at bounding box center [468, 206] width 12 height 12
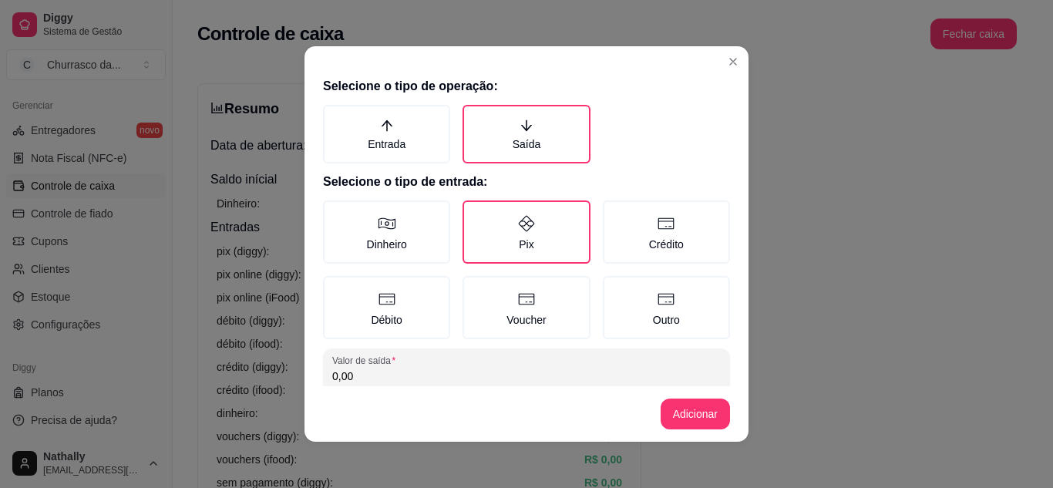
click at [386, 371] on input "0,00" at bounding box center [526, 375] width 388 height 15
type input "30,10"
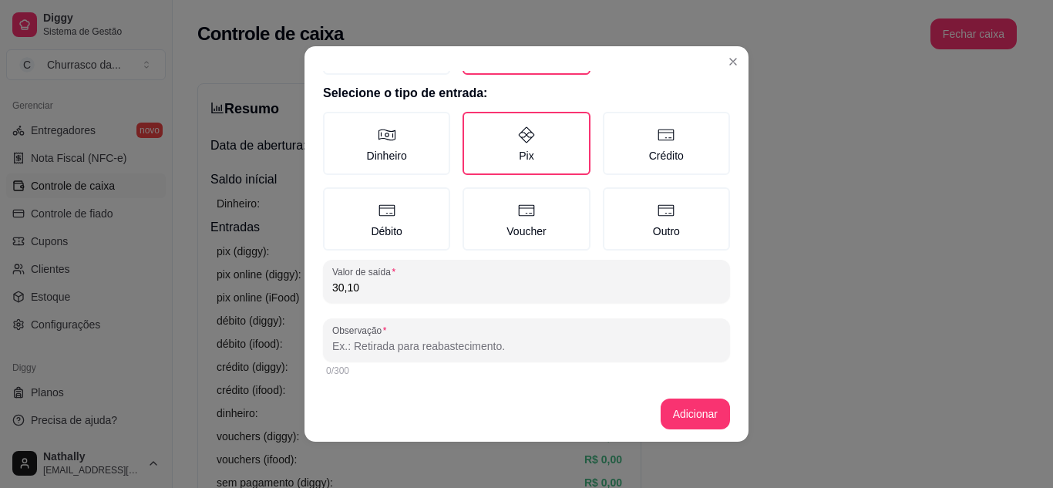
click at [501, 351] on input "Observação" at bounding box center [526, 345] width 388 height 15
type input "ABASTECIMENTO MOTO 23/08"
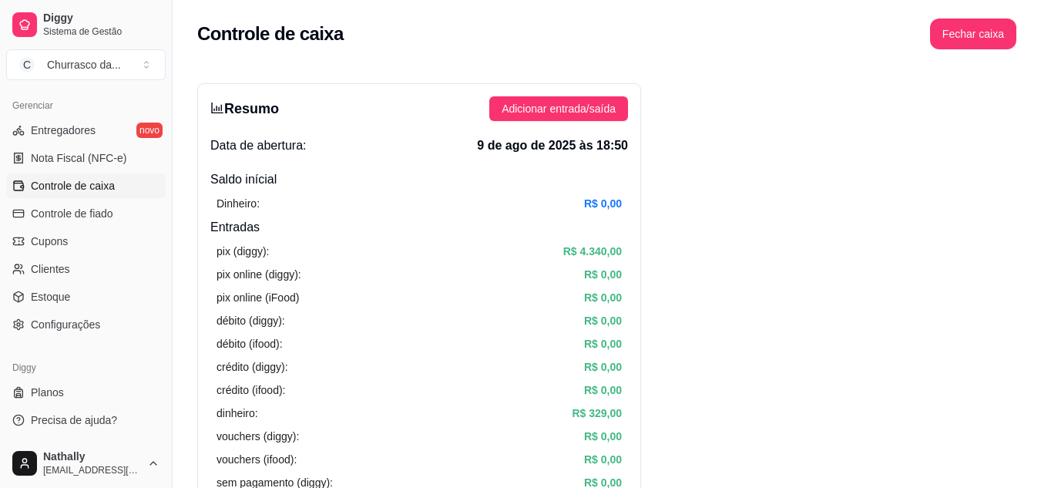
click at [530, 103] on span "Adicionar entrada/saída" at bounding box center [559, 108] width 114 height 17
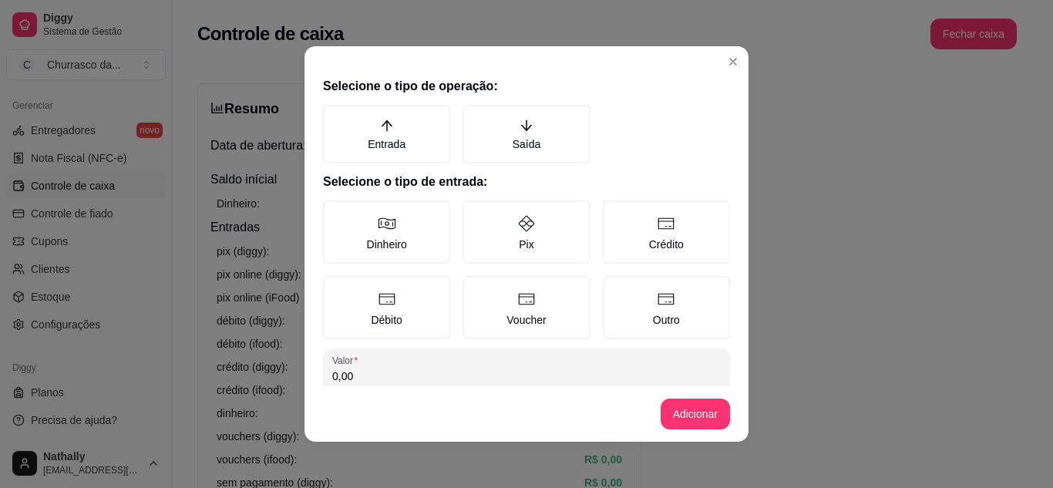
click at [485, 152] on label "Saída" at bounding box center [525, 134] width 127 height 59
click at [474, 116] on button "Saída" at bounding box center [468, 110] width 12 height 12
click at [517, 230] on icon at bounding box center [526, 223] width 18 height 18
click at [474, 212] on button "Pix" at bounding box center [468, 206] width 12 height 12
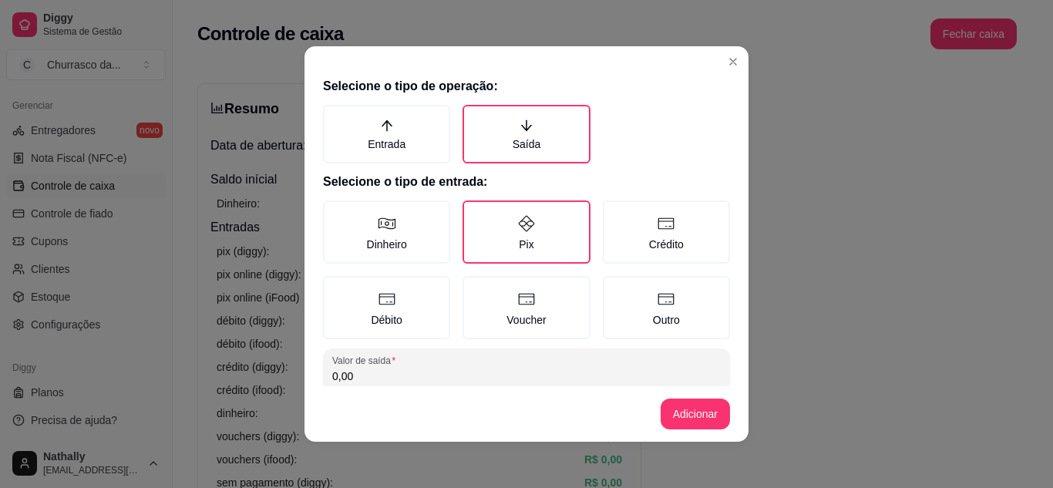
click at [510, 378] on input "0,00" at bounding box center [526, 375] width 388 height 15
type input "500,00"
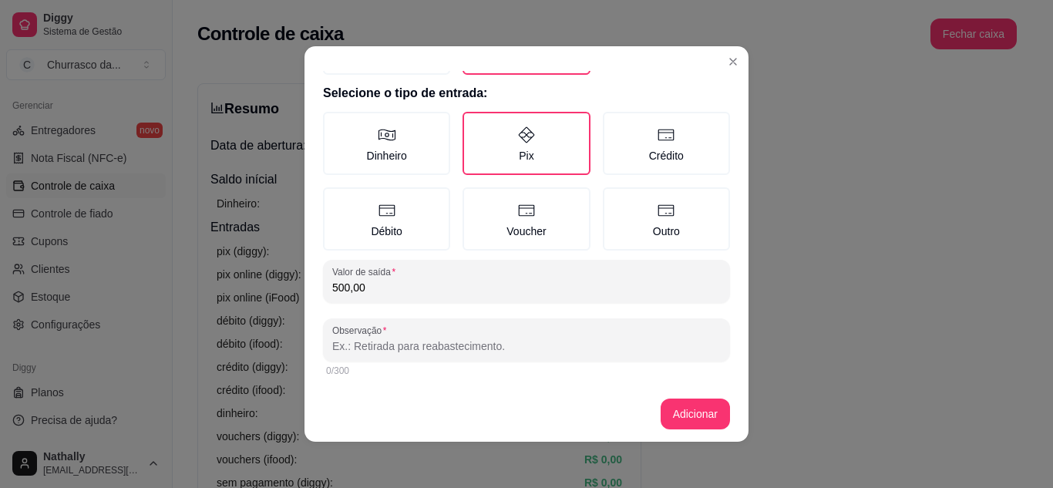
click at [637, 341] on input "Observação" at bounding box center [526, 345] width 388 height 15
type input "PAGAMENTO DECORAÇÃO ANIVERSÁRIO MAITÊ"
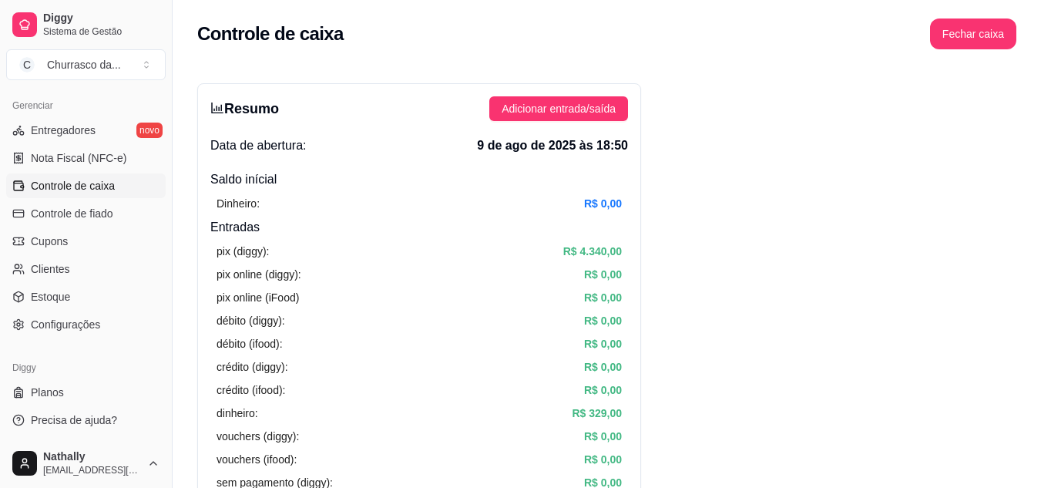
click at [582, 97] on button "Adicionar entrada/saída" at bounding box center [558, 108] width 139 height 25
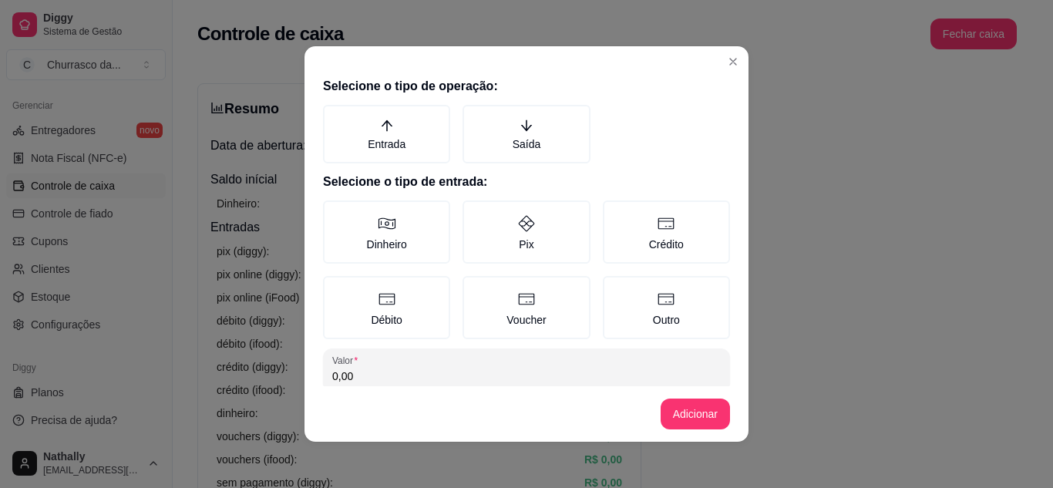
click at [513, 143] on label "Saída" at bounding box center [525, 134] width 127 height 59
click at [474, 116] on button "Saída" at bounding box center [468, 110] width 12 height 12
click at [520, 223] on icon at bounding box center [526, 223] width 18 height 18
click at [474, 212] on button "Pix" at bounding box center [468, 206] width 12 height 12
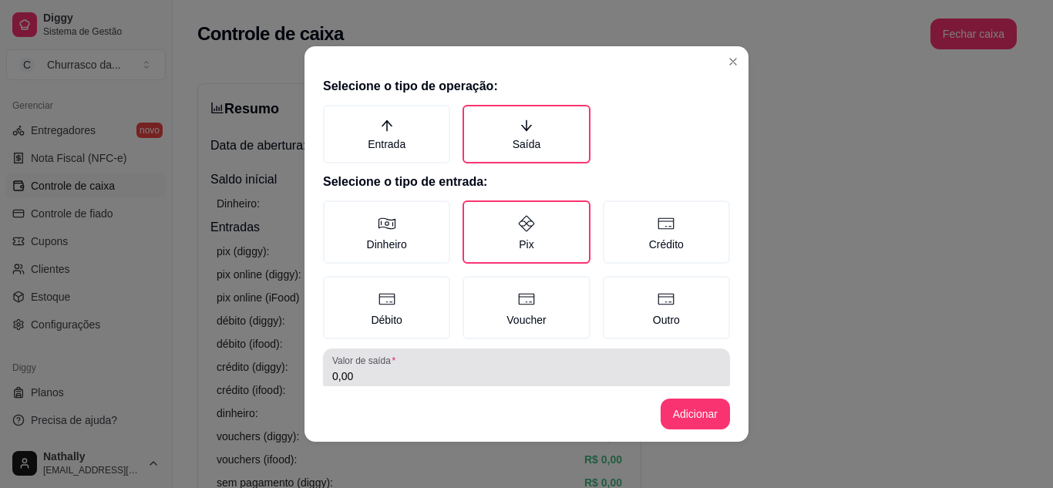
click at [413, 375] on input "0,00" at bounding box center [526, 375] width 388 height 15
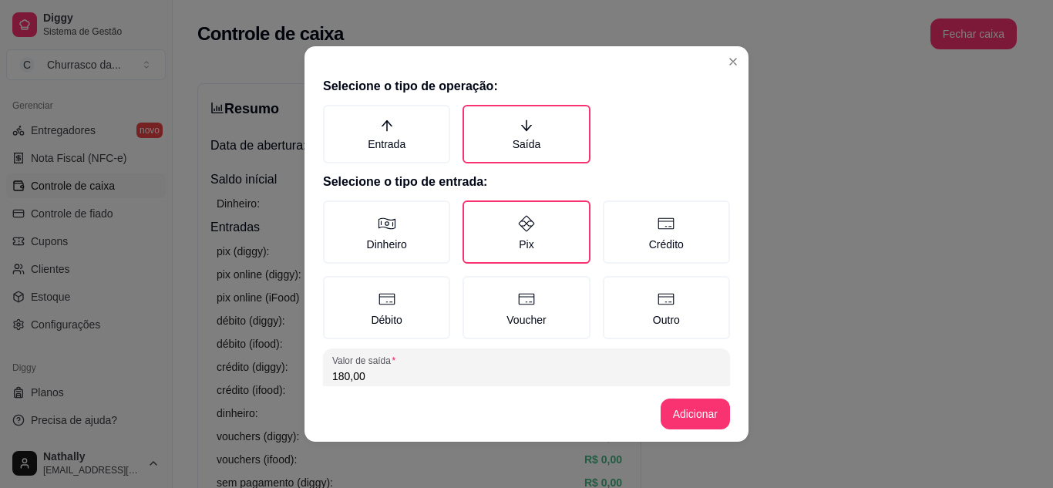
type input "180,00"
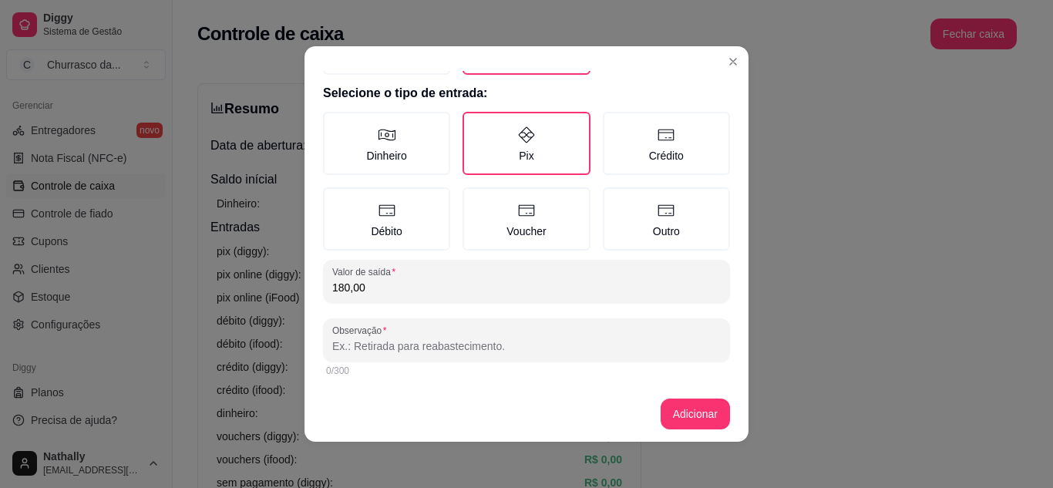
click at [508, 341] on input "Observação" at bounding box center [526, 345] width 388 height 15
type input "PIX PARA [PERSON_NAME] 25/08"
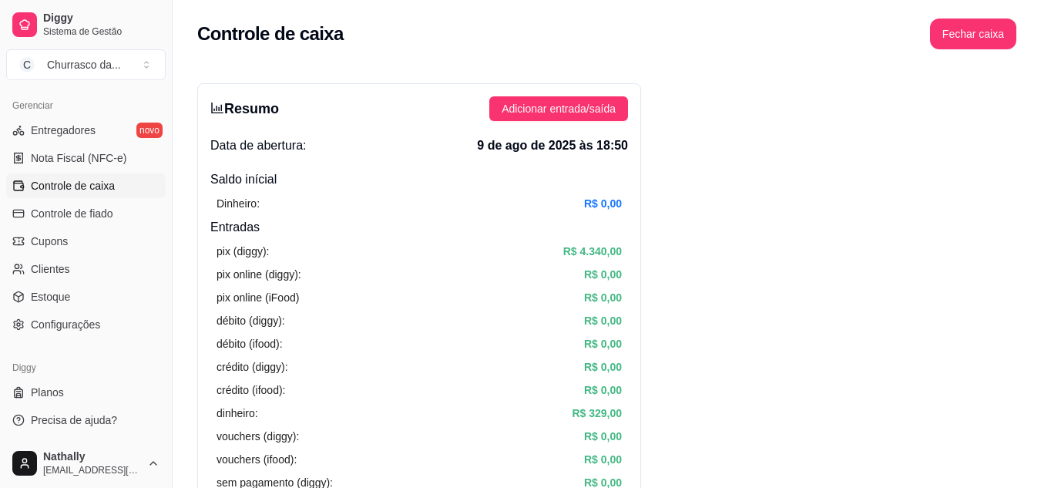
click at [532, 111] on span "Adicionar entrada/saída" at bounding box center [559, 108] width 114 height 17
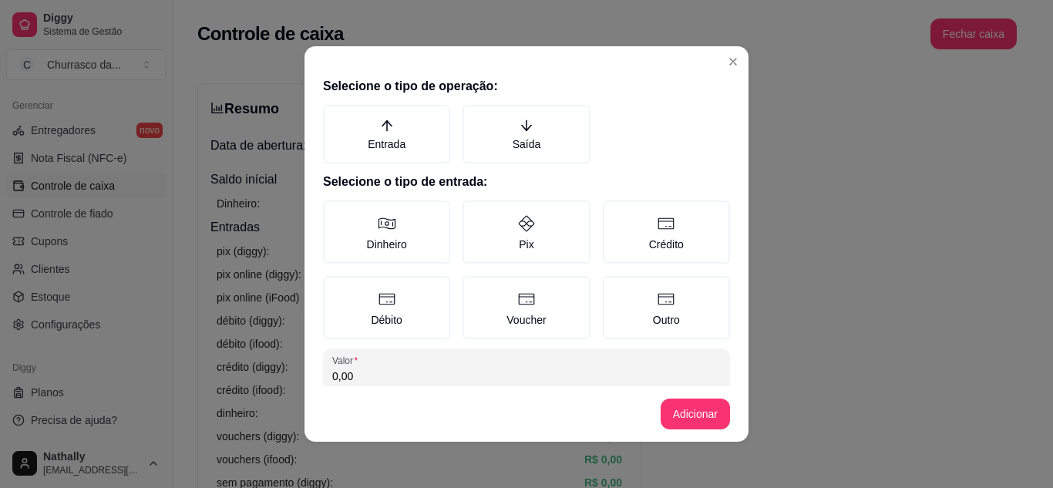
click at [499, 149] on label "Saída" at bounding box center [525, 134] width 127 height 59
click at [474, 116] on button "Saída" at bounding box center [468, 110] width 12 height 12
click at [527, 230] on label "Pix" at bounding box center [525, 231] width 127 height 63
click at [474, 212] on button "Pix" at bounding box center [468, 206] width 12 height 12
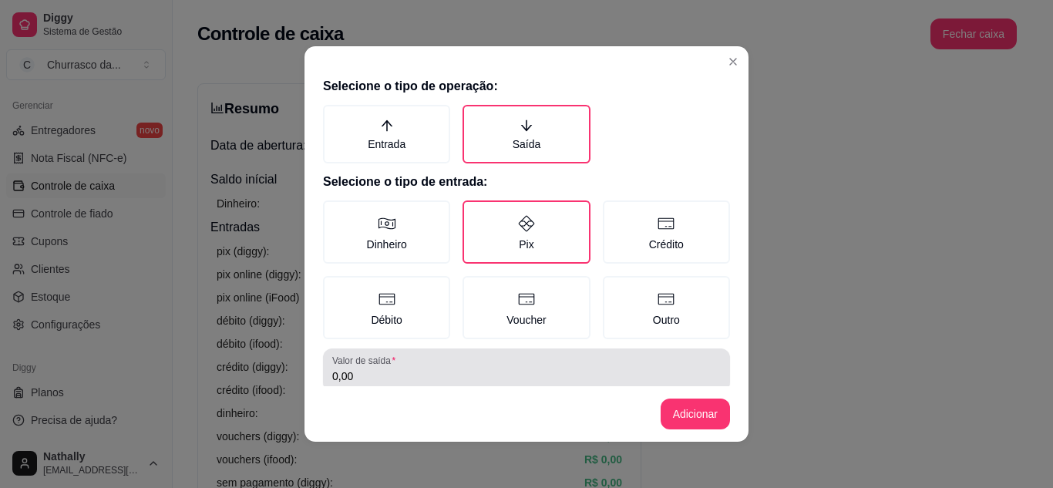
click at [428, 352] on div "Valor de saída 0,00" at bounding box center [526, 369] width 407 height 43
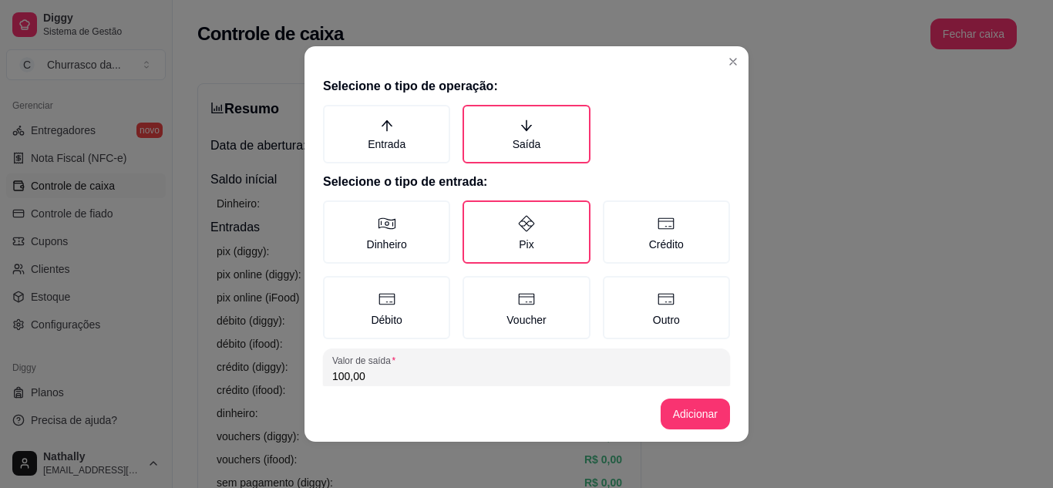
type input "100,00"
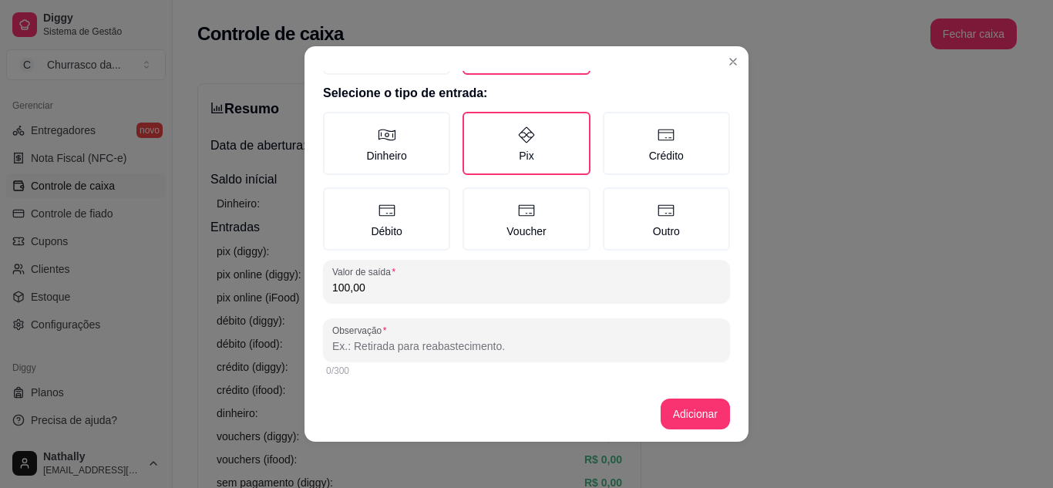
click at [521, 348] on input "Observação" at bounding box center [526, 345] width 388 height 15
type input "REPASSE FRANCISCO 25/08"
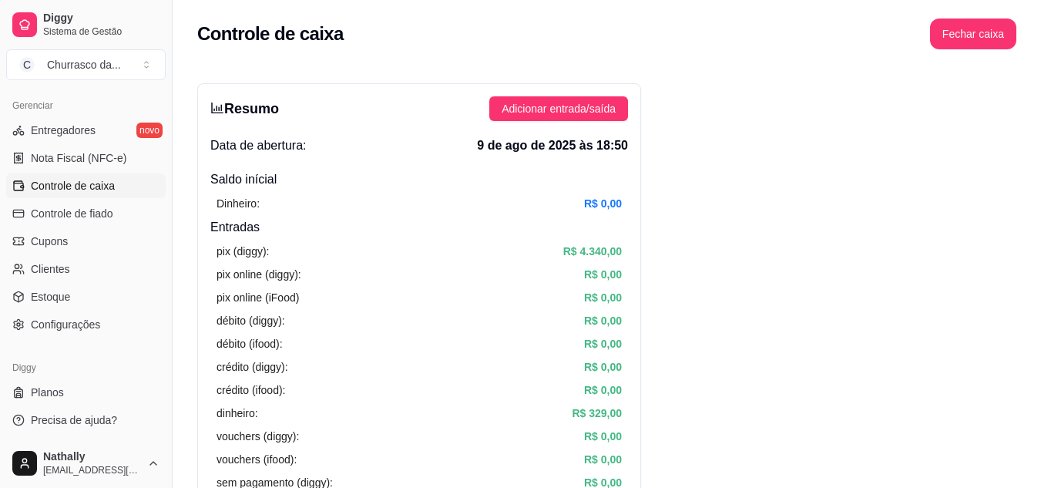
click at [555, 112] on span "Adicionar entrada/saída" at bounding box center [559, 108] width 114 height 17
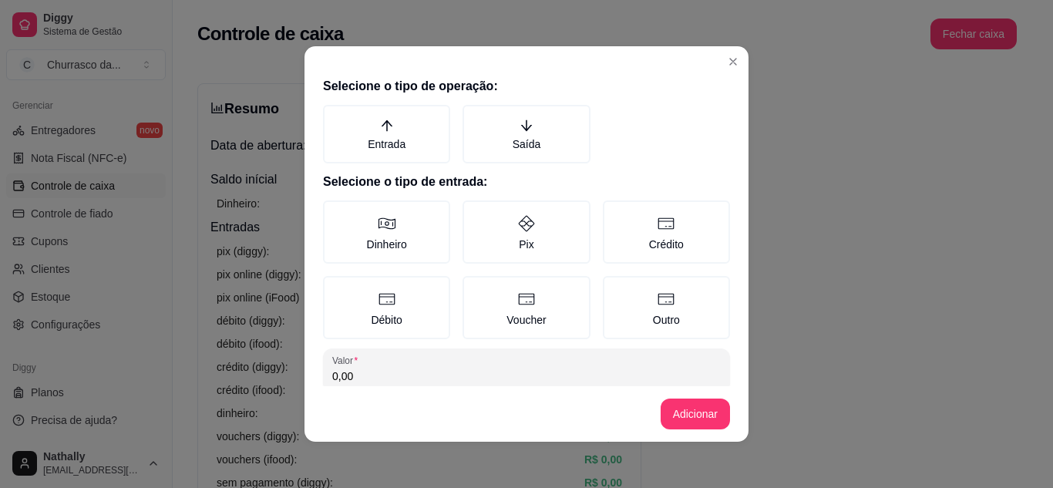
click at [529, 140] on label "Saída" at bounding box center [525, 134] width 127 height 59
click at [474, 116] on button "Saída" at bounding box center [468, 110] width 12 height 12
click at [523, 236] on label "Pix" at bounding box center [525, 231] width 127 height 63
click at [474, 212] on button "Pix" at bounding box center [468, 206] width 12 height 12
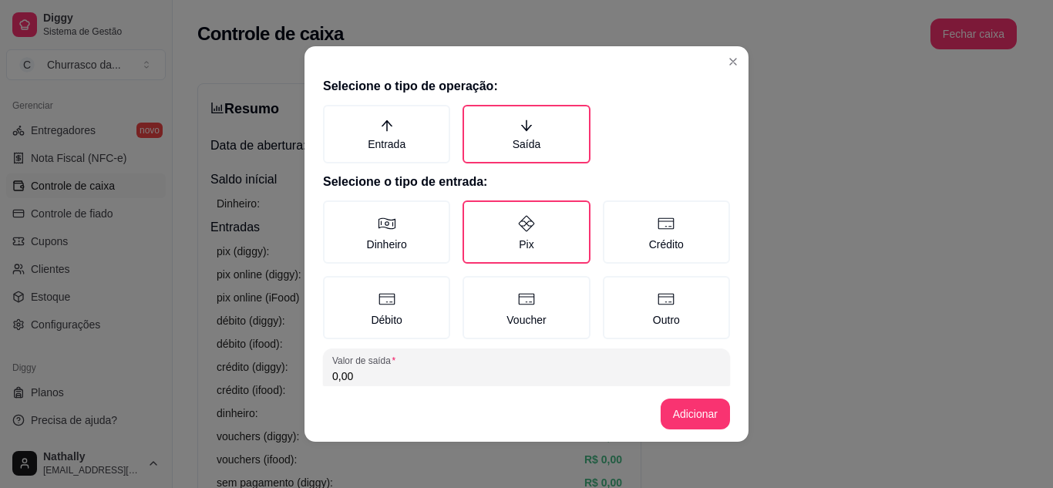
click at [485, 376] on input "0,00" at bounding box center [526, 375] width 388 height 15
type input "41,50"
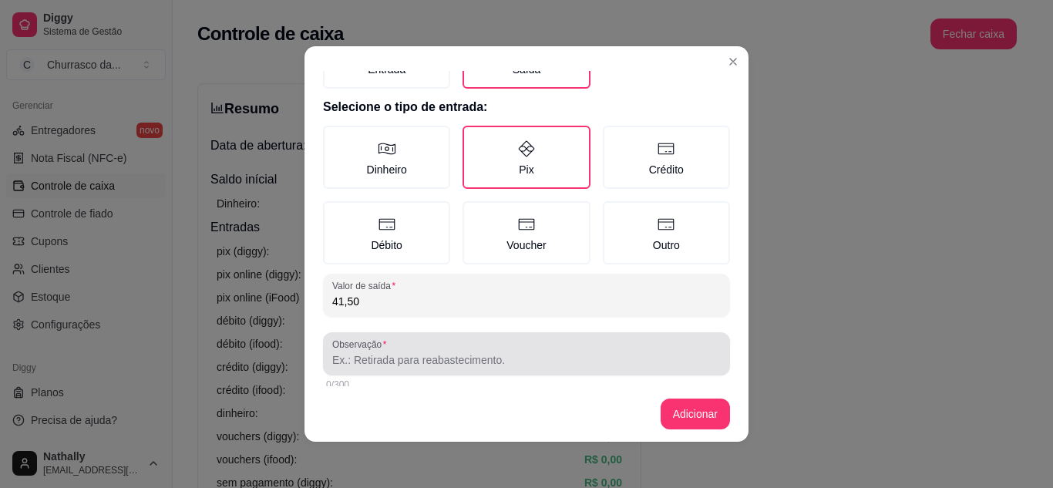
click at [582, 350] on div at bounding box center [526, 353] width 388 height 31
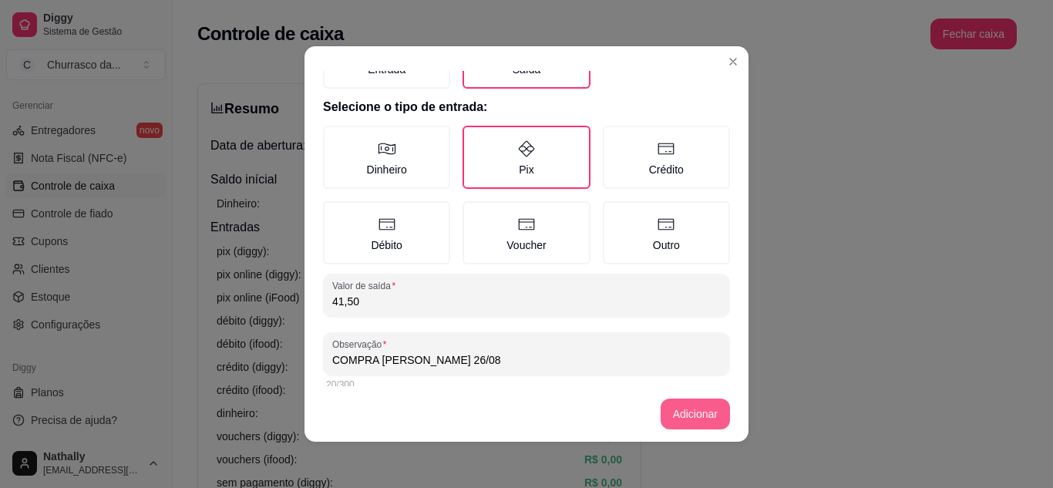
type input "COMPRA [PERSON_NAME] 26/08"
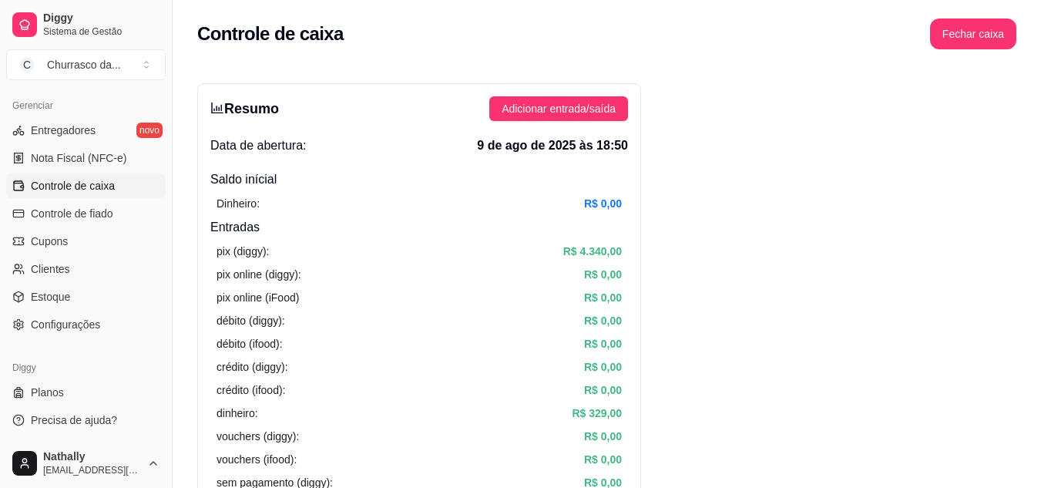
click at [581, 110] on span "Adicionar entrada/saída" at bounding box center [559, 108] width 114 height 17
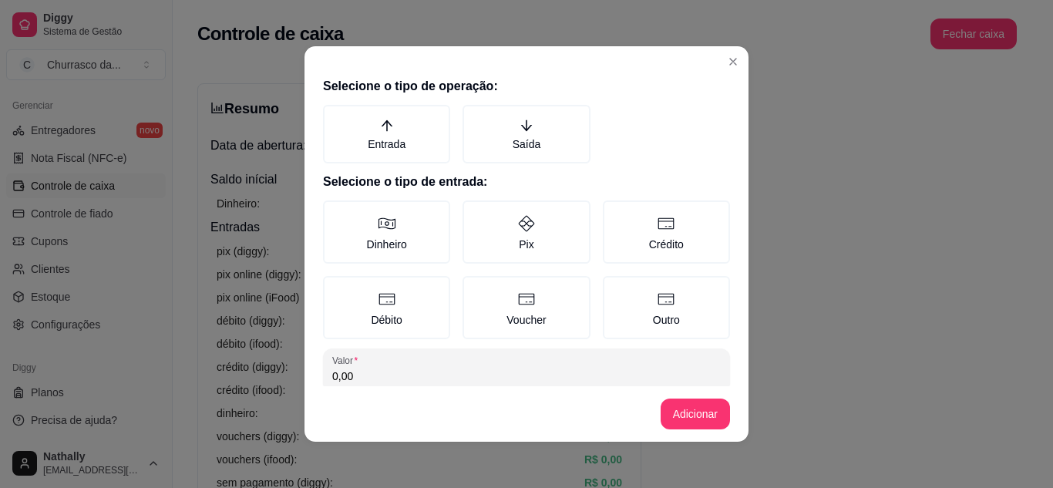
click at [520, 128] on icon "arrow-down" at bounding box center [527, 126] width 14 height 14
click at [474, 116] on button "Saída" at bounding box center [468, 110] width 12 height 12
click at [522, 210] on label "Pix" at bounding box center [525, 231] width 127 height 63
click at [474, 210] on button "Pix" at bounding box center [468, 206] width 12 height 12
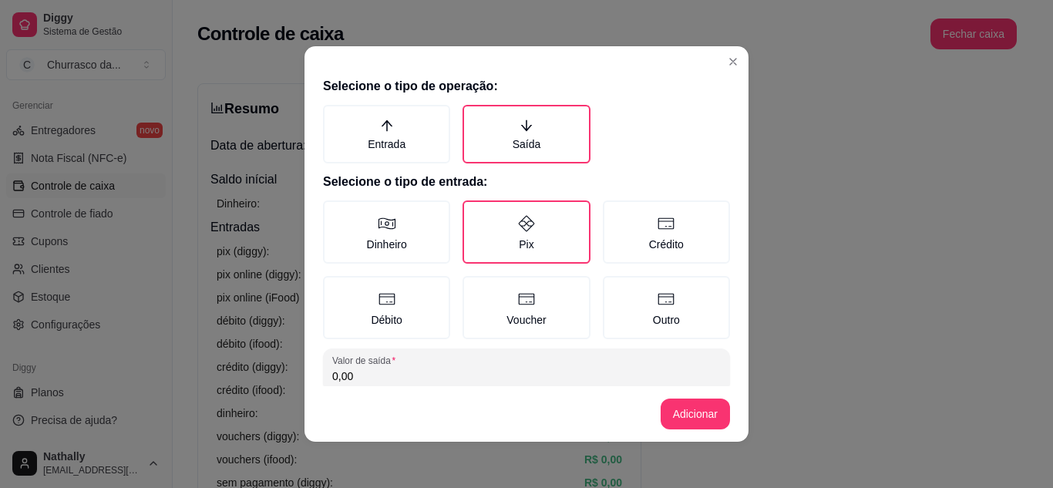
click at [441, 378] on input "0,00" at bounding box center [526, 375] width 388 height 15
type input "28,63"
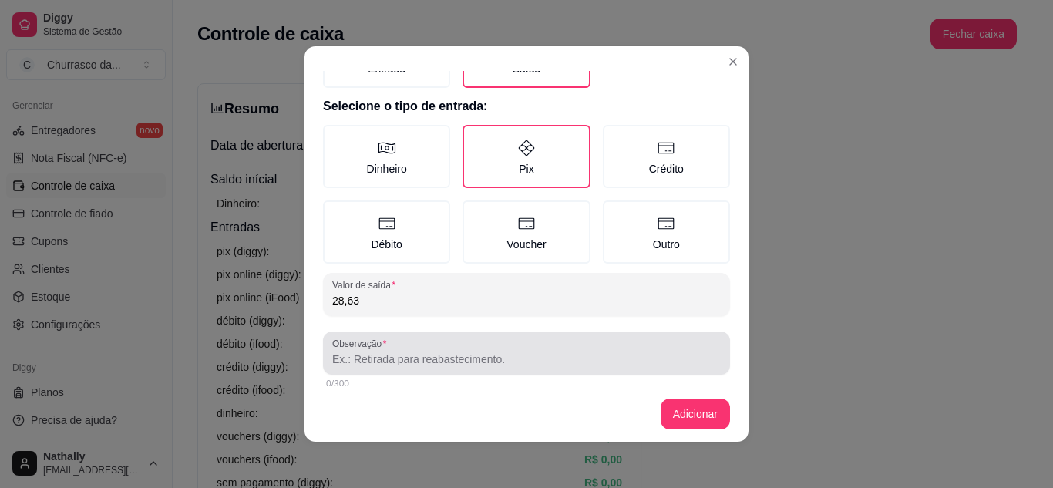
click at [529, 341] on div at bounding box center [526, 353] width 388 height 31
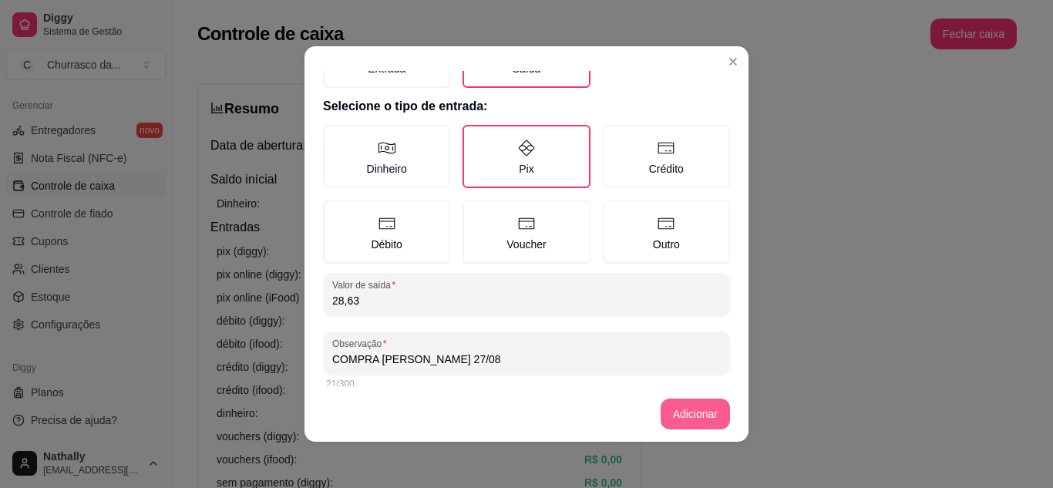
type input "COMPRA [PERSON_NAME] 27/08"
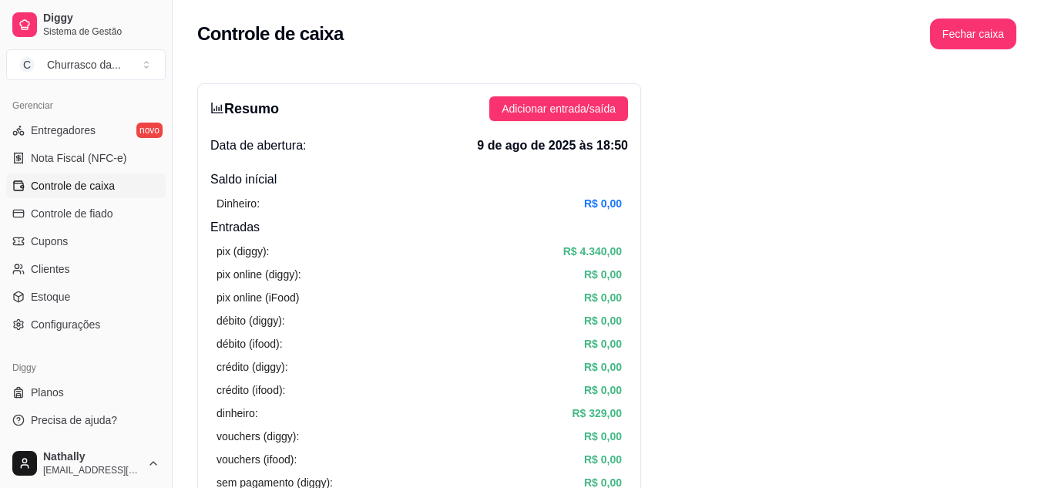
click at [597, 99] on button "Adicionar entrada/saída" at bounding box center [558, 108] width 139 height 25
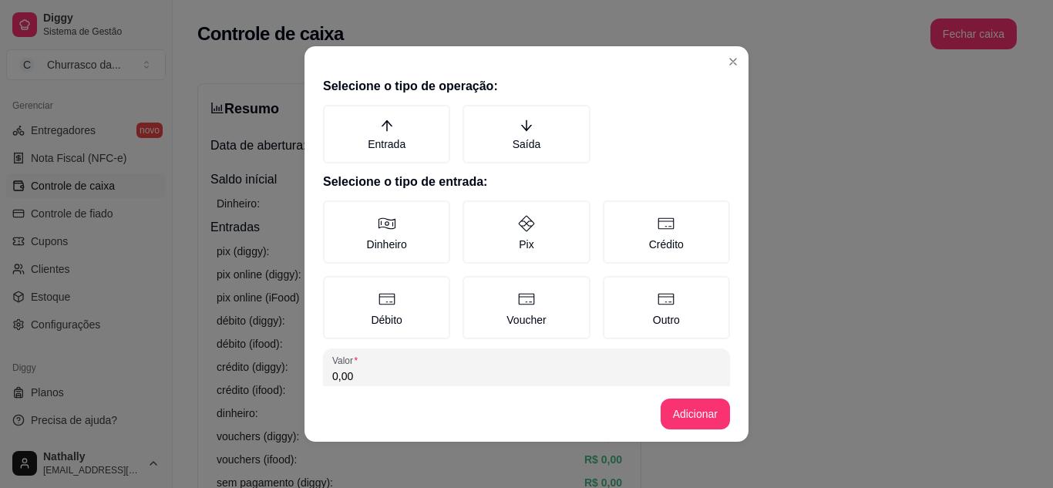
click at [501, 124] on label "Saída" at bounding box center [525, 134] width 127 height 59
click at [474, 116] on button "Saída" at bounding box center [468, 110] width 12 height 12
click at [487, 240] on label "Pix" at bounding box center [525, 231] width 127 height 63
click at [474, 212] on button "Pix" at bounding box center [468, 206] width 12 height 12
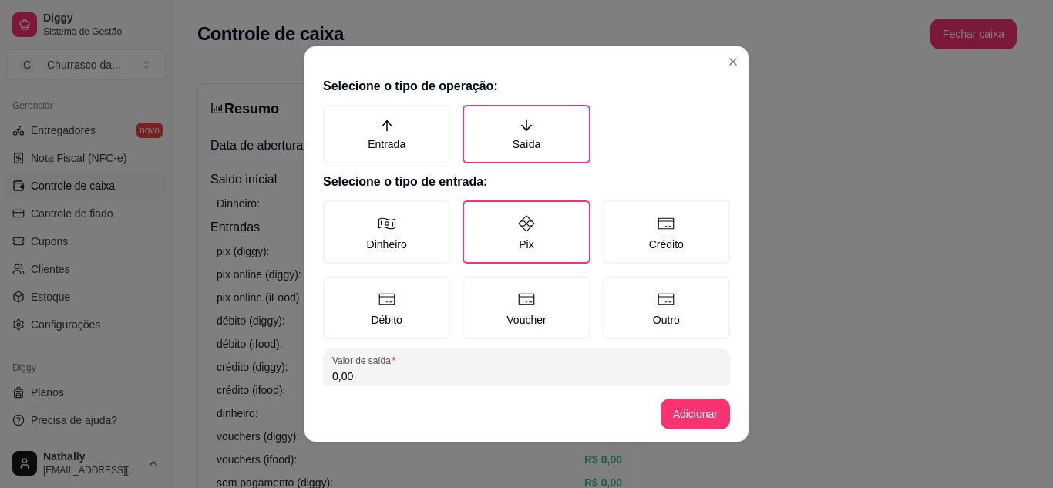
click at [443, 377] on input "0,00" at bounding box center [526, 375] width 388 height 15
type input "200,00"
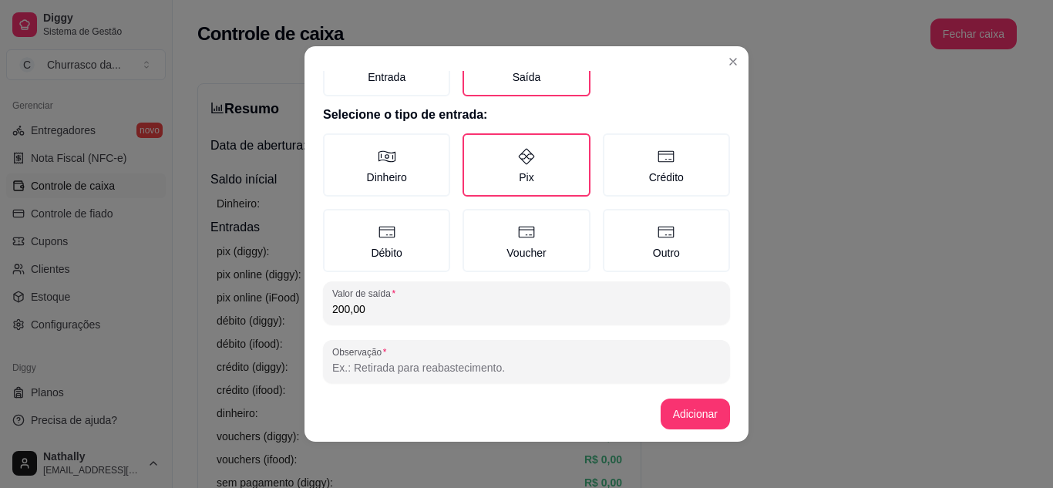
scroll to position [70, 0]
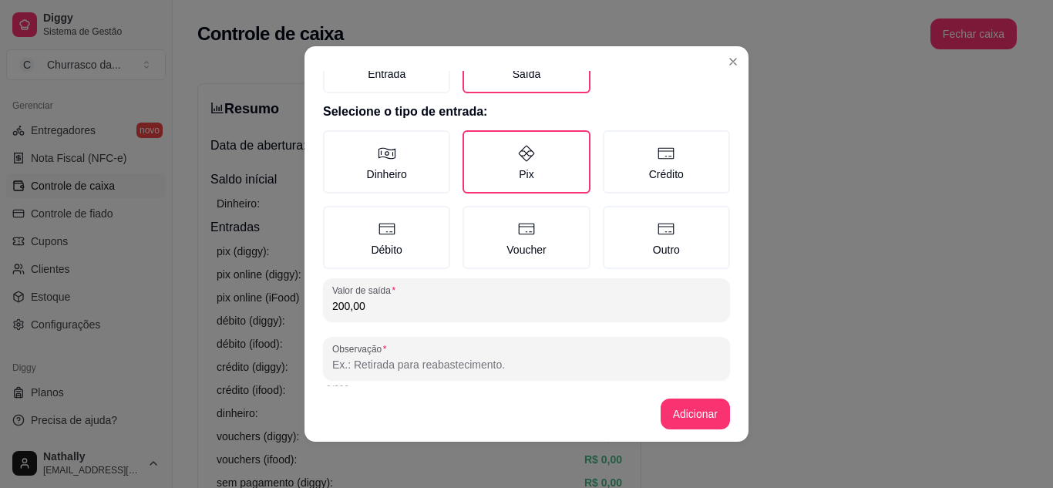
click at [566, 360] on input "Observação" at bounding box center [526, 364] width 388 height 15
type input "REPASSE FRANCISCO 28/08"
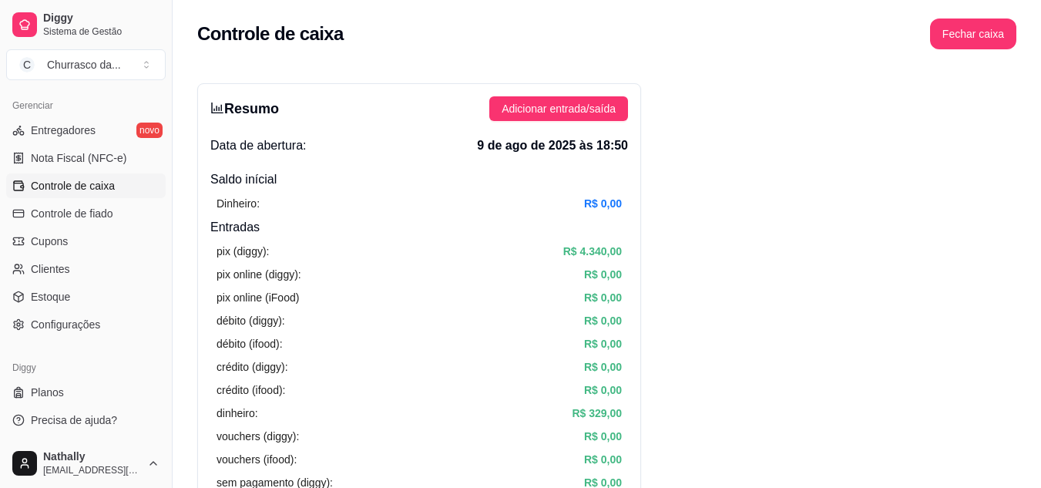
click at [547, 109] on span "Adicionar entrada/saída" at bounding box center [559, 108] width 114 height 17
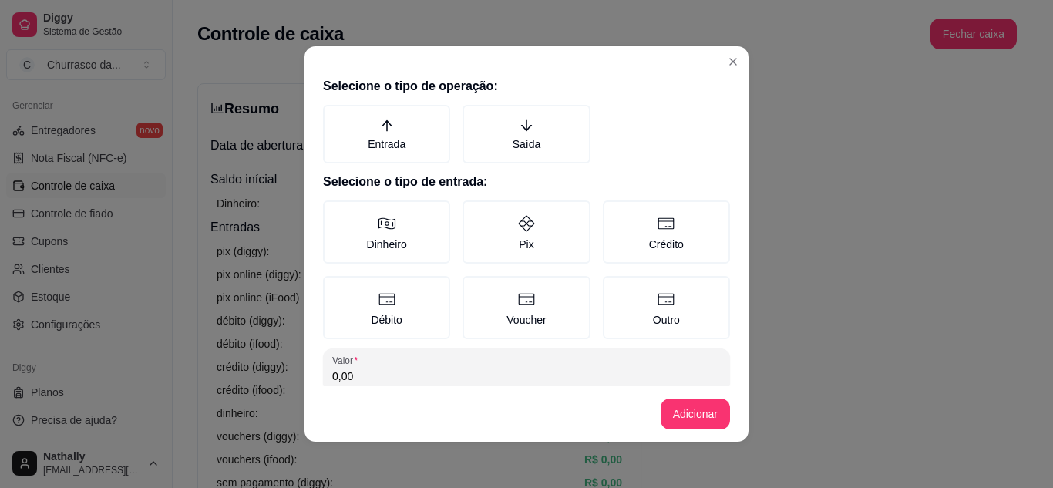
click at [542, 123] on label "Saída" at bounding box center [525, 134] width 127 height 59
click at [474, 116] on button "Saída" at bounding box center [468, 110] width 12 height 12
click at [514, 234] on label "Pix" at bounding box center [525, 231] width 127 height 63
click at [474, 212] on button "Pix" at bounding box center [468, 206] width 12 height 12
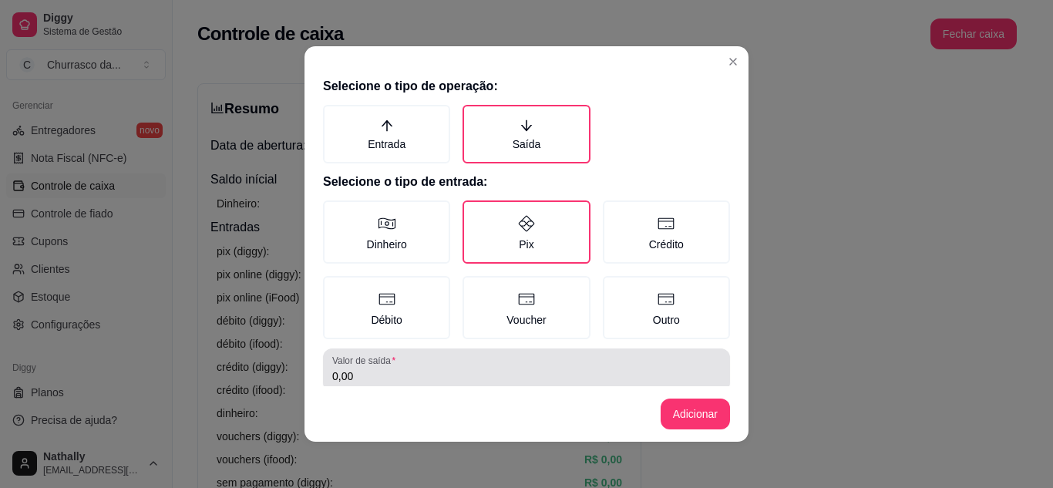
click at [452, 368] on div "0,00" at bounding box center [526, 370] width 388 height 31
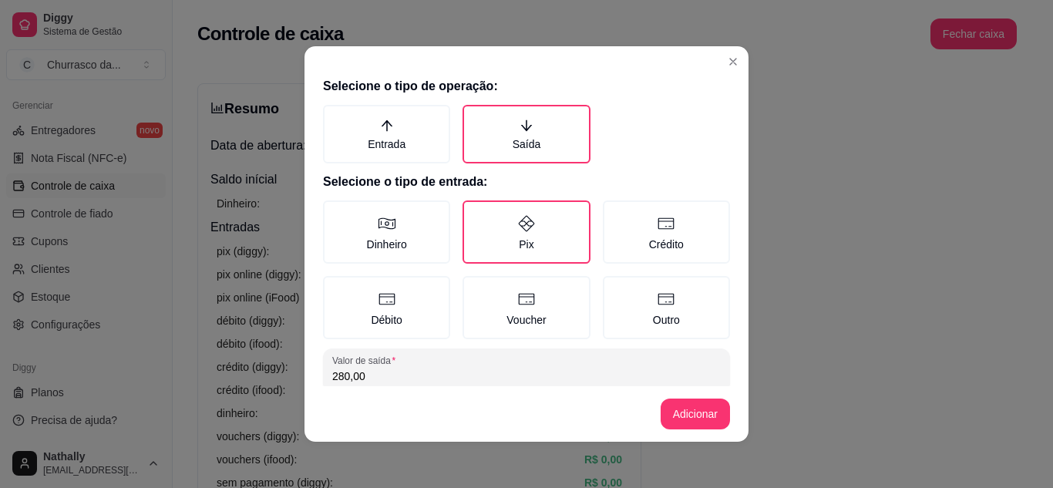
type input "280,00"
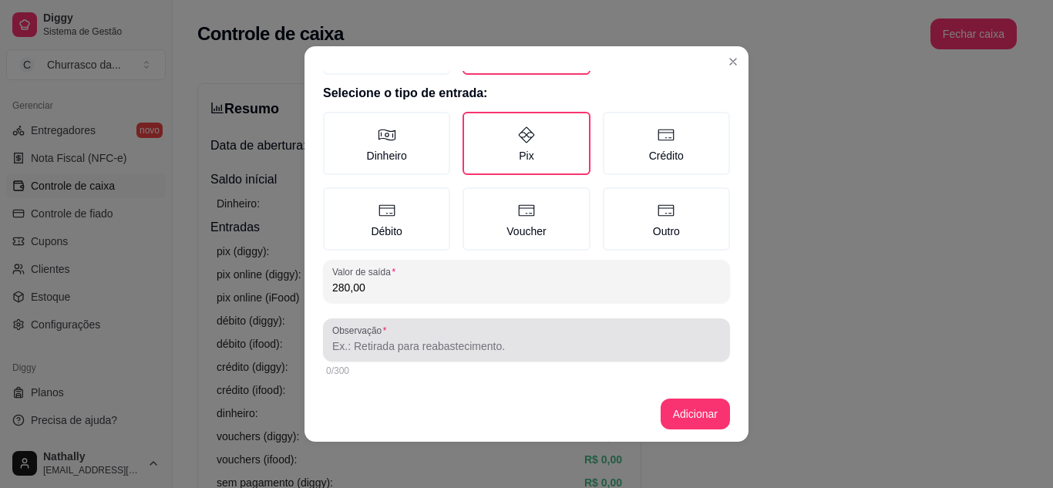
click at [510, 331] on div at bounding box center [526, 340] width 388 height 31
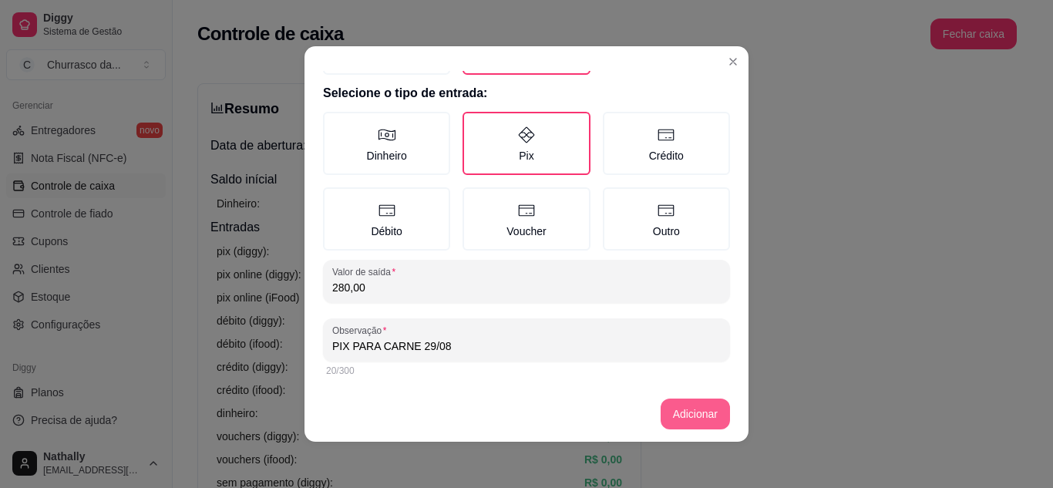
type input "PIX PARA CARNE 29/08"
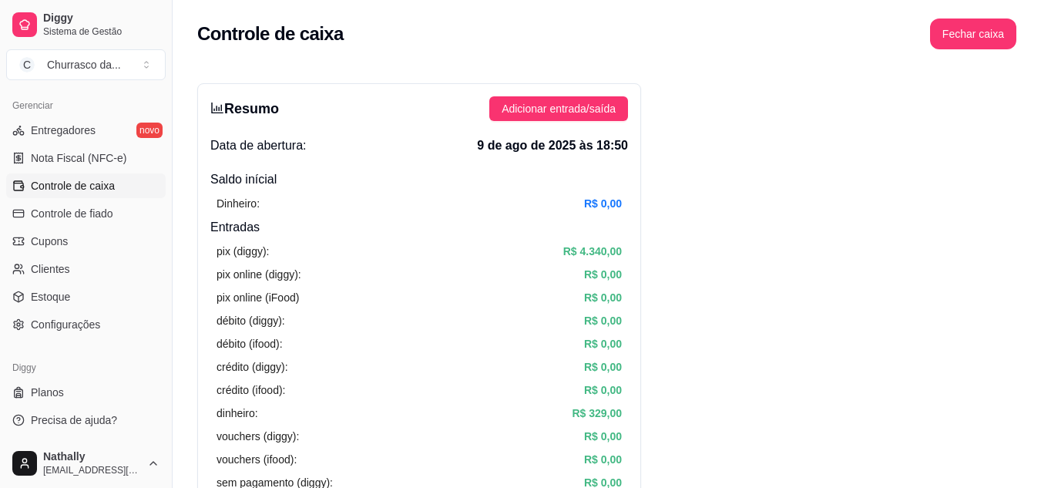
click at [562, 114] on span "Adicionar entrada/saída" at bounding box center [559, 108] width 114 height 17
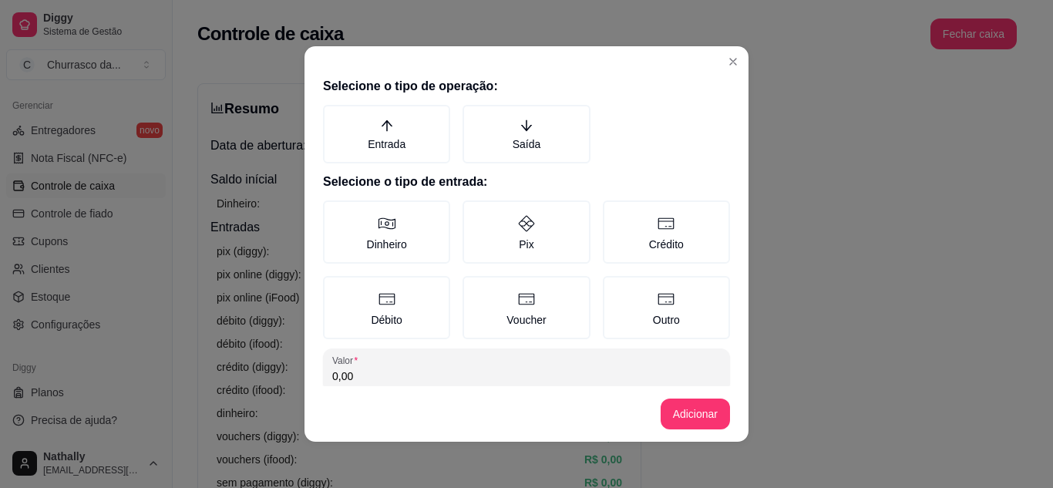
click at [500, 133] on label "Saída" at bounding box center [525, 134] width 127 height 59
click at [474, 116] on button "Saída" at bounding box center [468, 110] width 12 height 12
click at [517, 220] on icon at bounding box center [526, 223] width 18 height 18
click at [474, 212] on button "Pix" at bounding box center [468, 206] width 12 height 12
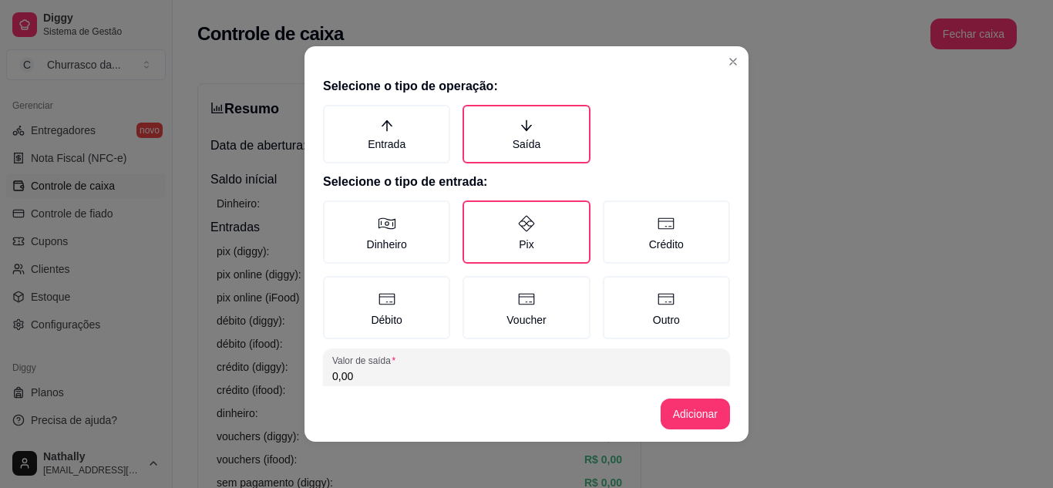
click at [455, 369] on input "0,00" at bounding box center [526, 375] width 388 height 15
type input "367,72"
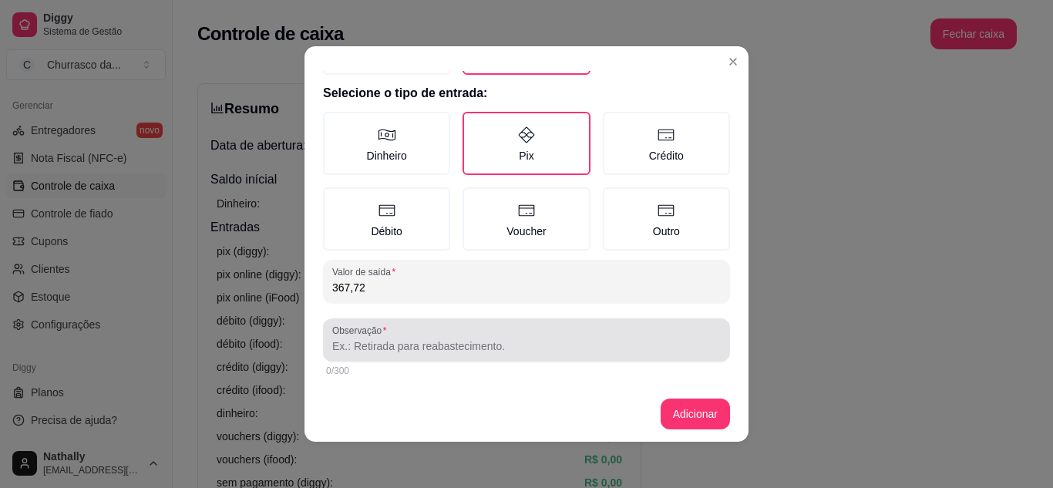
click at [528, 334] on div at bounding box center [526, 340] width 388 height 31
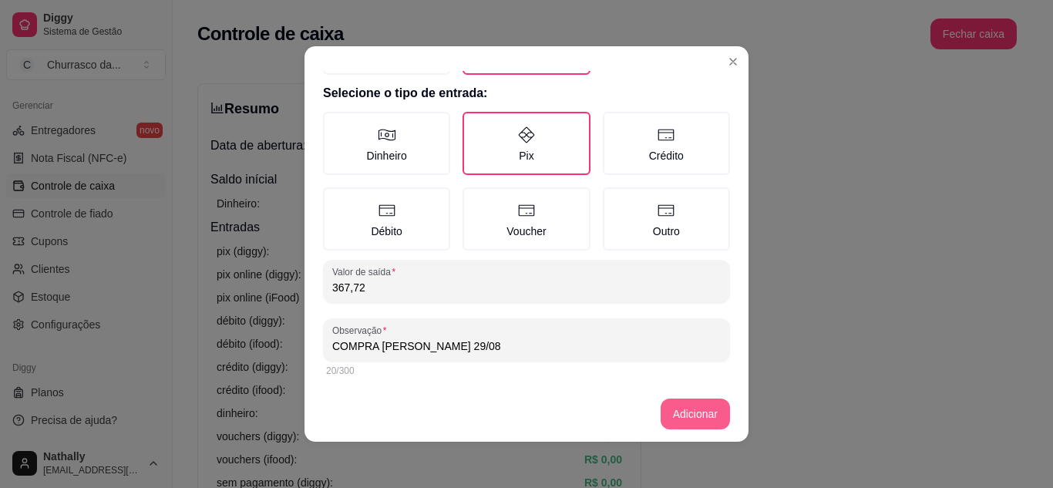
type input "COMPRA [PERSON_NAME] 29/08"
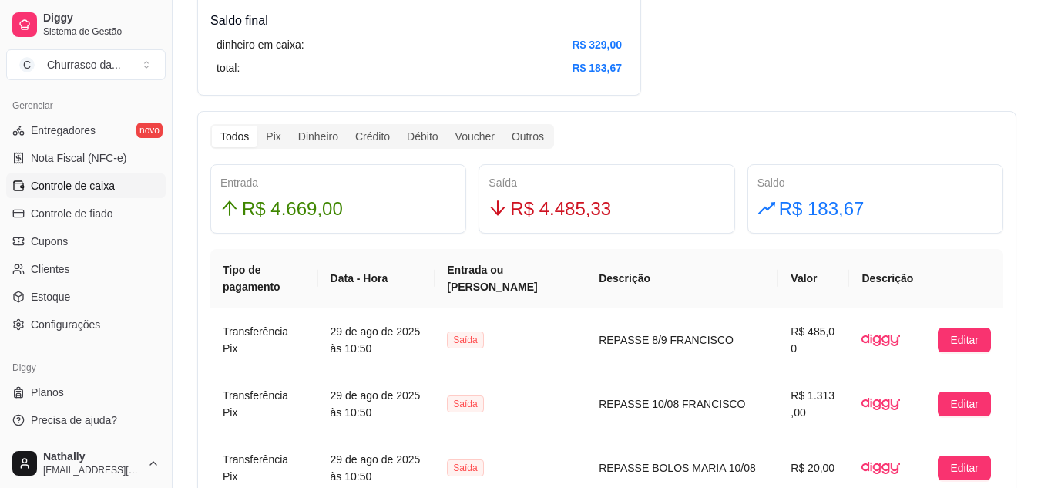
scroll to position [810, 0]
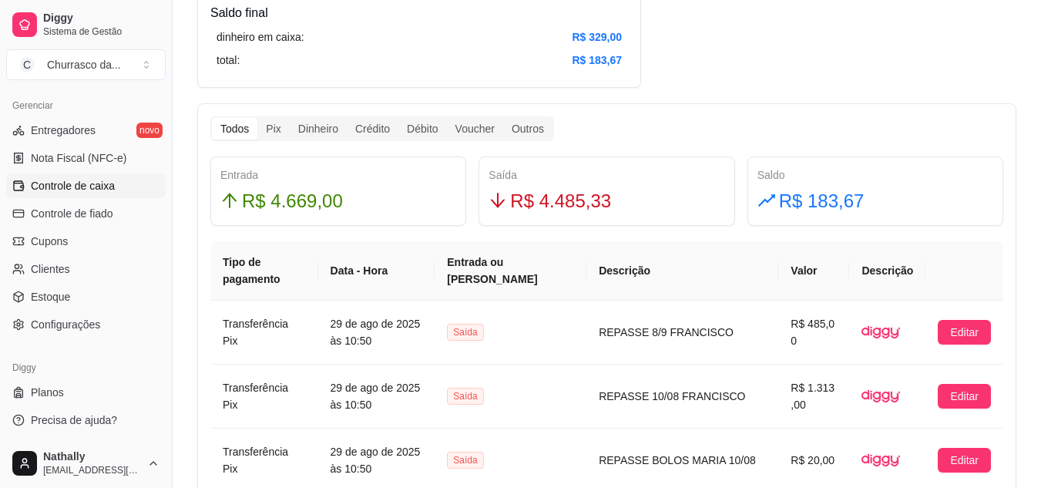
click at [605, 196] on div "R$ 4.485,33" at bounding box center [607, 201] width 236 height 29
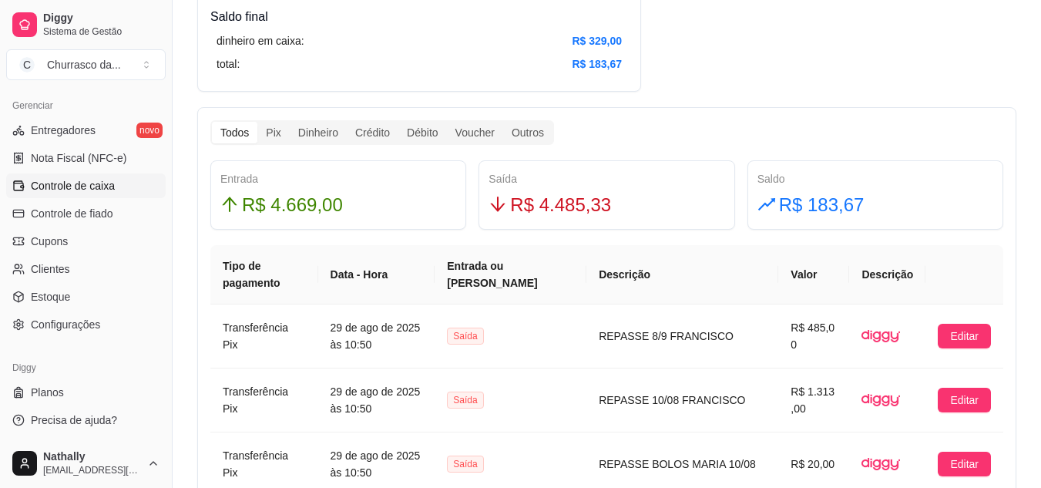
click at [278, 128] on div "Pix" at bounding box center [273, 133] width 32 height 22
click at [257, 122] on input "Pix" at bounding box center [257, 122] width 0 height 0
click at [557, 195] on span "R$ 4.485,33" at bounding box center [560, 204] width 101 height 29
click at [508, 197] on div "R$ 4.485,33" at bounding box center [607, 204] width 236 height 29
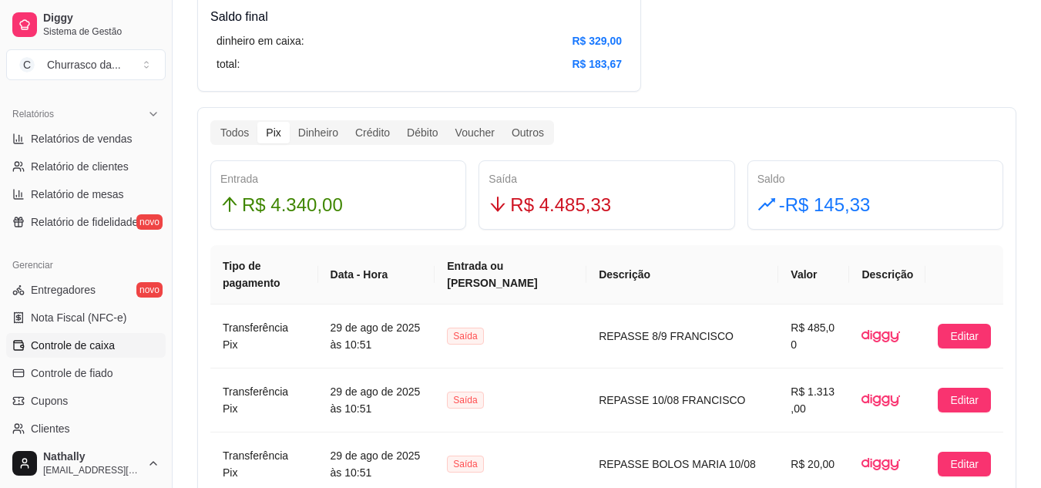
scroll to position [452, 0]
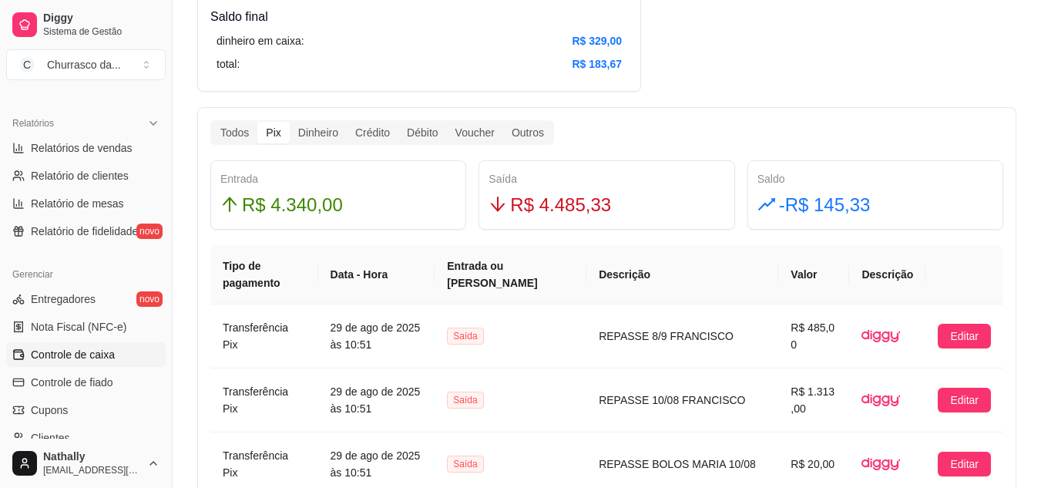
click at [93, 155] on span "Relatórios de vendas" at bounding box center [82, 147] width 102 height 15
select select "ALL"
select select "0"
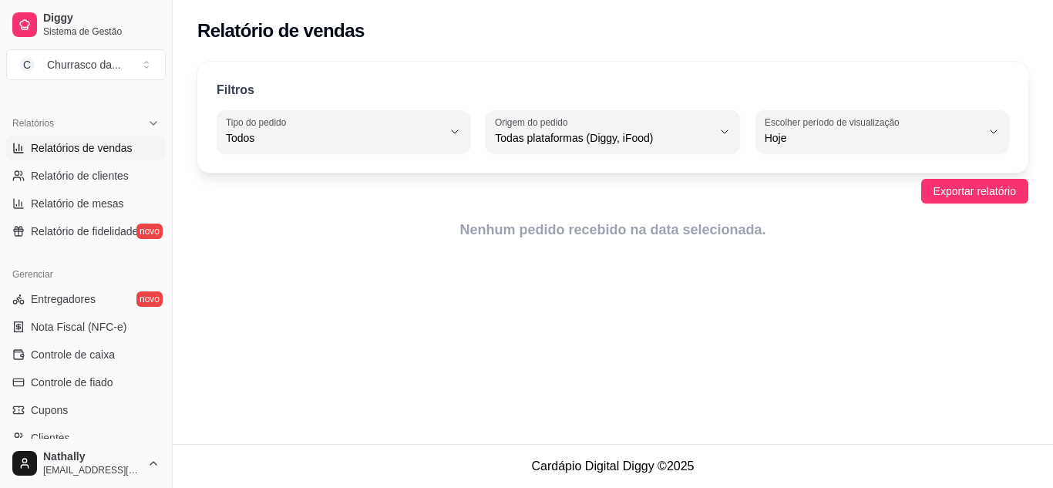
drag, startPoint x: 166, startPoint y: 257, endPoint x: 163, endPoint y: 343, distance: 85.6
click at [163, 343] on div "Diggy Sistema de Gestão C Churrasco da ... Loja fechada Plano Essencial + Mesas…" at bounding box center [86, 244] width 172 height 488
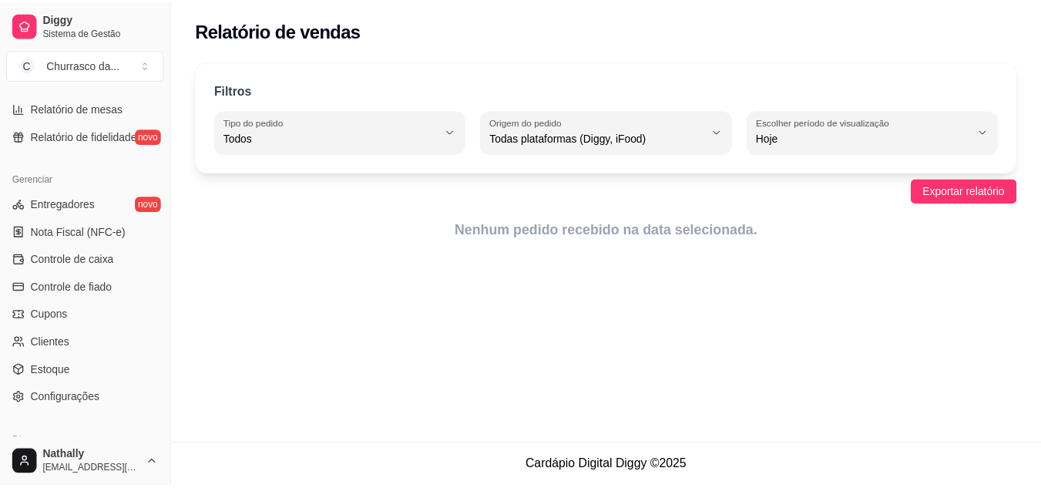
scroll to position [550, 0]
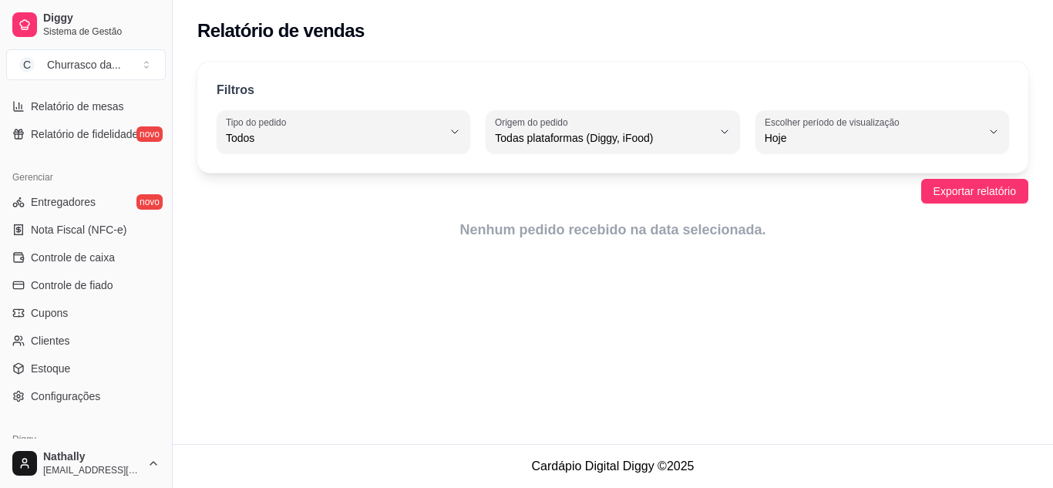
click at [99, 260] on span "Controle de caixa" at bounding box center [73, 257] width 84 height 15
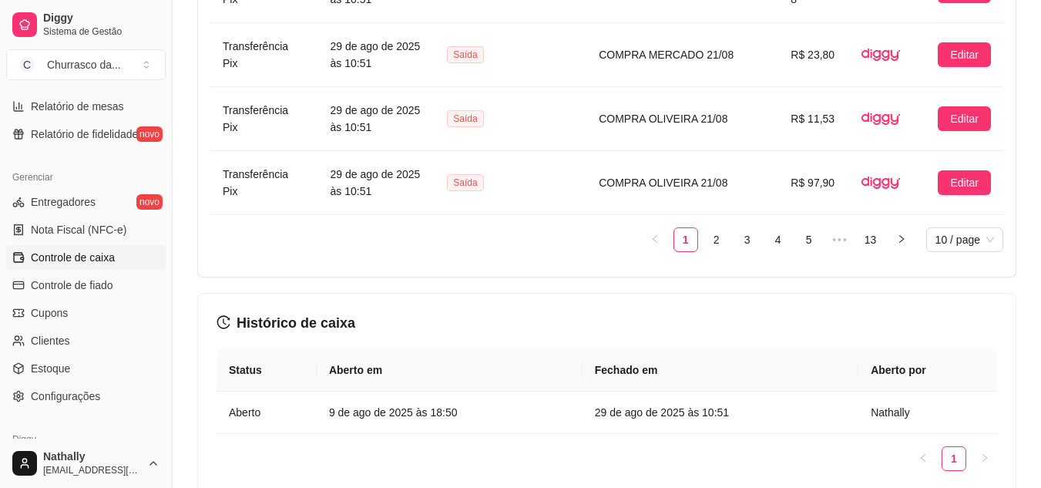
scroll to position [1532, 0]
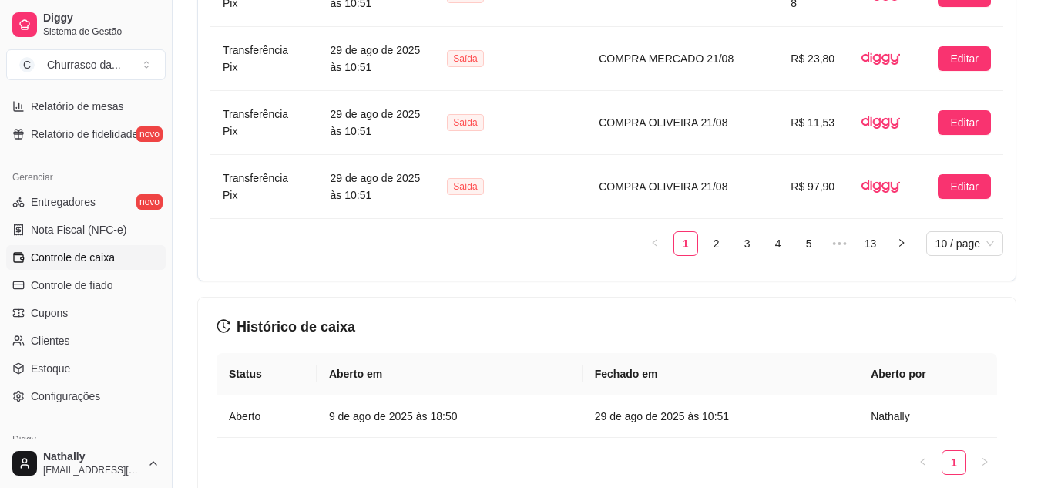
click at [718, 242] on link "2" at bounding box center [716, 243] width 23 height 23
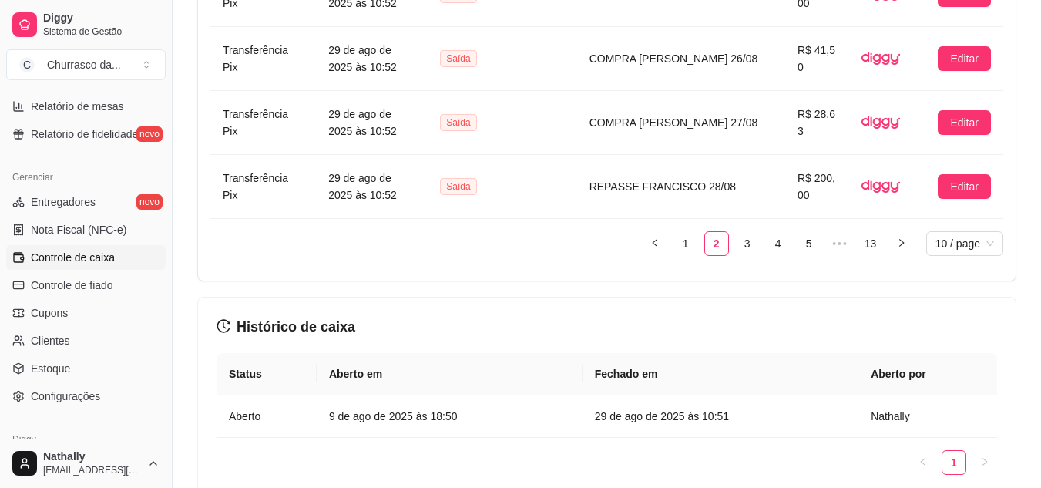
click at [750, 240] on link "3" at bounding box center [747, 243] width 23 height 23
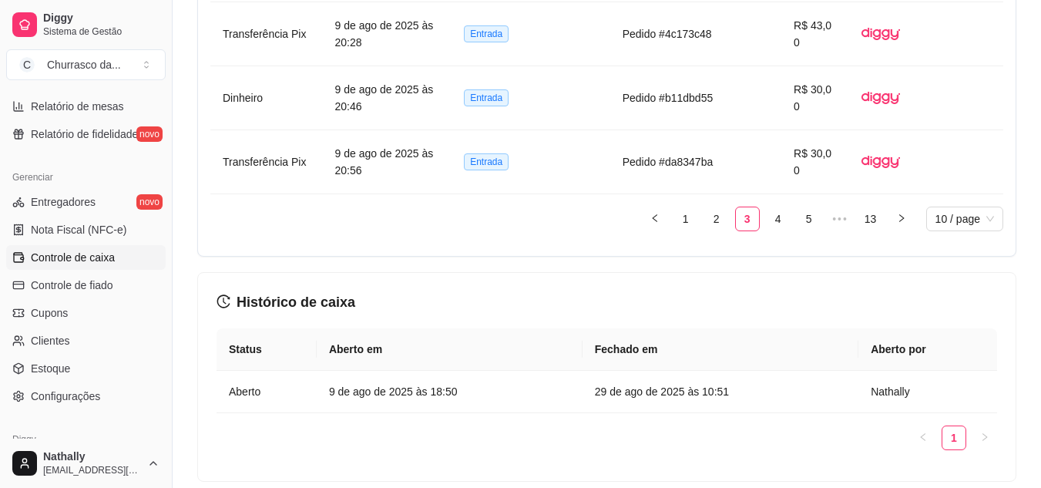
scroll to position [1584, 0]
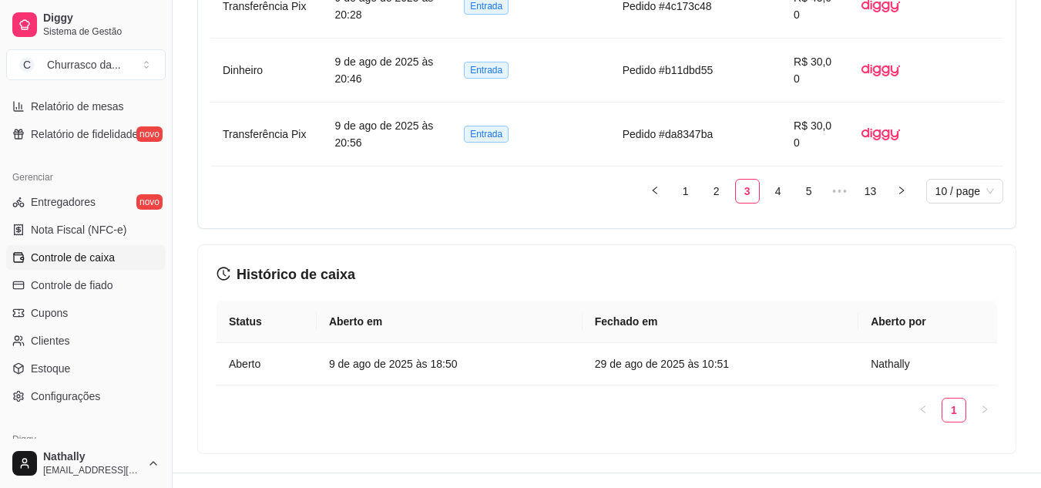
click at [716, 180] on link "2" at bounding box center [716, 191] width 23 height 23
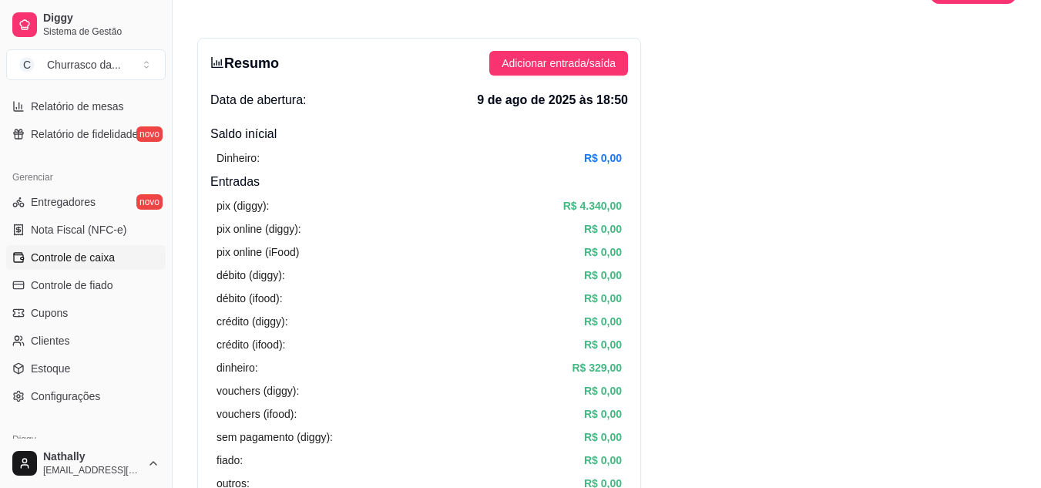
scroll to position [0, 0]
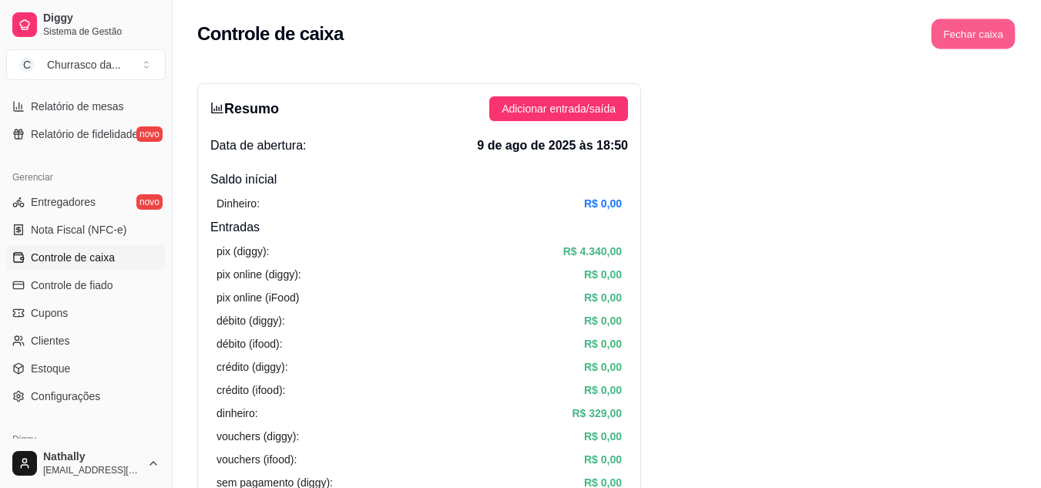
click at [991, 21] on button "Fechar caixa" at bounding box center [974, 34] width 84 height 30
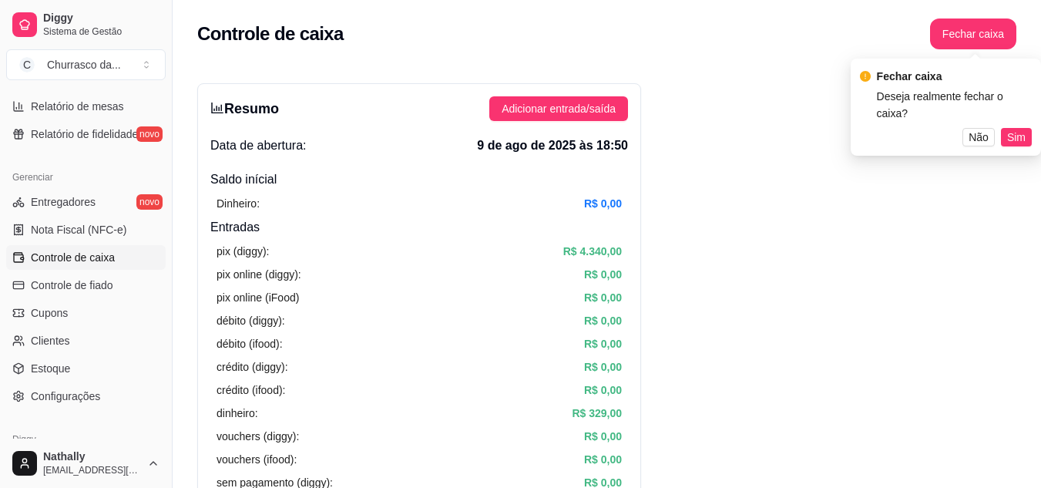
click at [1020, 129] on span "Sim" at bounding box center [1016, 137] width 18 height 17
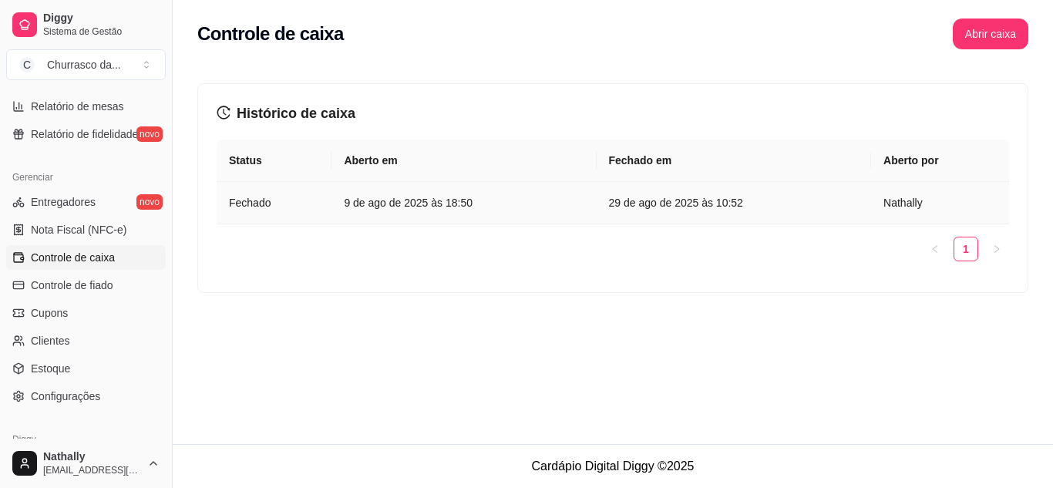
click at [664, 190] on td "29 de ago de 2025 às 10:52" at bounding box center [734, 203] width 275 height 42
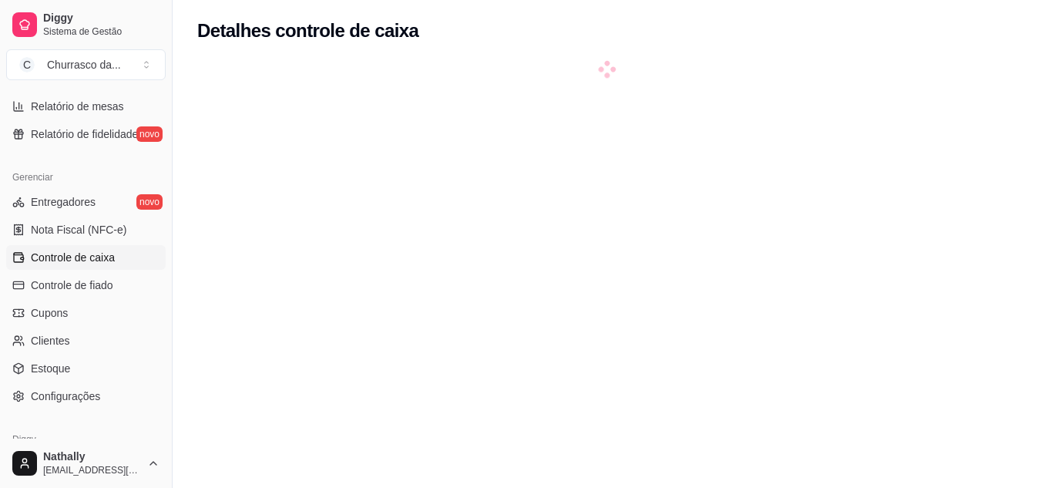
click at [679, 214] on div at bounding box center [606, 306] width 819 height 488
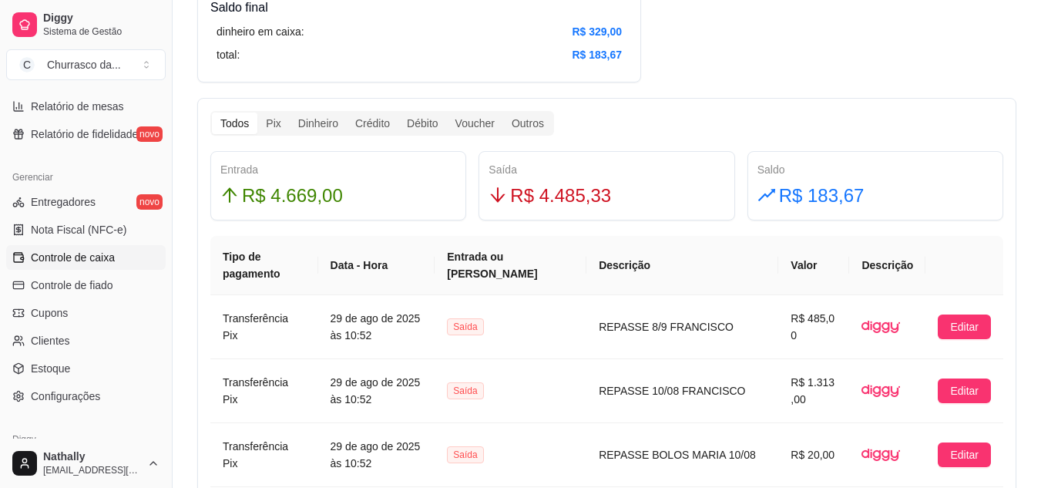
scroll to position [878, 0]
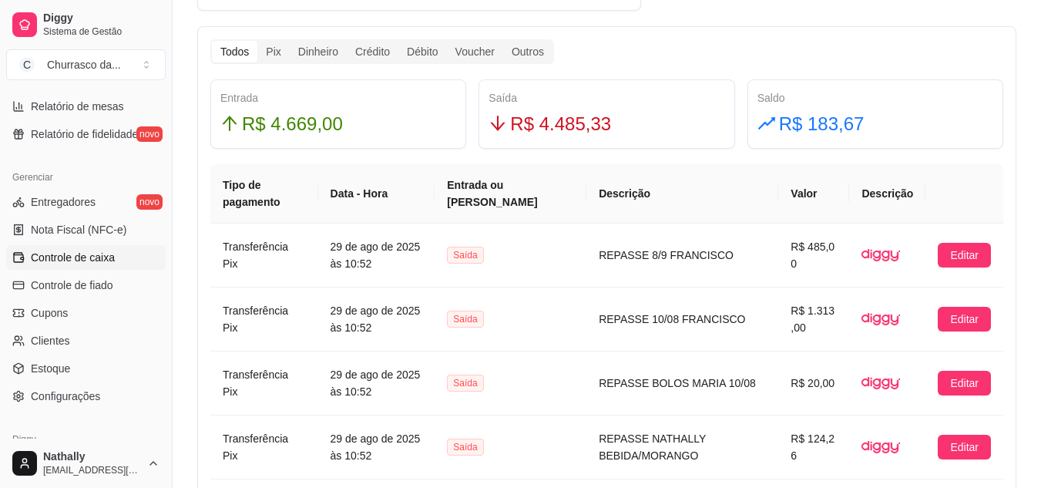
click at [566, 122] on span "R$ 4.485,33" at bounding box center [560, 123] width 101 height 29
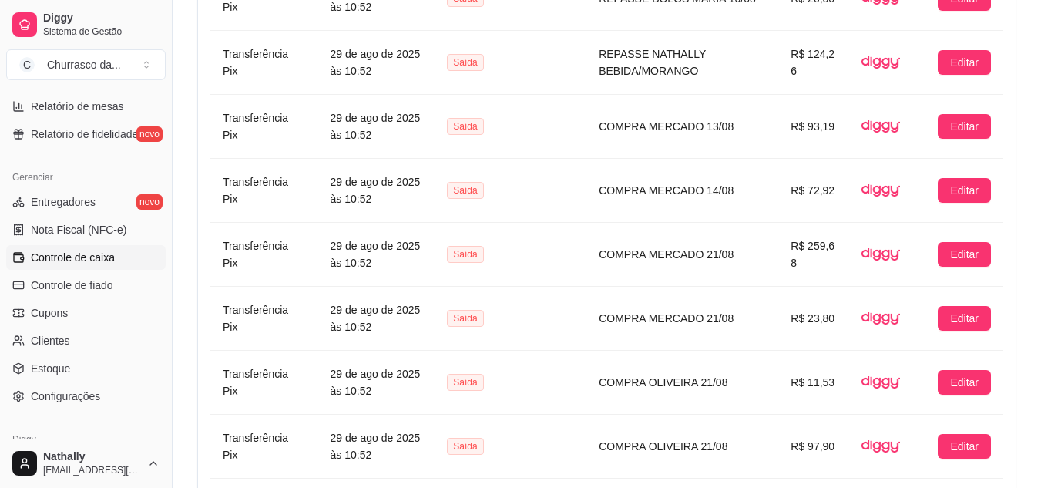
scroll to position [1378, 0]
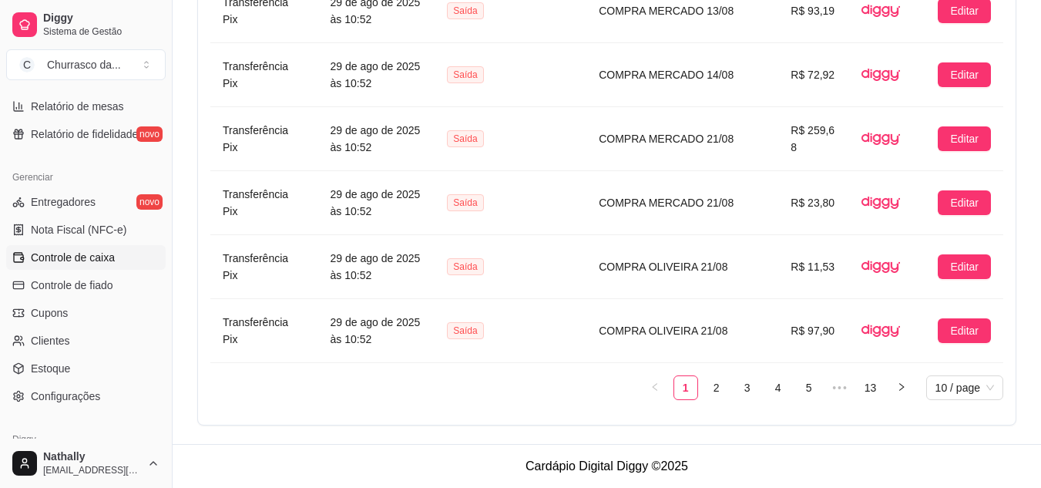
click at [723, 381] on link "2" at bounding box center [716, 387] width 23 height 23
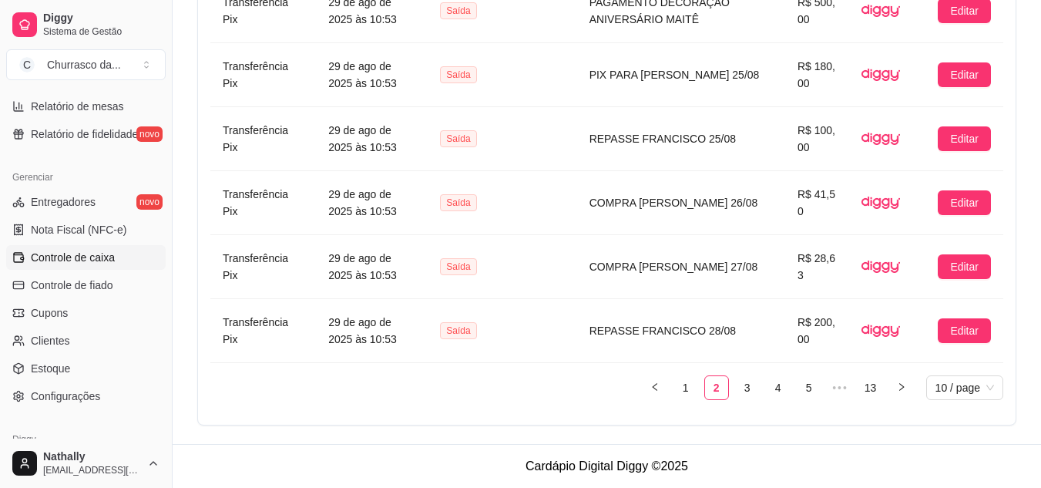
click at [752, 391] on link "3" at bounding box center [747, 387] width 23 height 23
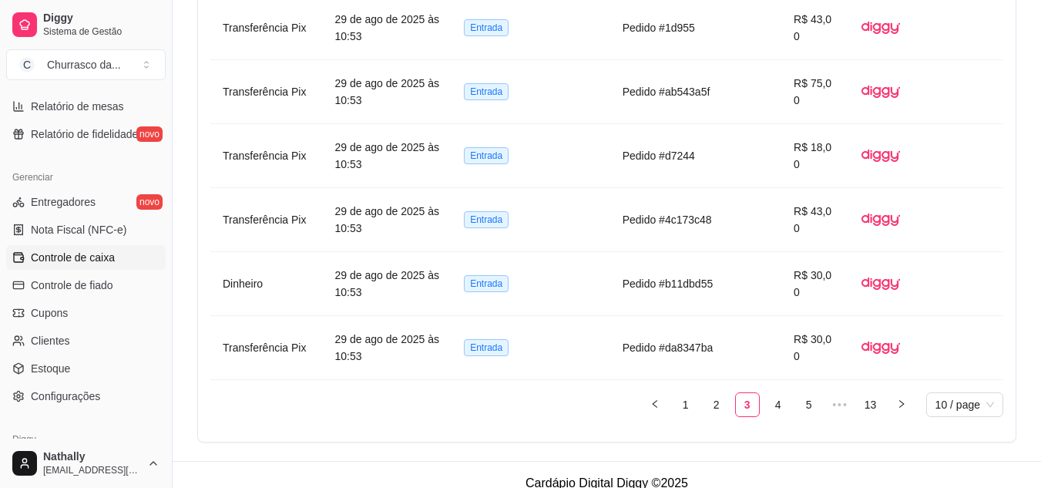
click at [721, 393] on link "2" at bounding box center [716, 404] width 23 height 23
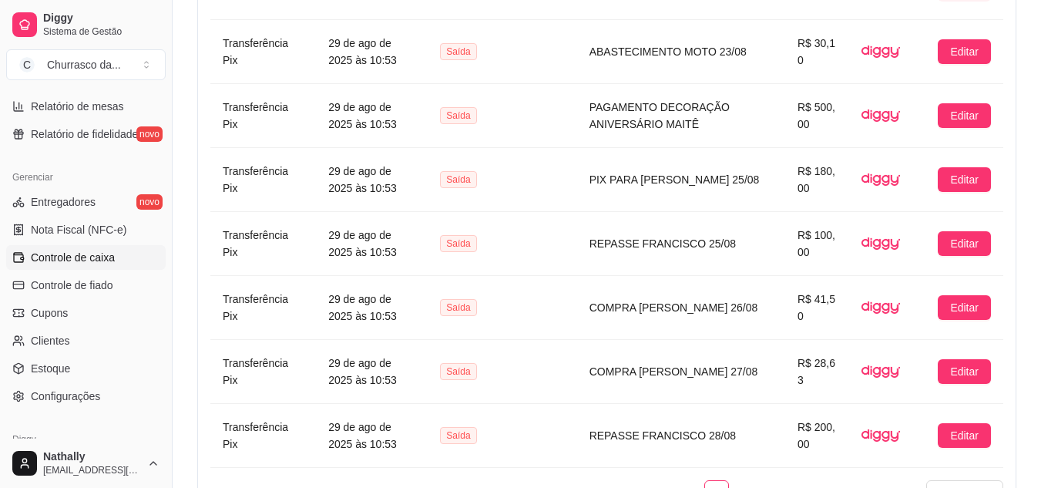
scroll to position [1378, 0]
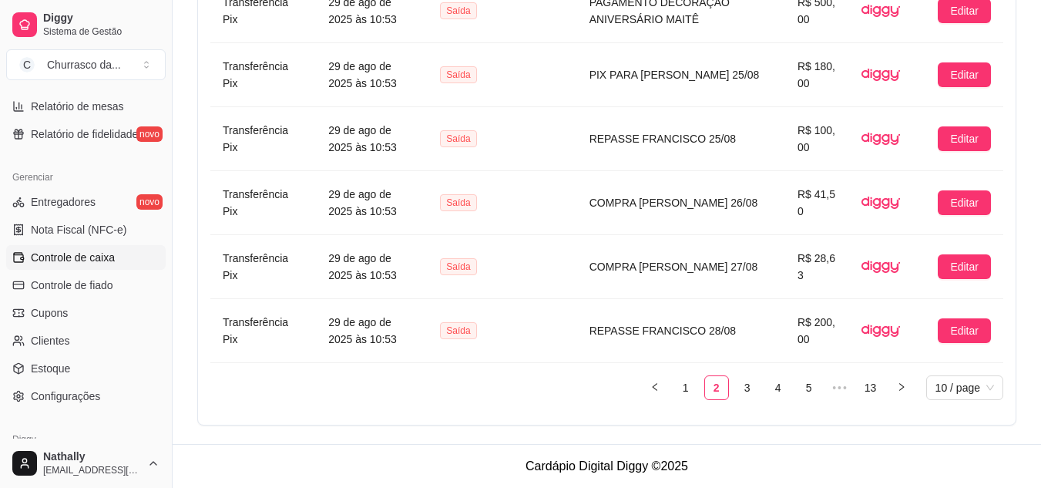
click at [684, 392] on link "1" at bounding box center [685, 387] width 23 height 23
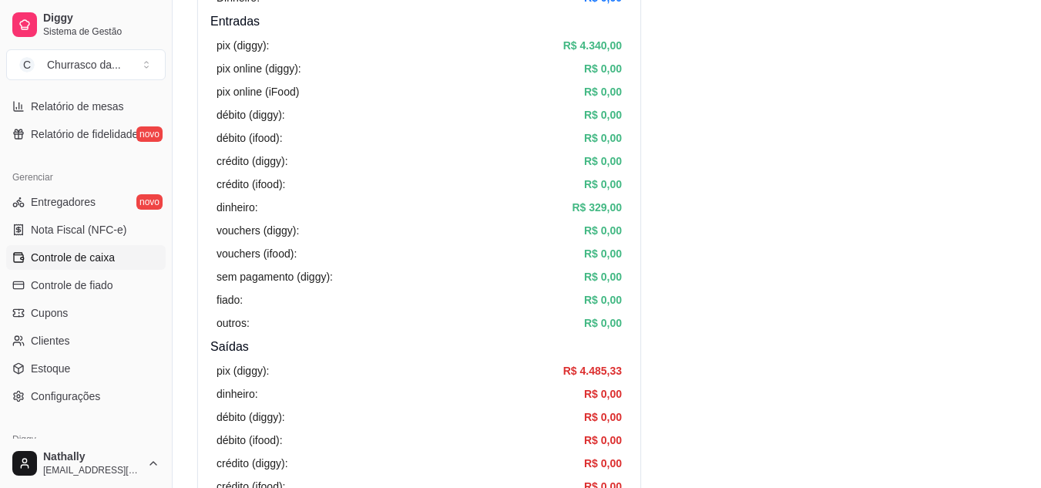
scroll to position [207, 0]
